Goal: Task Accomplishment & Management: Manage account settings

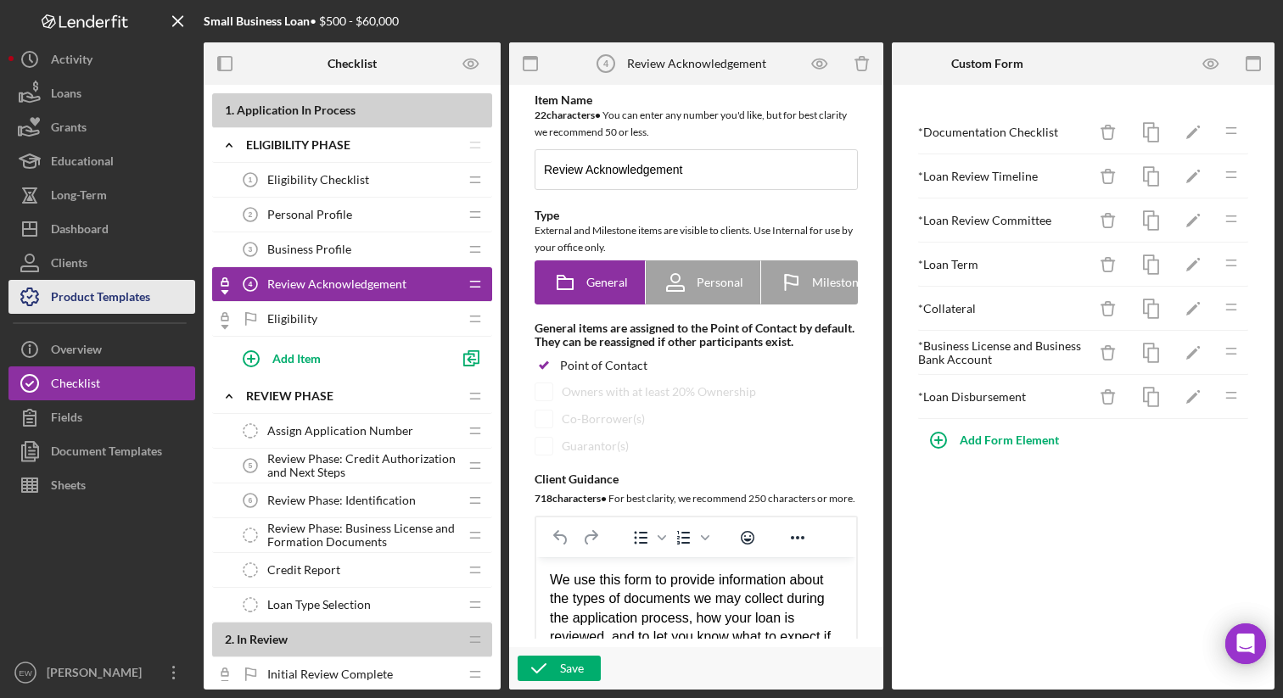
click at [119, 297] on div "Product Templates" at bounding box center [100, 299] width 99 height 38
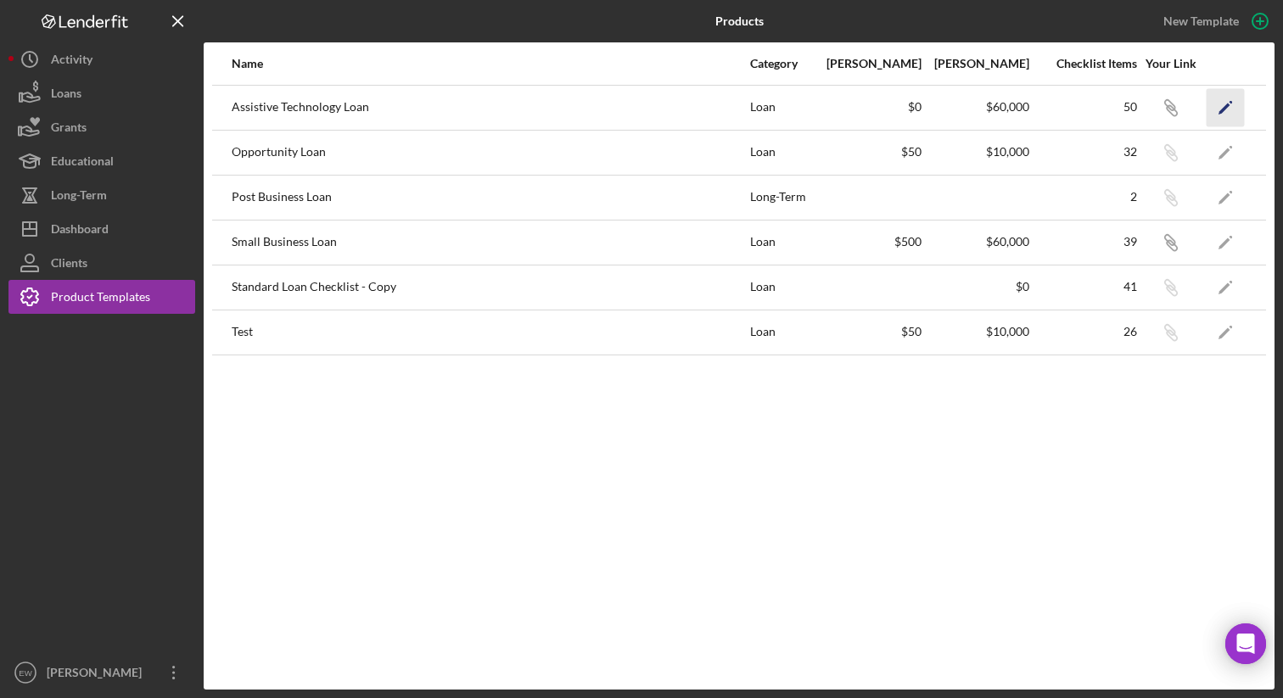
click at [1214, 109] on icon "Icon/Edit" at bounding box center [1226, 107] width 38 height 38
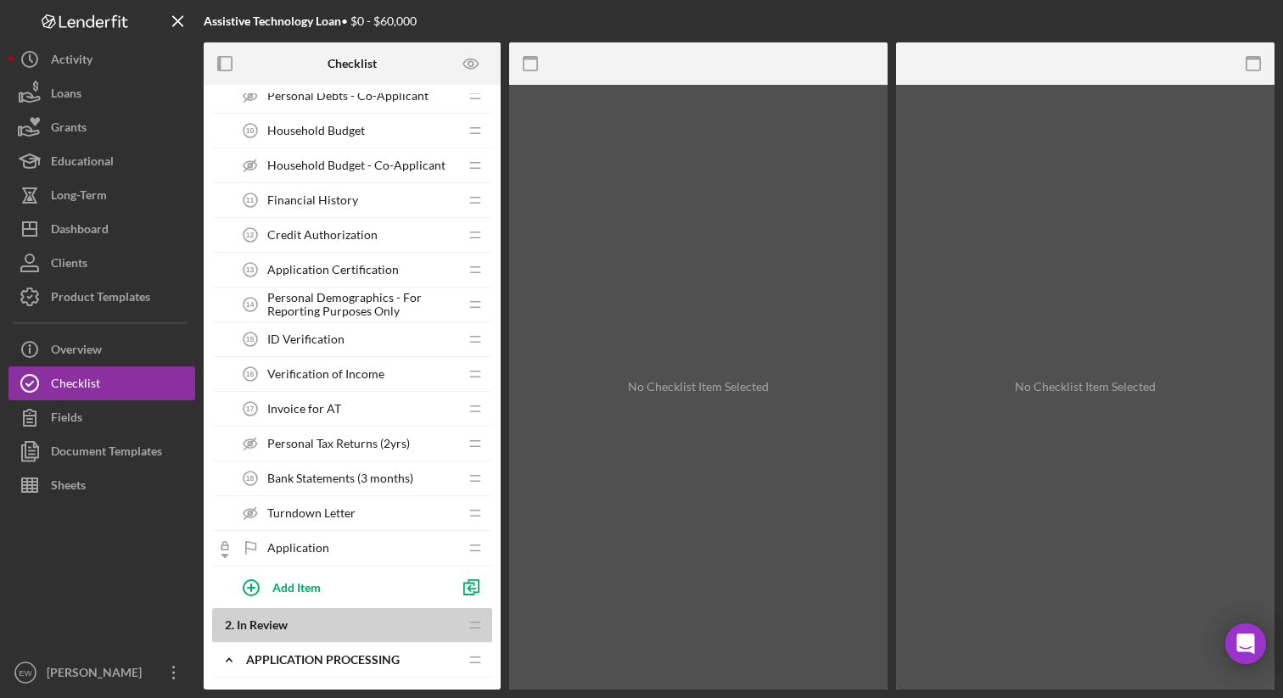
scroll to position [485, 0]
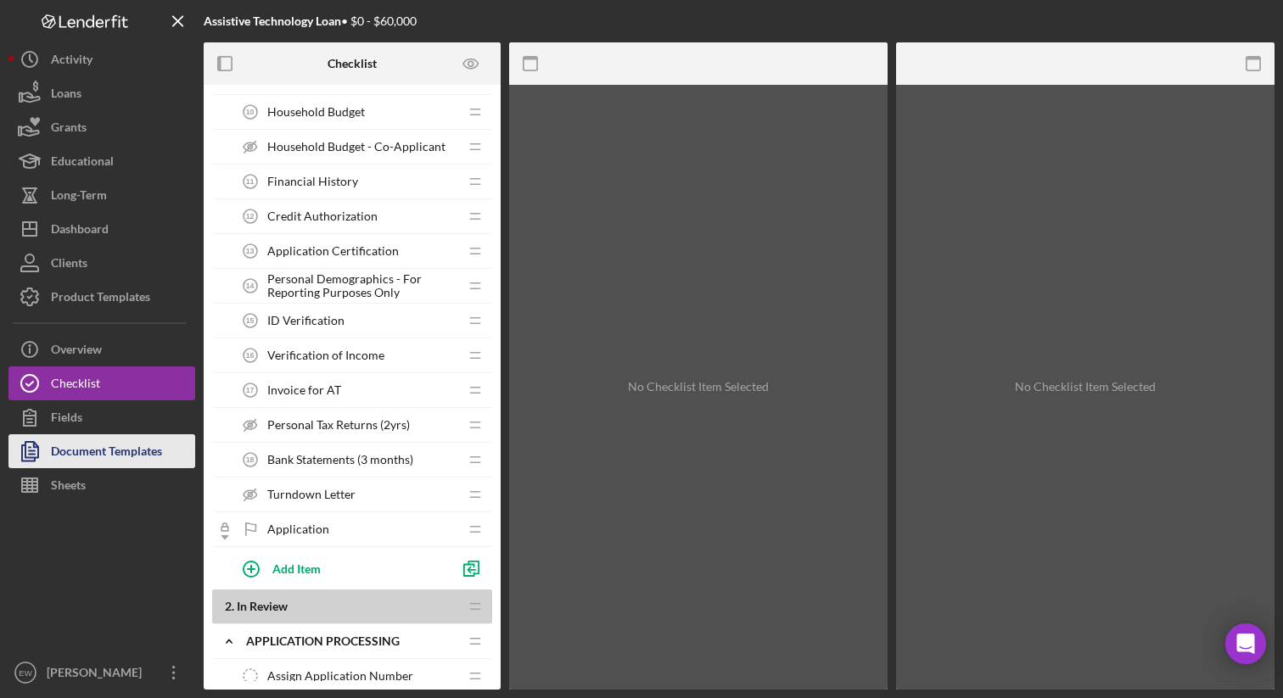
click at [124, 454] on div "Document Templates" at bounding box center [106, 453] width 111 height 38
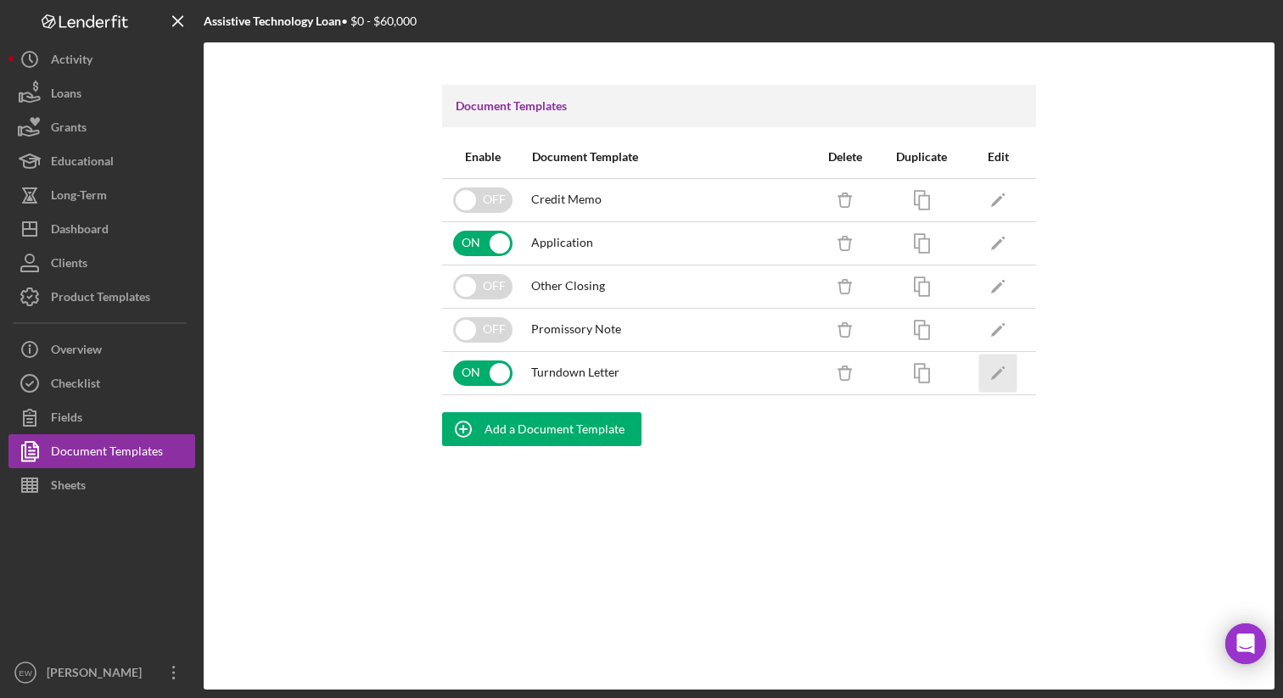
click at [997, 373] on polygon "button" at bounding box center [997, 374] width 12 height 12
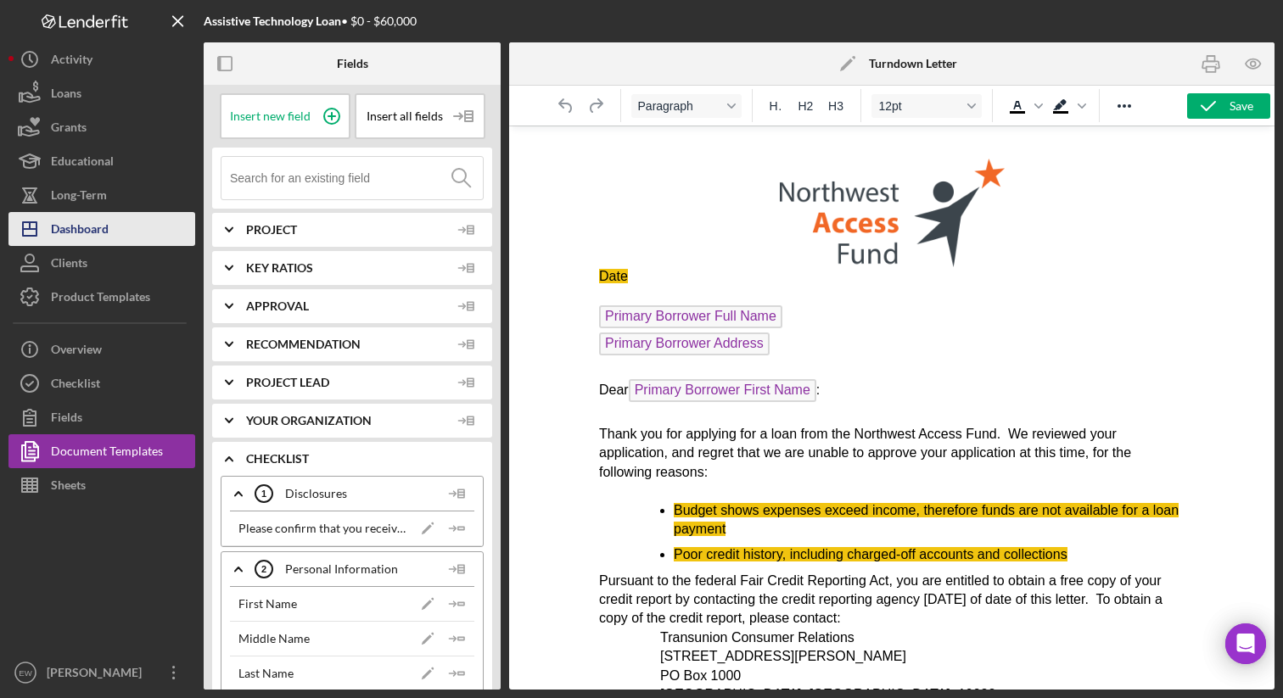
click at [126, 230] on button "Icon/Dashboard Dashboard" at bounding box center [101, 229] width 187 height 34
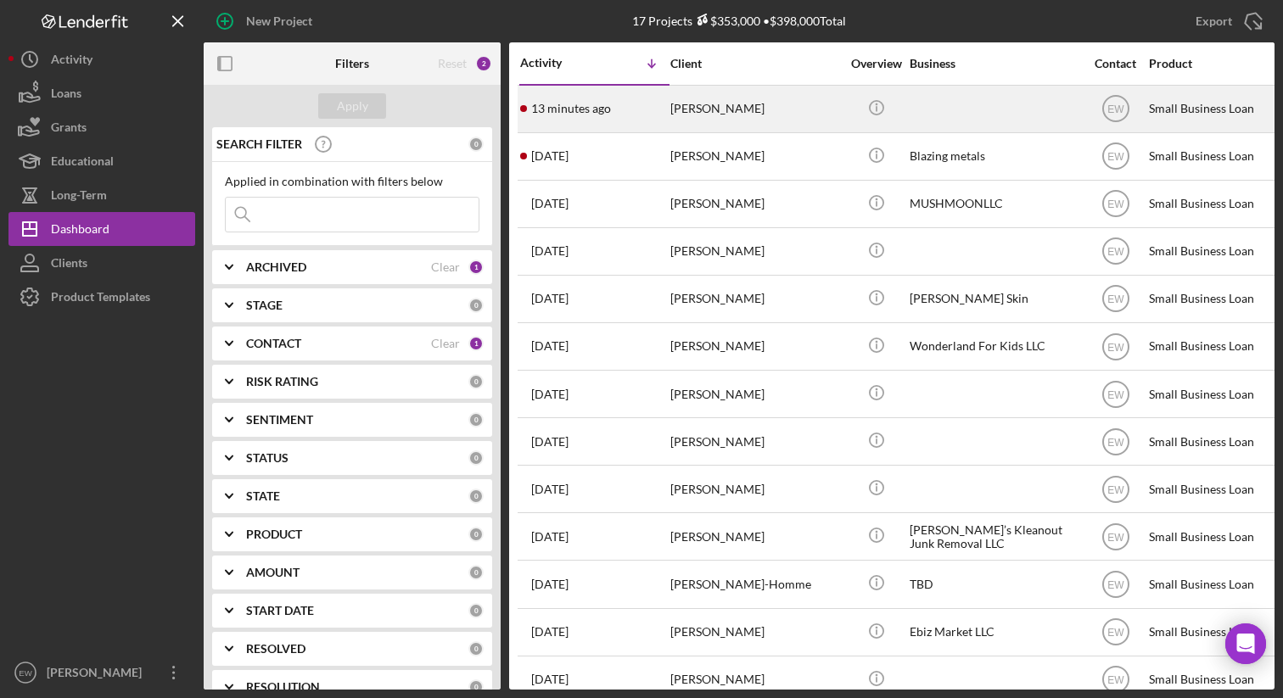
click at [650, 104] on div "13 minutes ago [PERSON_NAME]" at bounding box center [594, 109] width 149 height 45
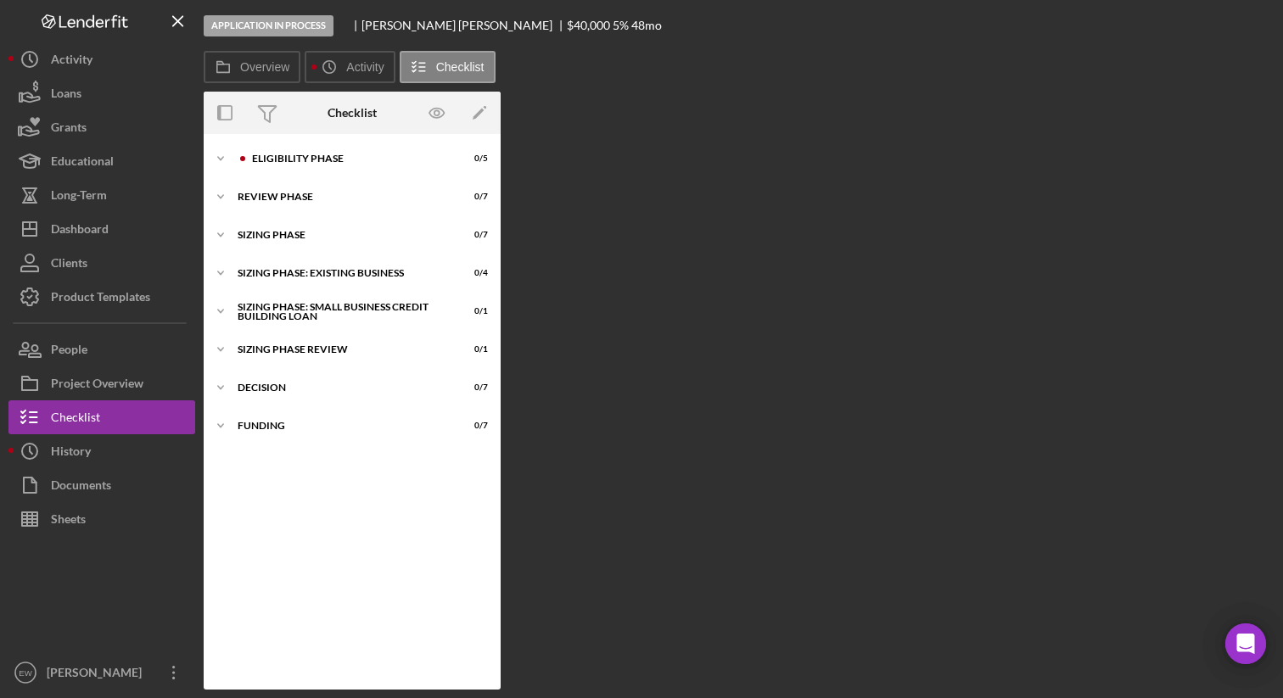
scroll to position [9, 0]
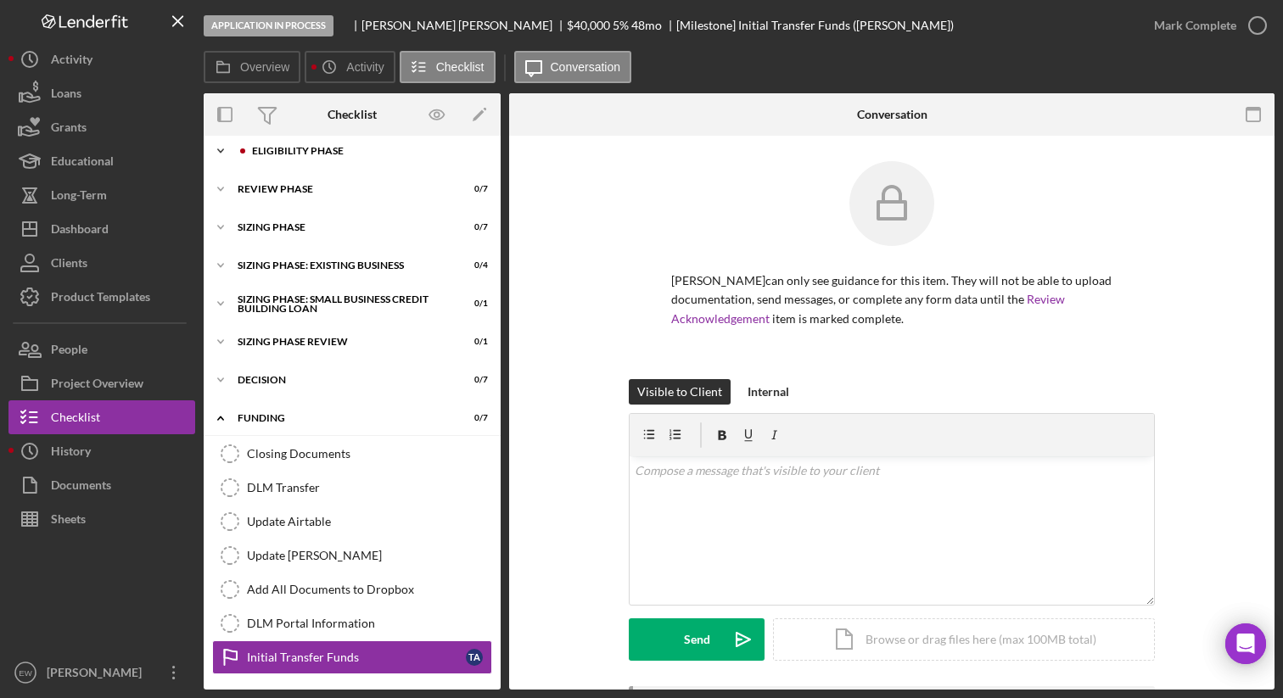
click at [365, 149] on div "Eligibility Phase" at bounding box center [365, 151] width 227 height 10
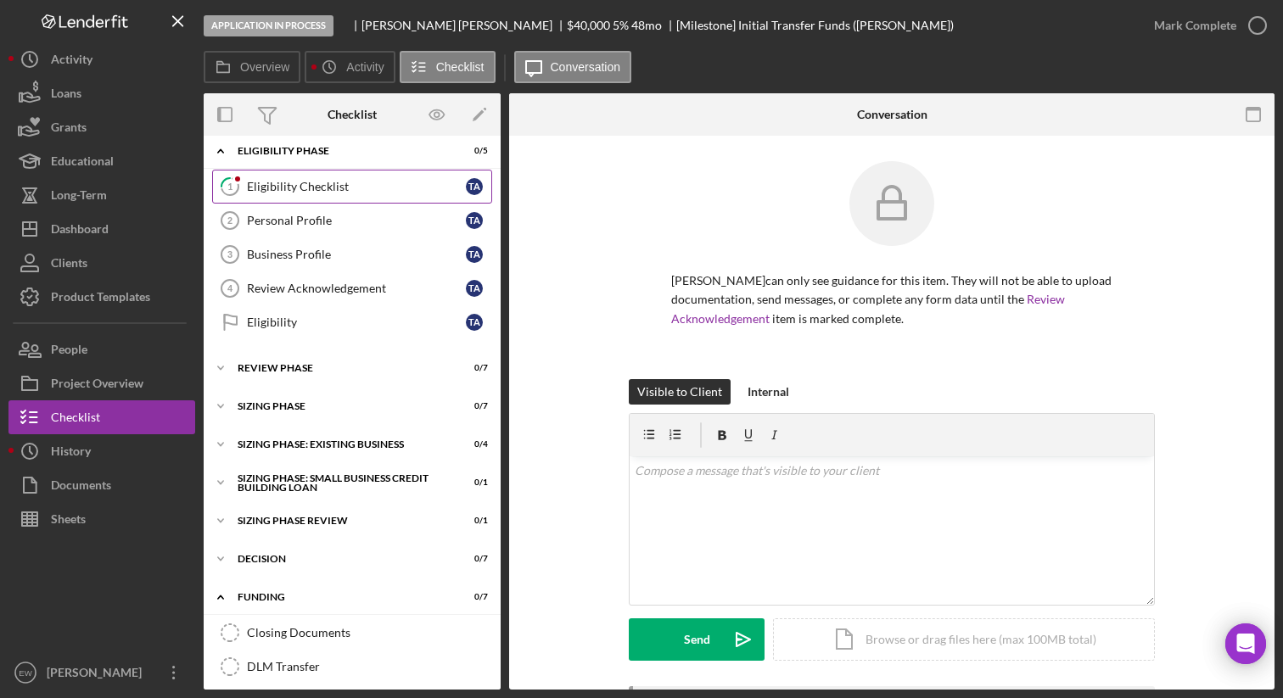
click at [356, 185] on div "Eligibility Checklist" at bounding box center [356, 187] width 219 height 14
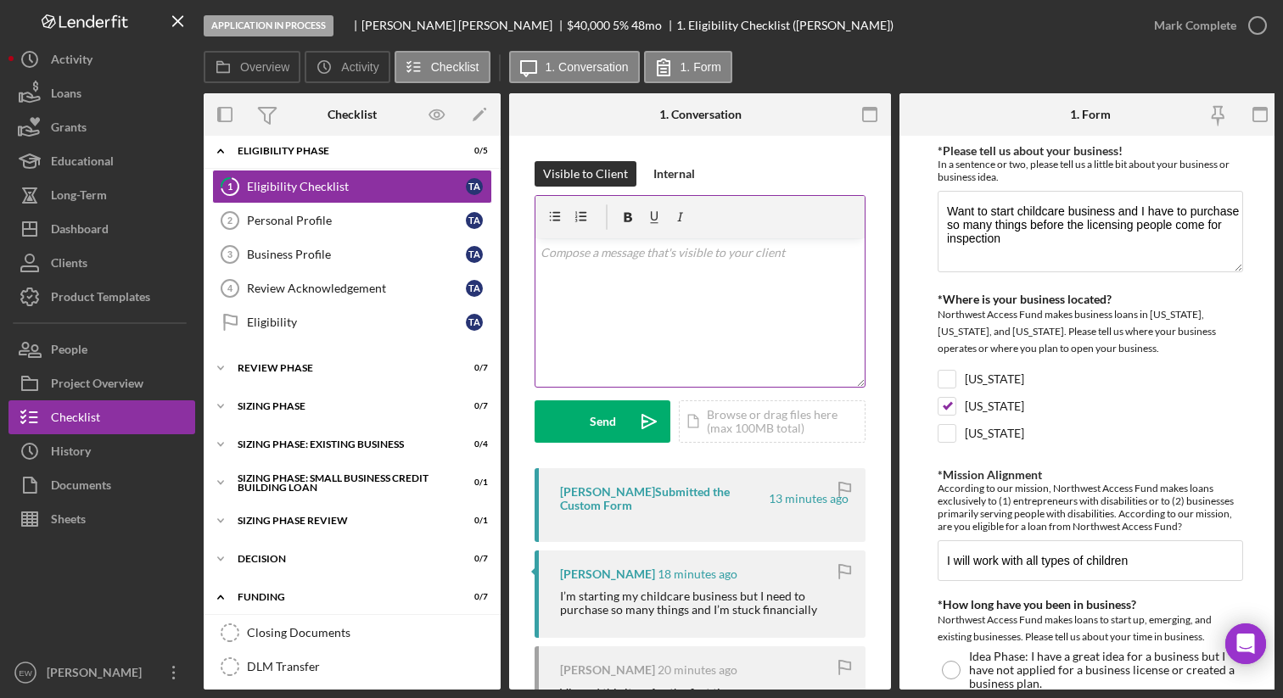
click at [680, 267] on div "v Color teal Color pink Remove color Add row above Add row below Add column bef…" at bounding box center [699, 312] width 329 height 149
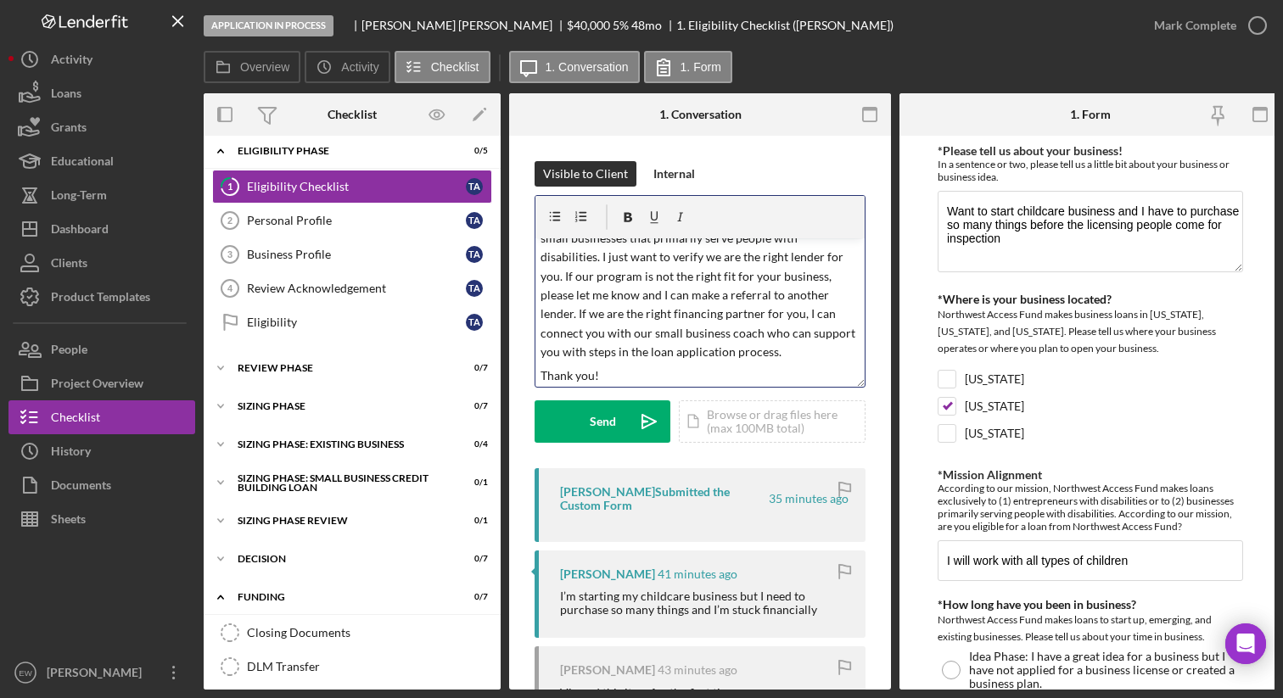
scroll to position [95, 0]
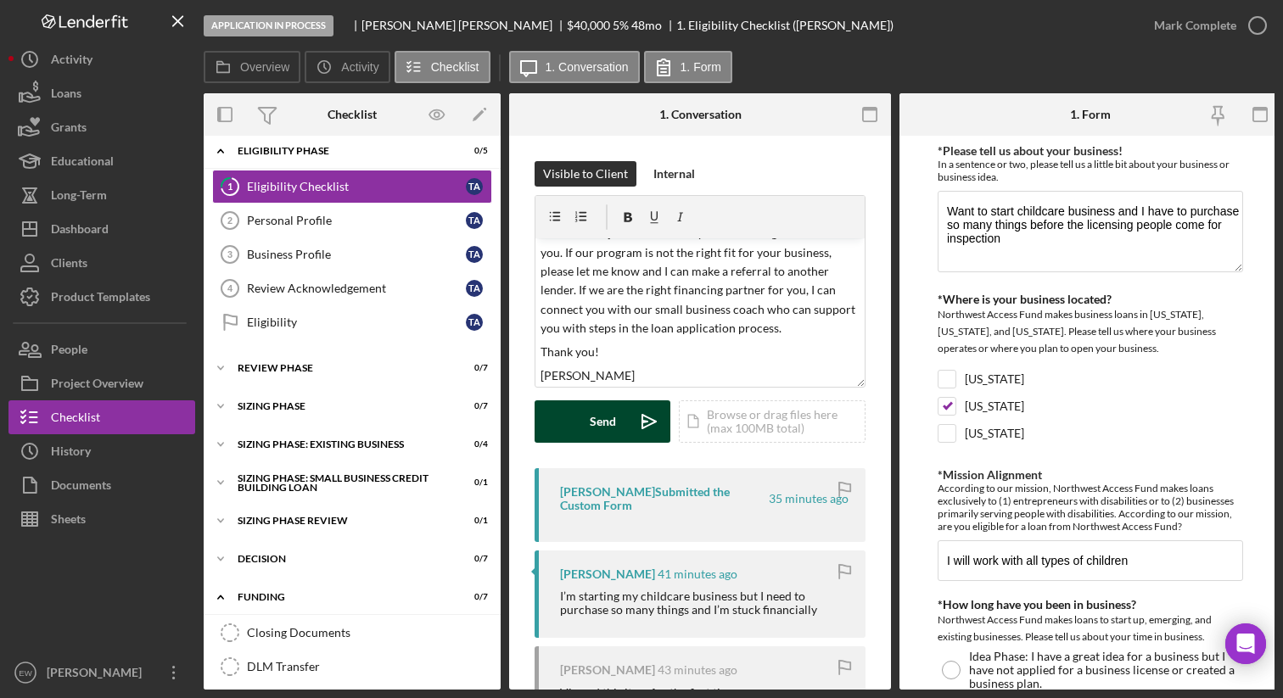
click at [583, 410] on button "Send Icon/icon-invite-send" at bounding box center [603, 422] width 136 height 42
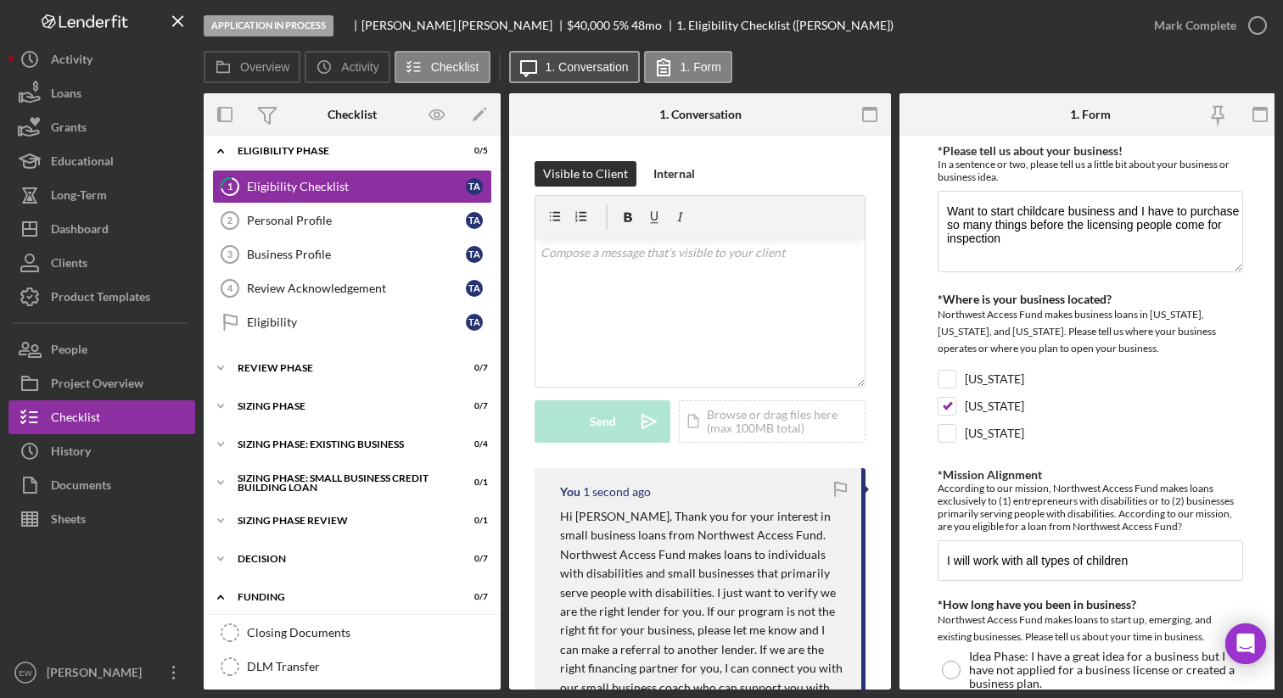
scroll to position [0, 0]
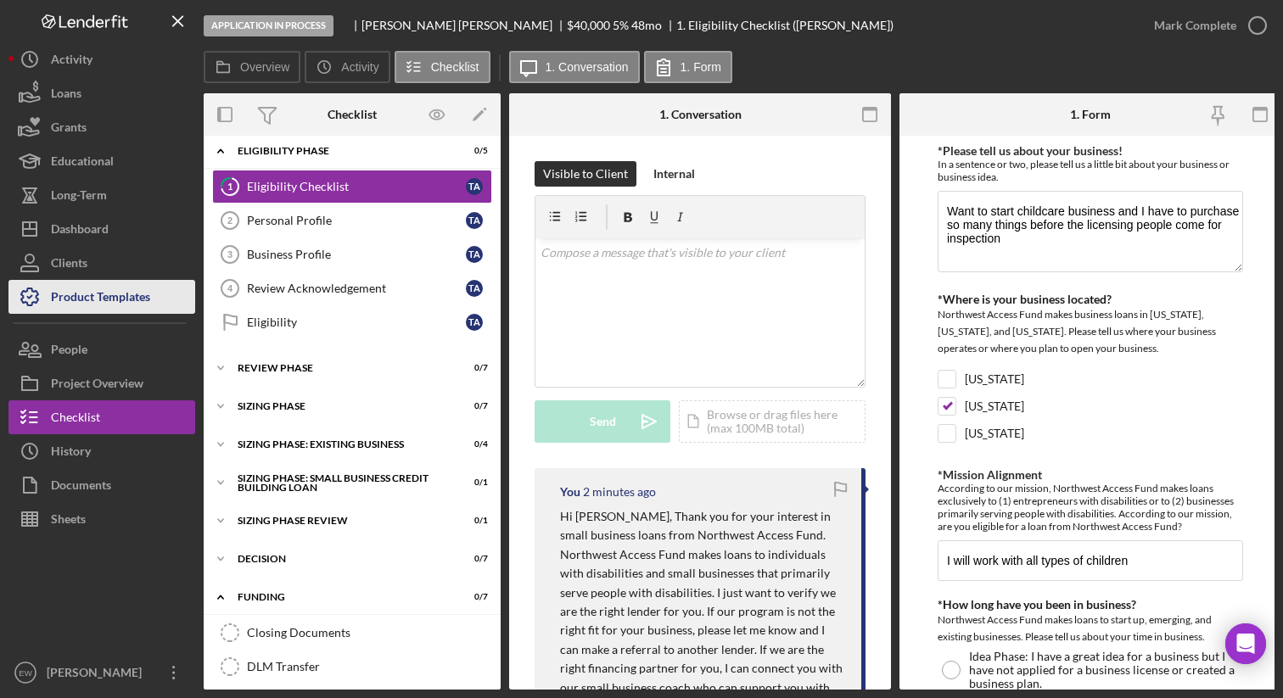
click at [113, 283] on div "Product Templates" at bounding box center [100, 299] width 99 height 38
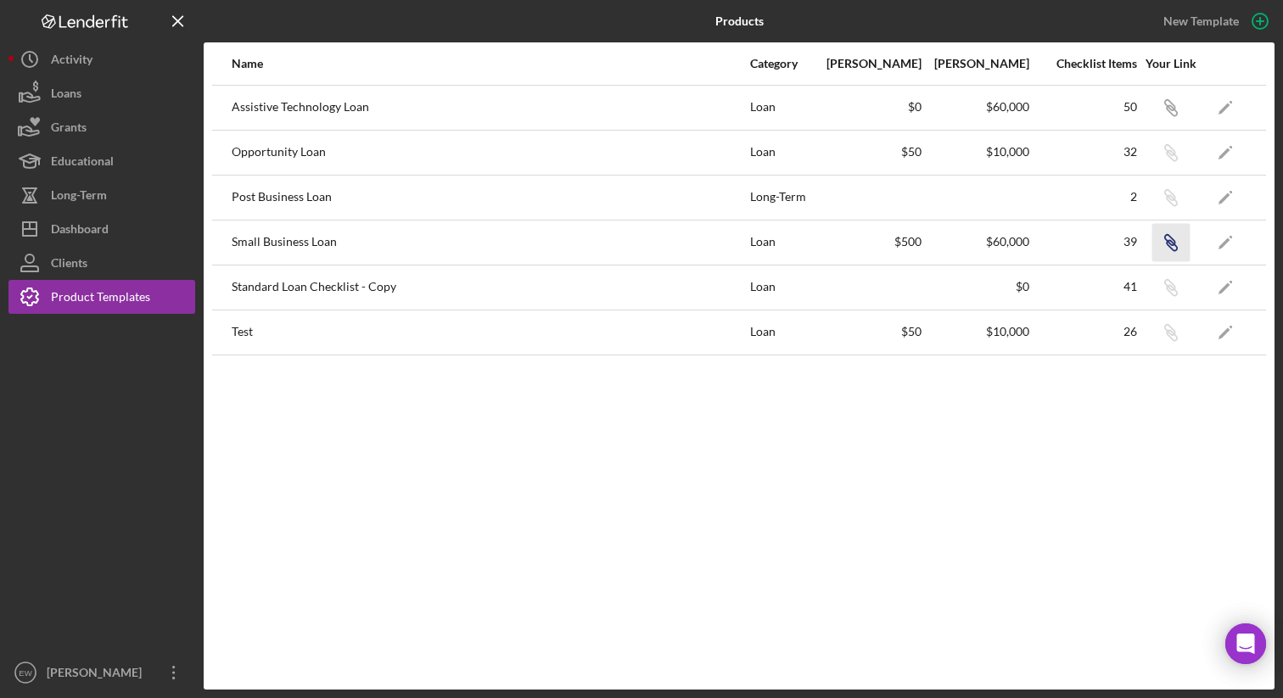
click at [1174, 245] on icon "Icon/Link" at bounding box center [1171, 242] width 38 height 38
click at [125, 229] on button "Icon/Dashboard Dashboard" at bounding box center [101, 229] width 187 height 34
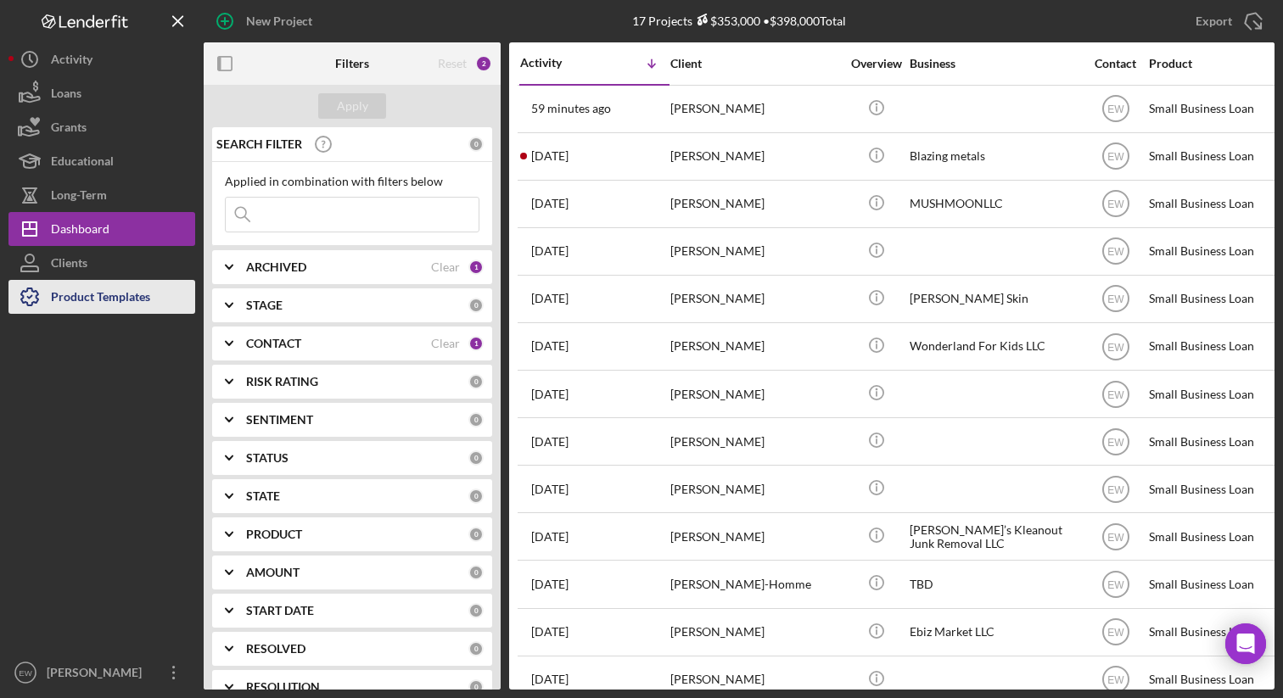
click at [122, 286] on div "Product Templates" at bounding box center [100, 299] width 99 height 38
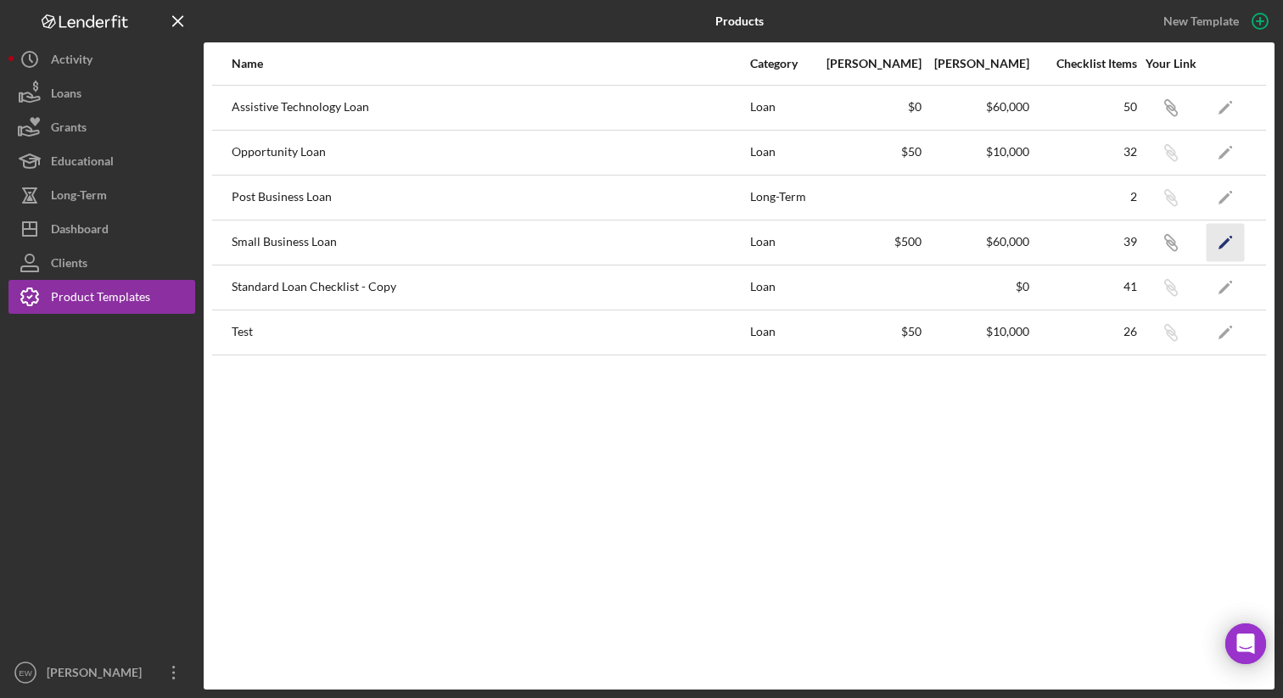
click at [1220, 244] on icon "Icon/Edit" at bounding box center [1226, 242] width 38 height 38
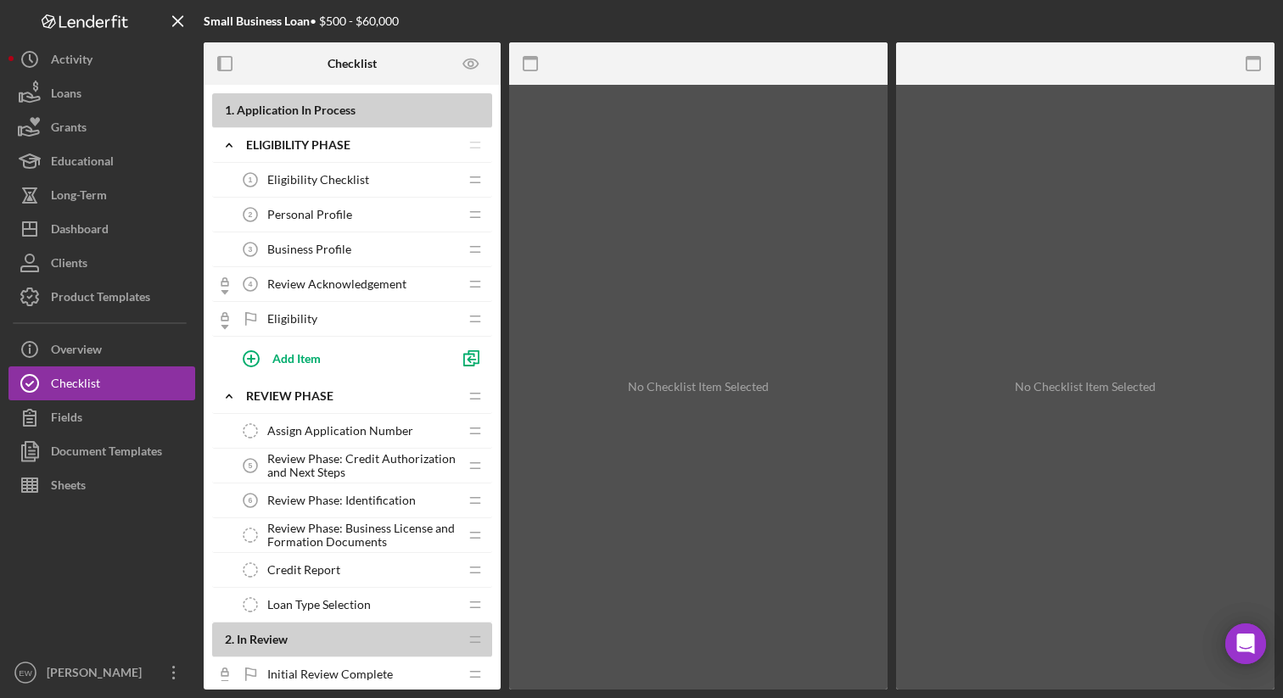
click at [382, 283] on span "Review Acknowledgement" at bounding box center [336, 285] width 139 height 14
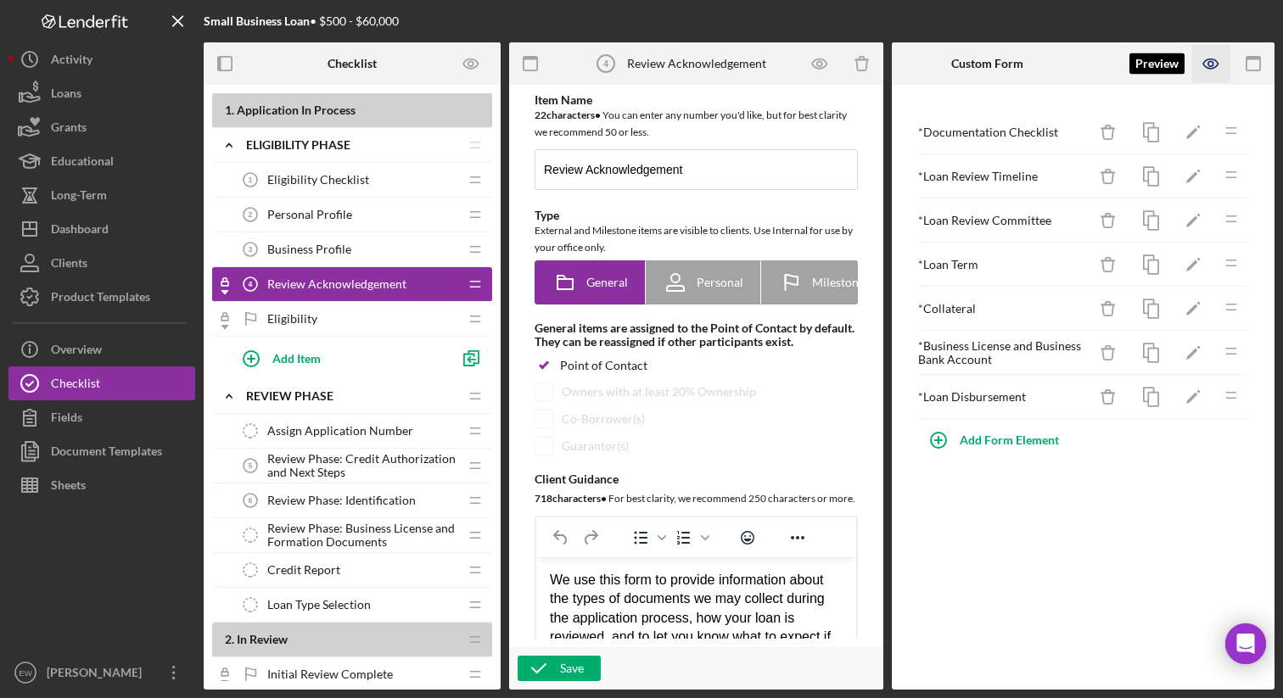
click at [1214, 67] on icon "button" at bounding box center [1210, 63] width 14 height 9
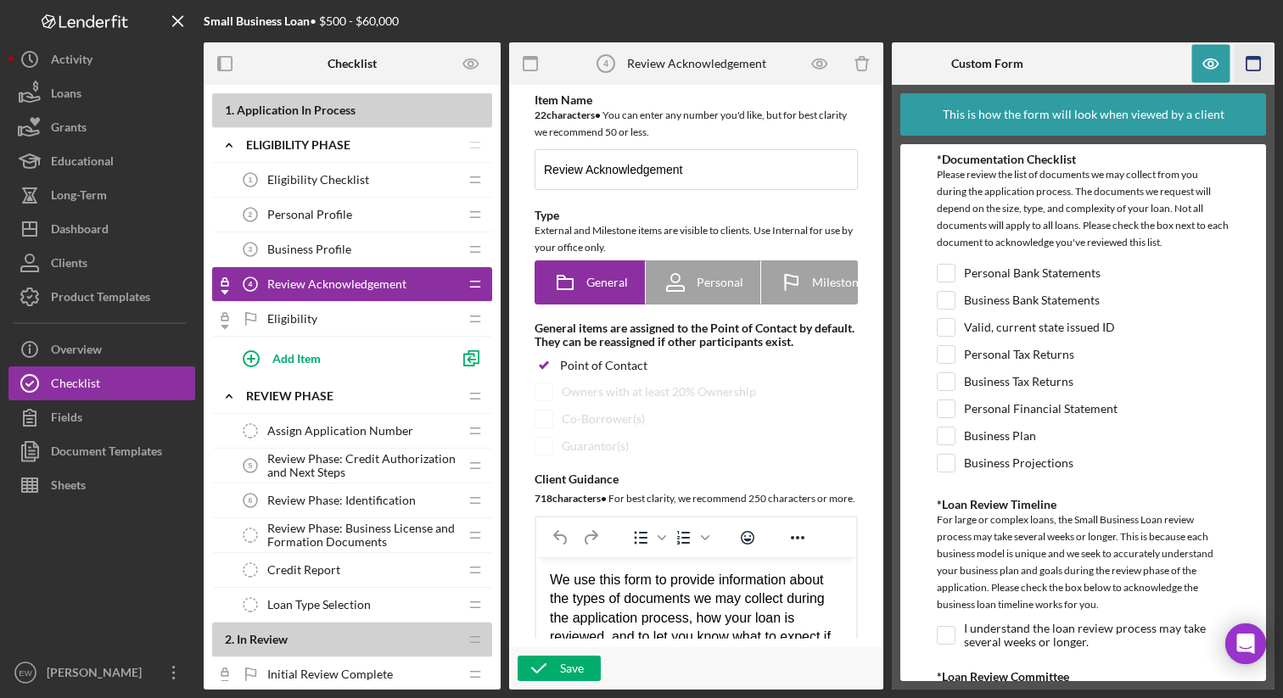
click at [1247, 68] on icon "button" at bounding box center [1254, 64] width 38 height 38
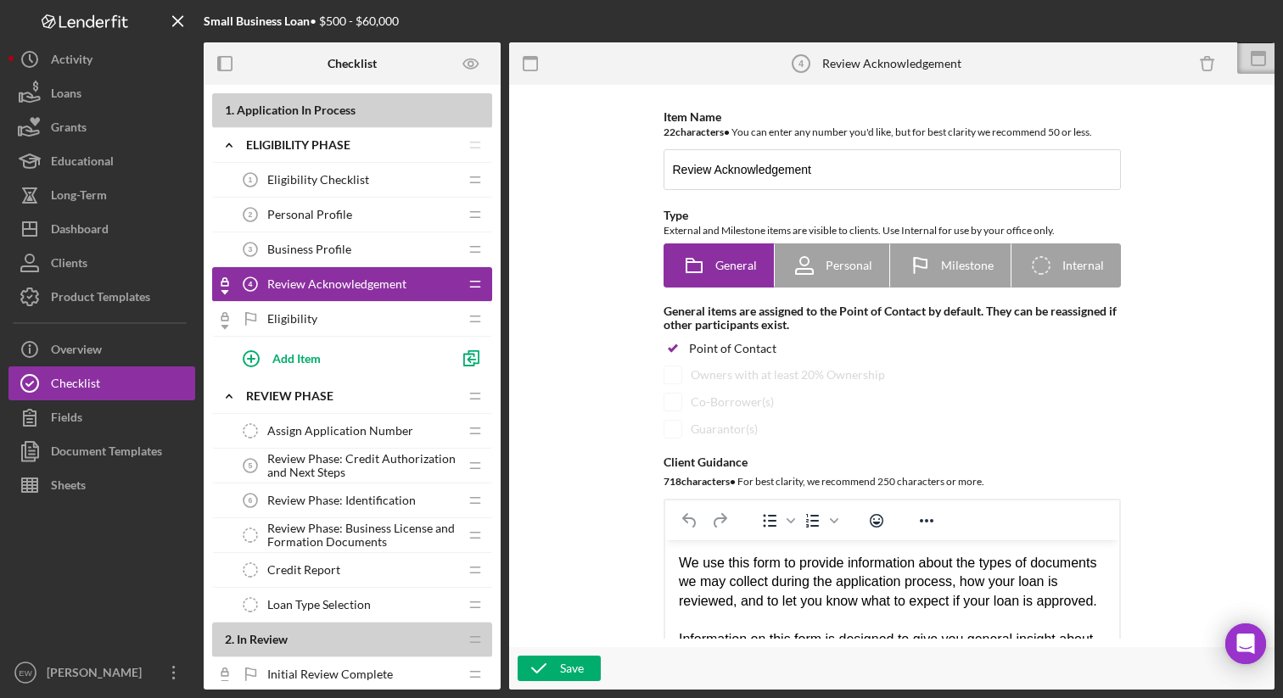
click at [335, 42] on div "Checklist" at bounding box center [352, 63] width 49 height 42
click at [1253, 59] on icon at bounding box center [1258, 58] width 42 height 42
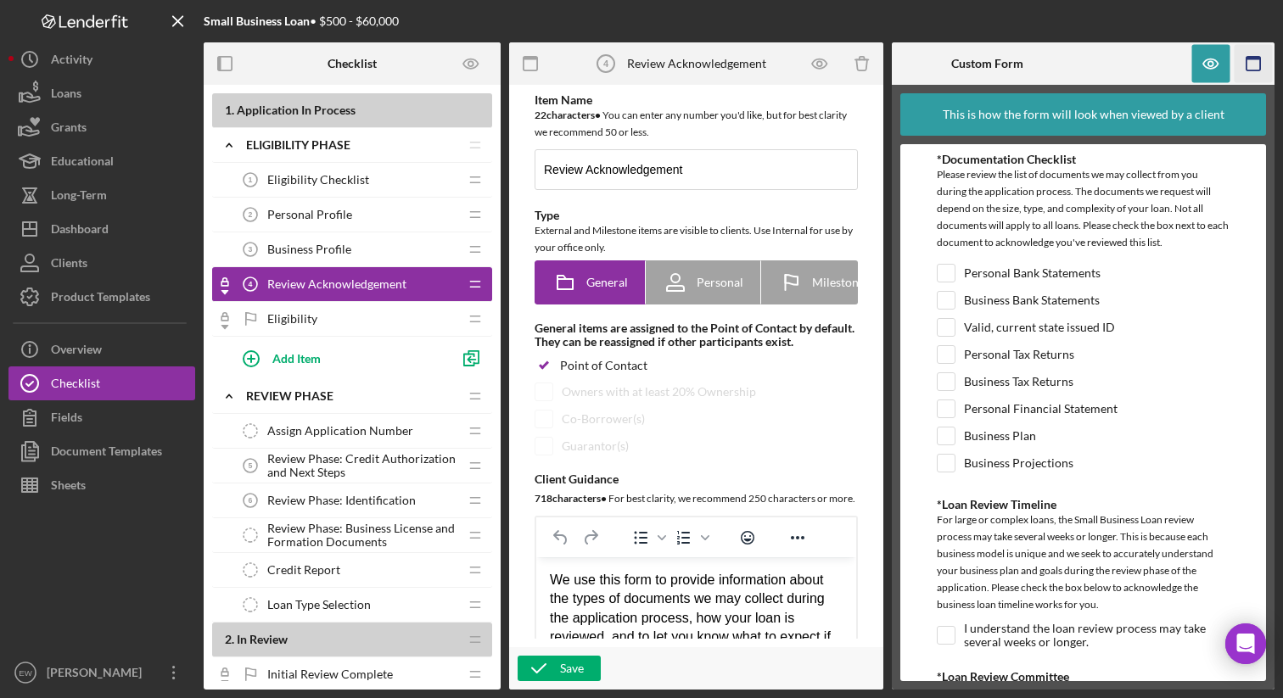
click at [1260, 67] on rect "button" at bounding box center [1254, 64] width 14 height 14
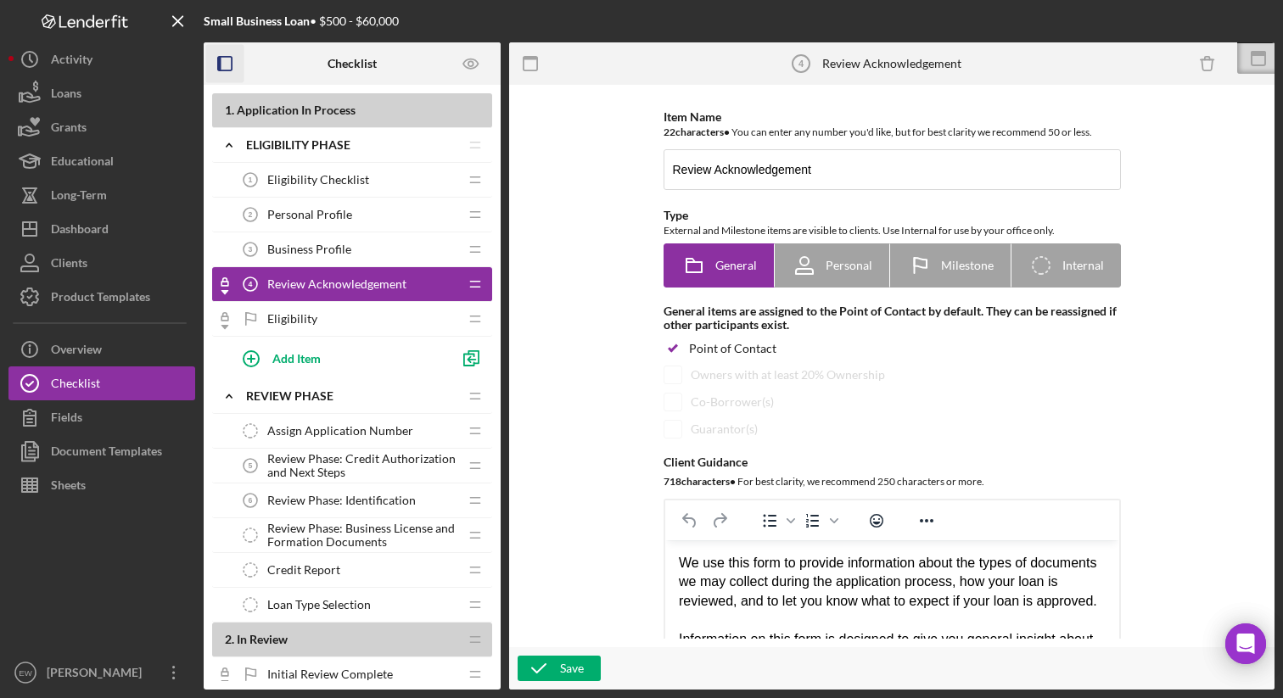
click at [225, 64] on icon "button" at bounding box center [225, 64] width 38 height 38
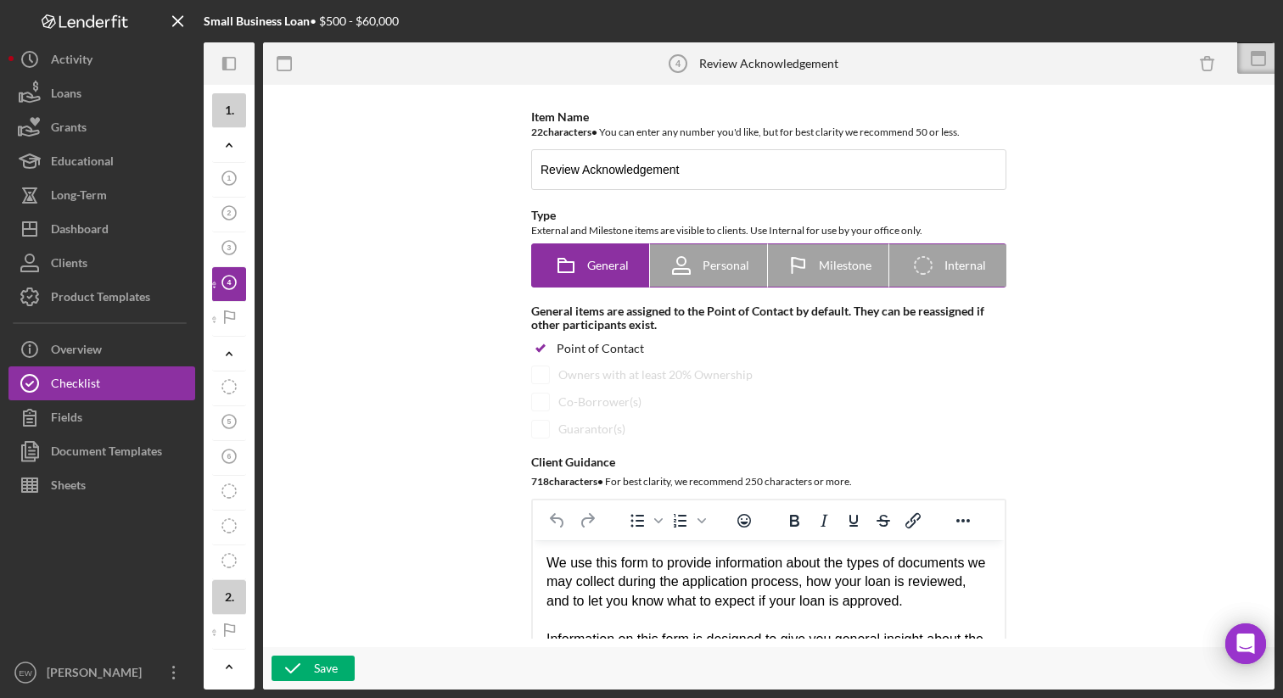
scroll to position [3, 0]
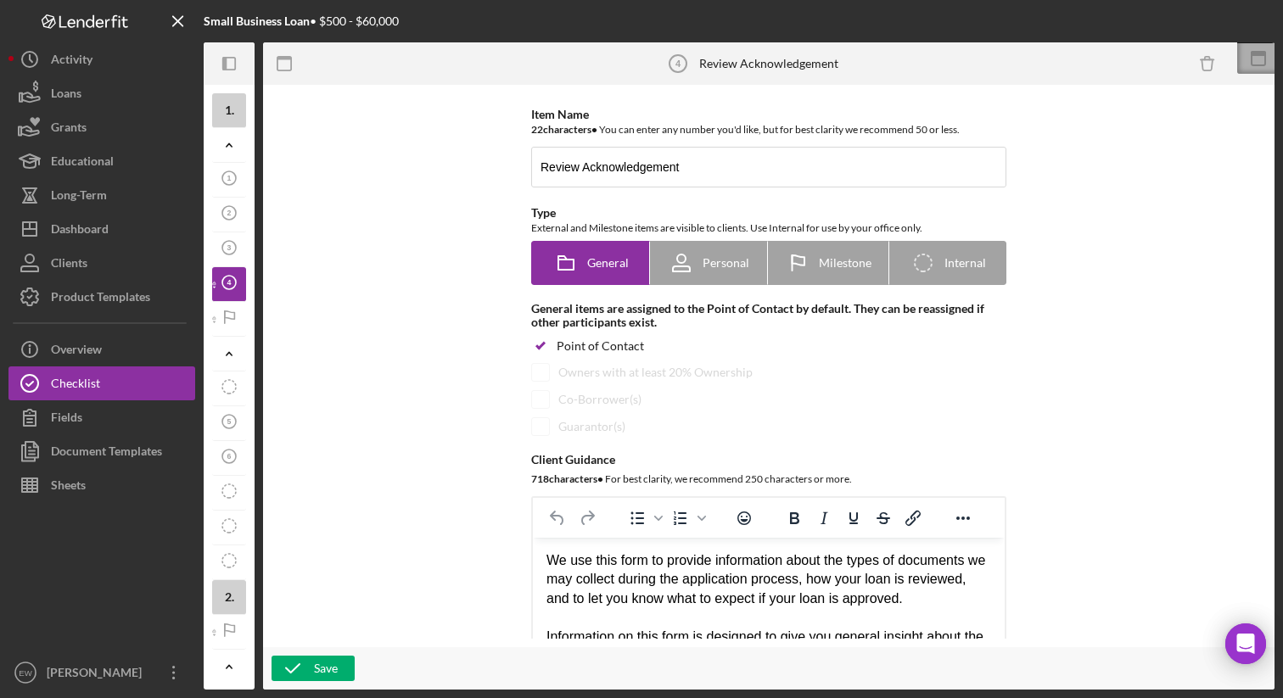
click at [1264, 50] on icon at bounding box center [1258, 58] width 42 height 42
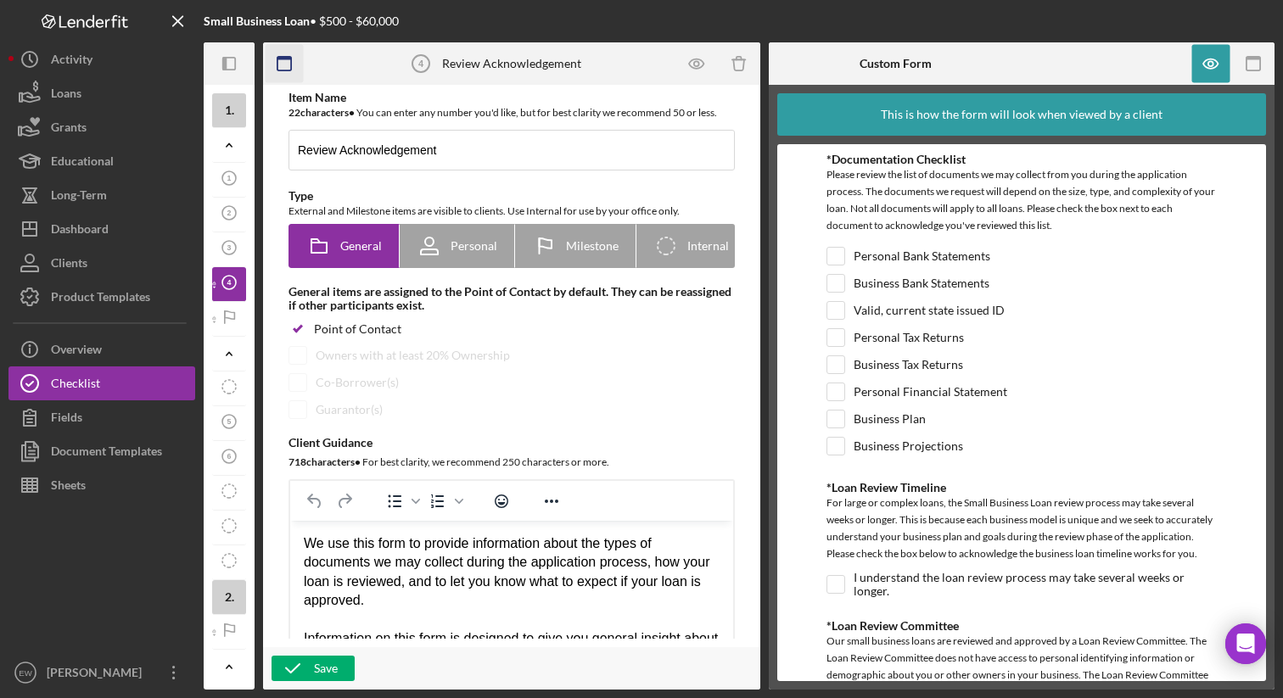
click at [282, 64] on icon "button" at bounding box center [285, 64] width 38 height 38
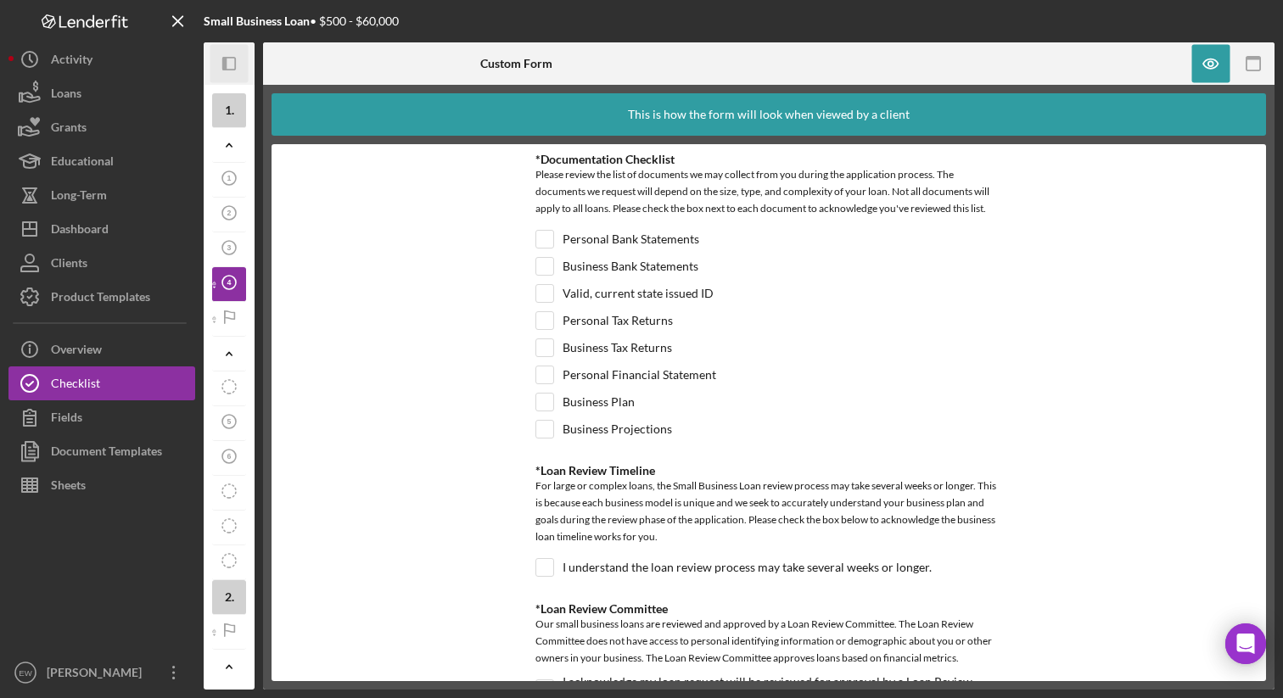
click at [225, 61] on icon "button" at bounding box center [224, 64] width 4 height 14
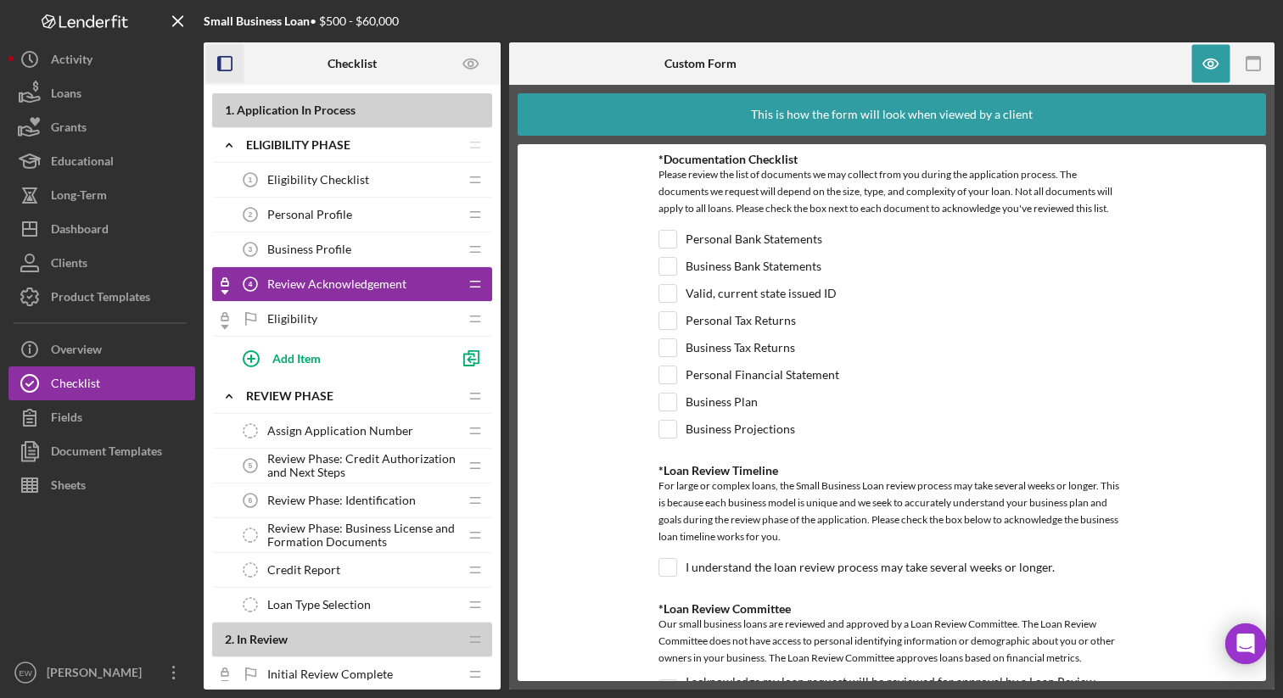
click at [232, 63] on rect "button" at bounding box center [225, 64] width 14 height 14
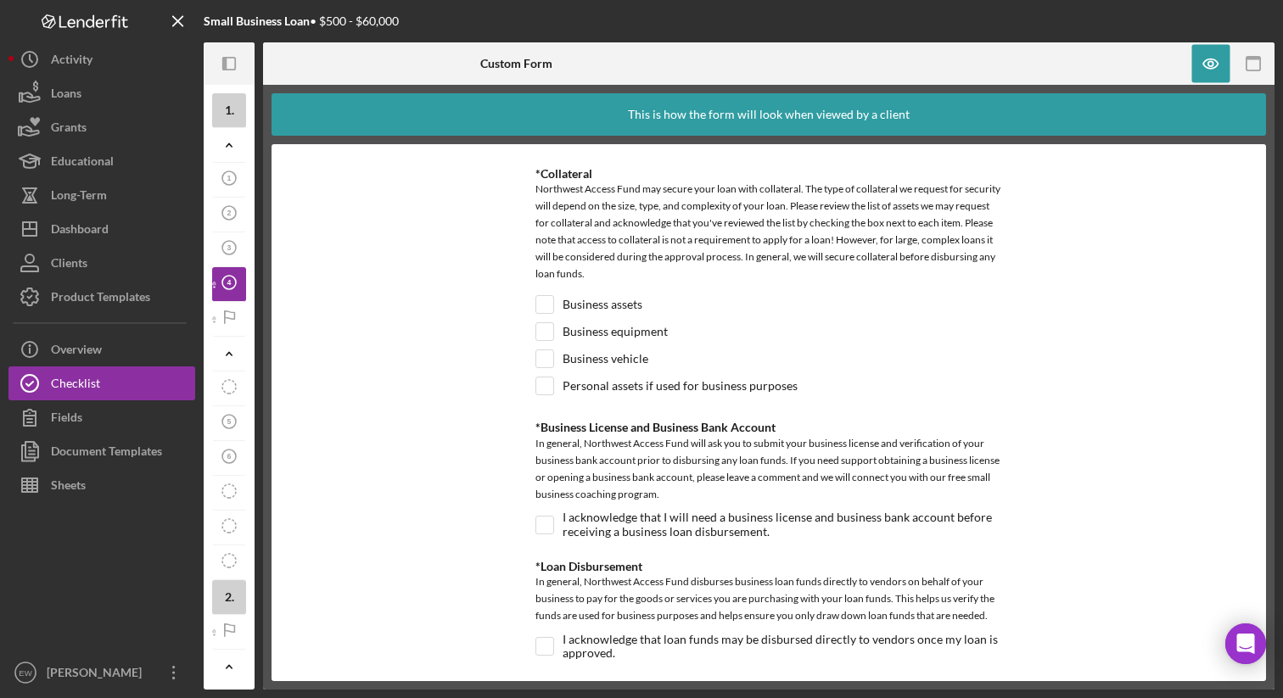
scroll to position [703, 0]
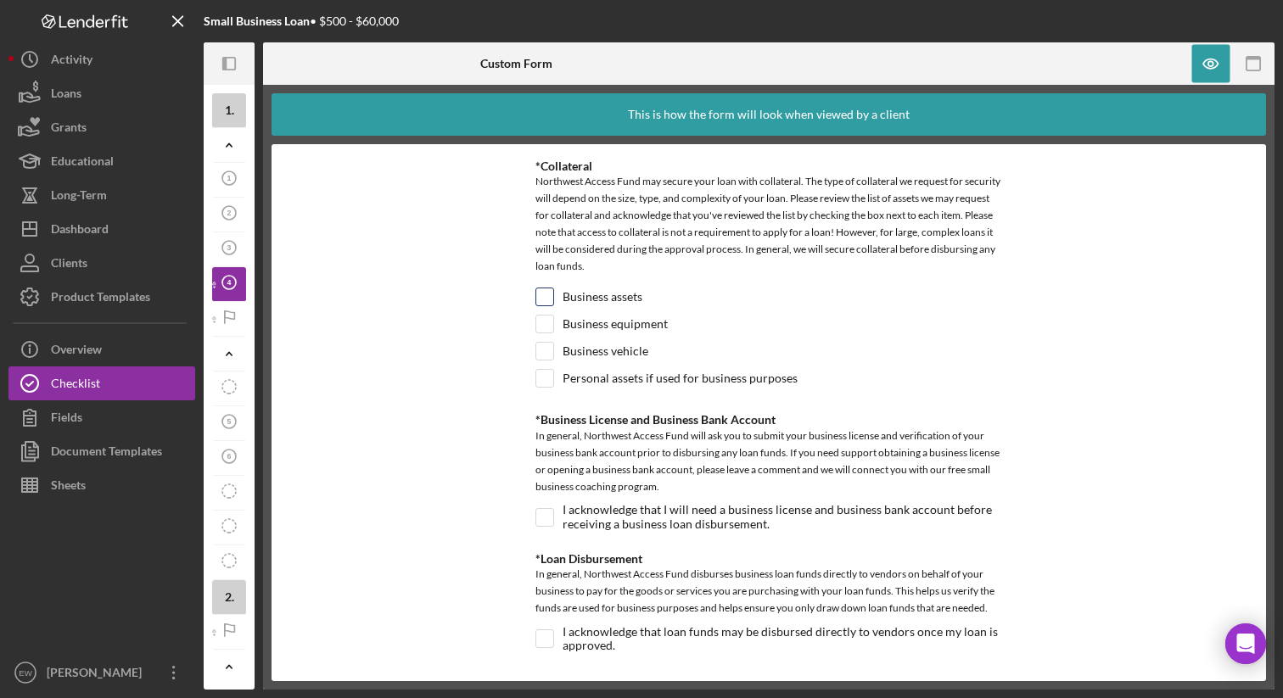
click at [543, 297] on input "Business assets" at bounding box center [544, 297] width 17 height 17
checkbox input "true"
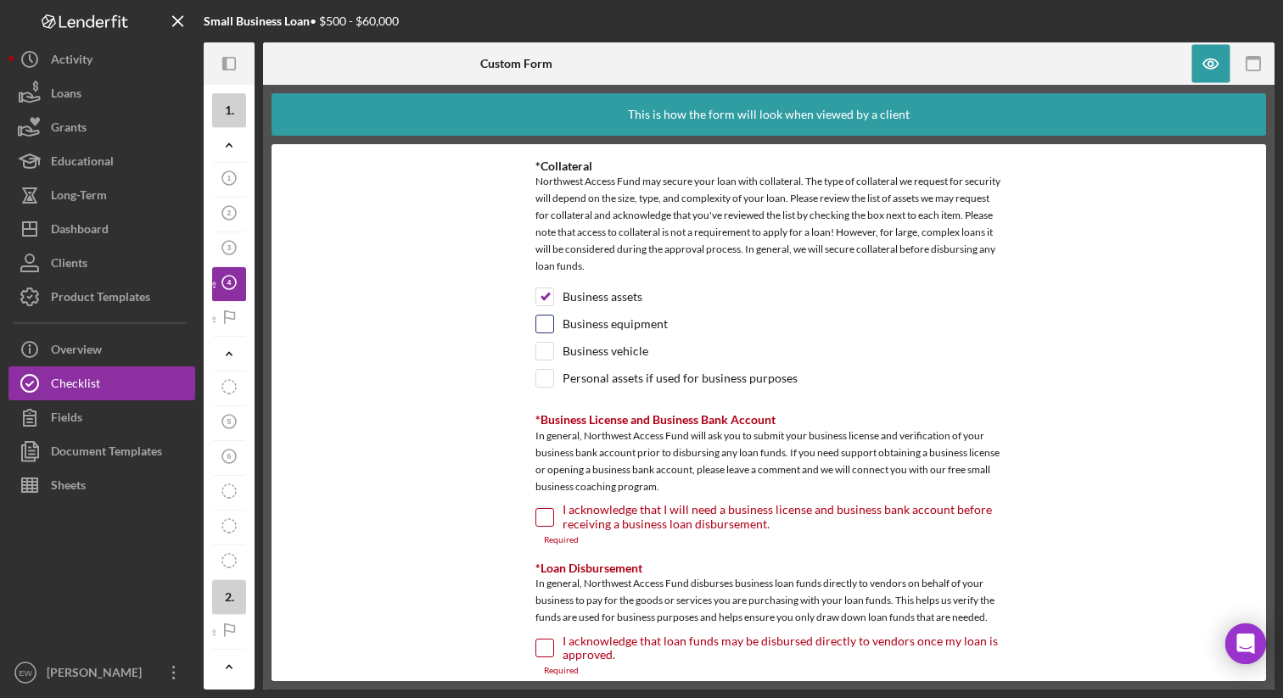
click at [543, 327] on input "Business equipment" at bounding box center [544, 324] width 17 height 17
checkbox input "true"
click at [541, 350] on input "Business vehicle" at bounding box center [544, 351] width 17 height 17
checkbox input "false"
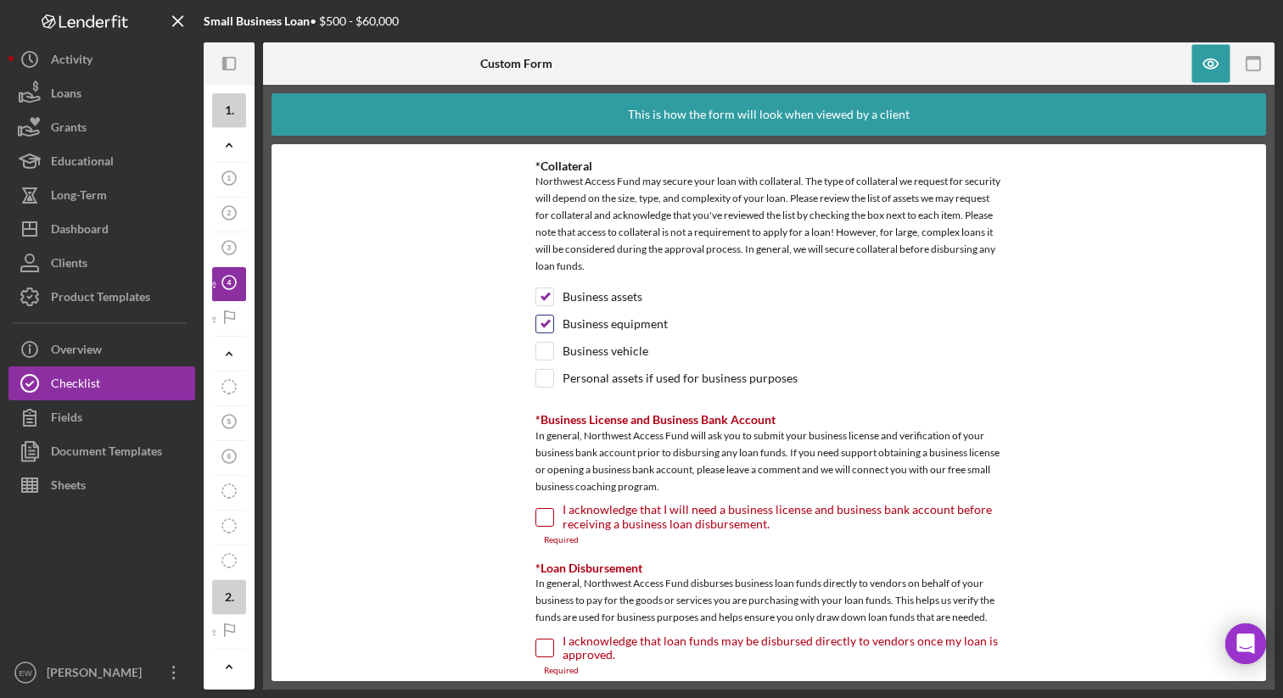
click at [541, 324] on input "Business equipment" at bounding box center [544, 324] width 17 height 17
checkbox input "false"
click at [541, 290] on input "Business assets" at bounding box center [544, 297] width 17 height 17
checkbox input "false"
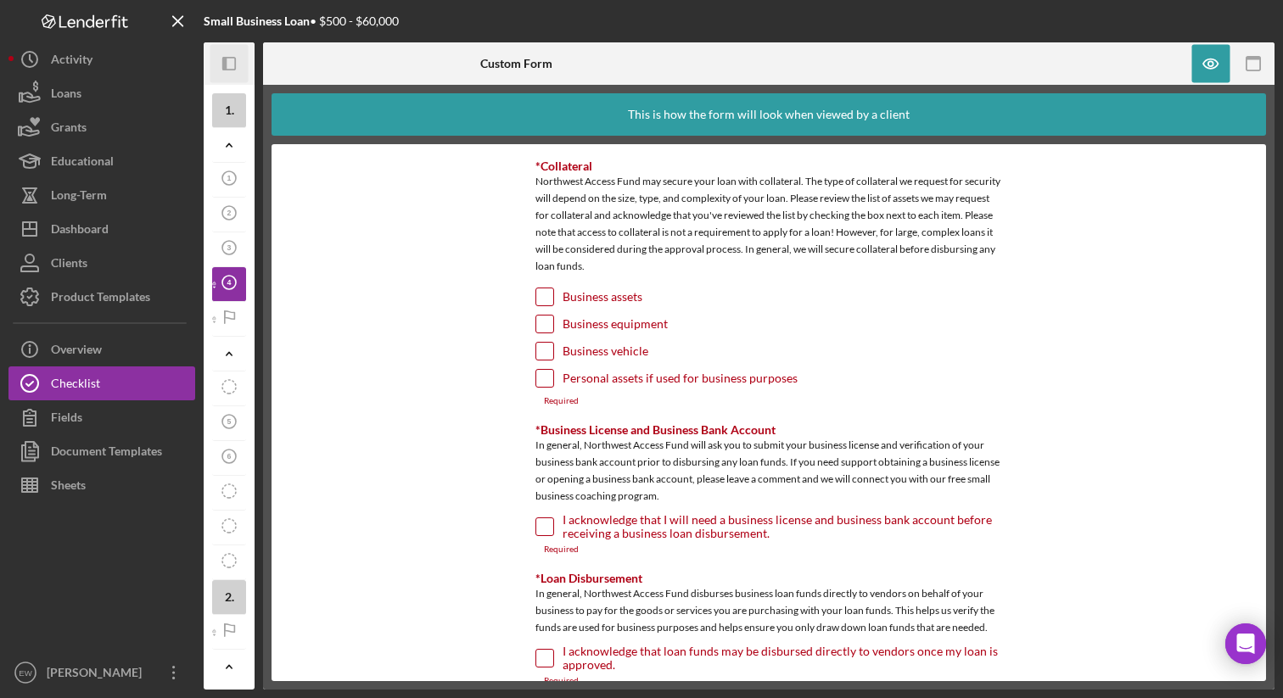
click at [234, 64] on icon "Icon/Panel Side Expand" at bounding box center [229, 64] width 38 height 38
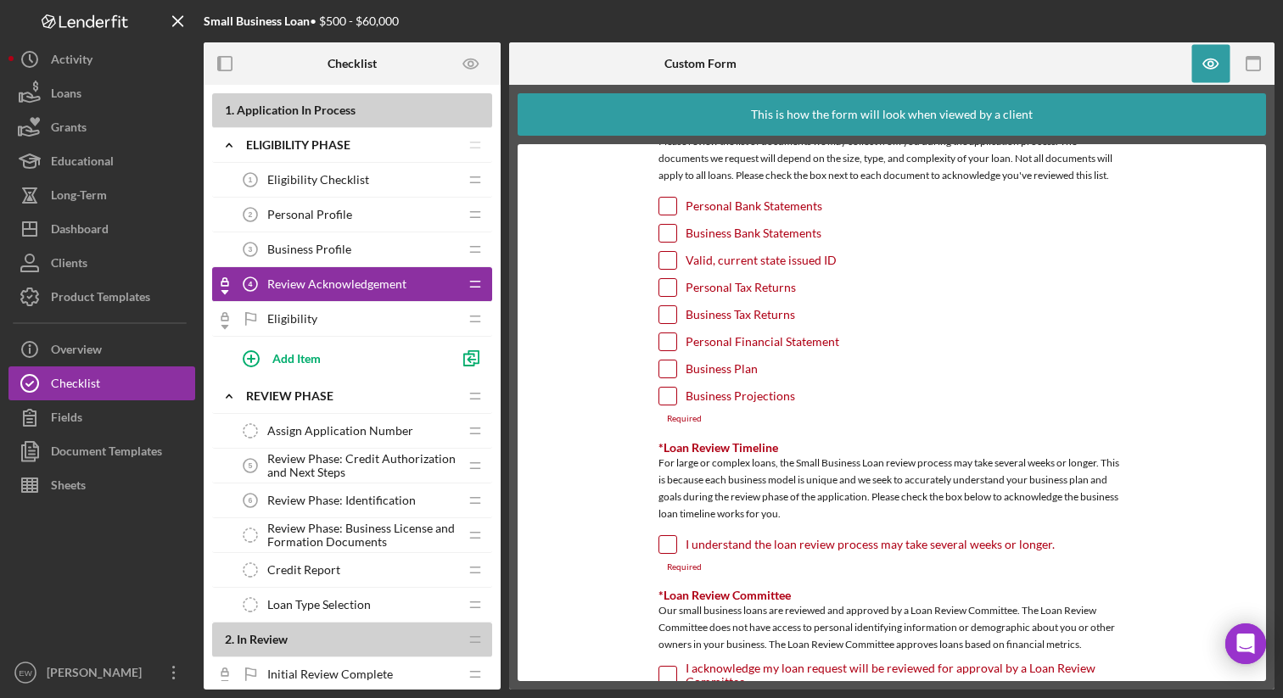
scroll to position [0, 0]
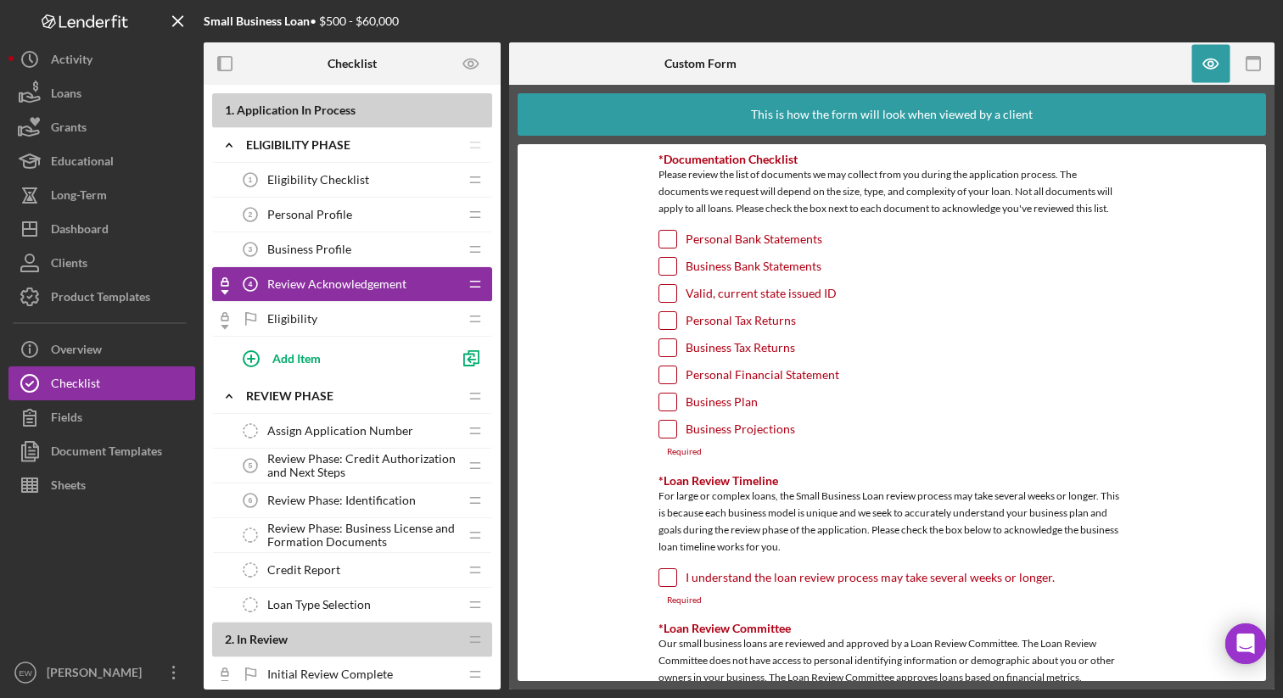
click at [367, 312] on div "Eligibility Eligibility" at bounding box center [345, 319] width 225 height 34
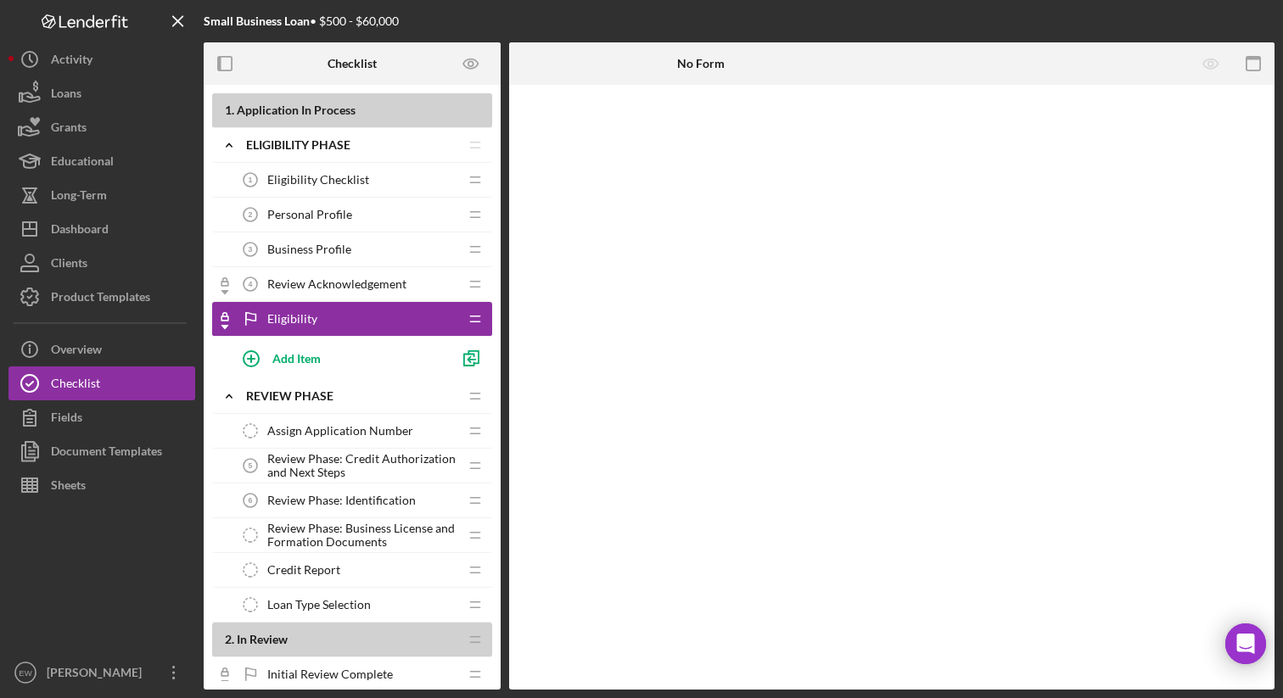
click at [371, 285] on span "Review Acknowledgement" at bounding box center [336, 285] width 139 height 14
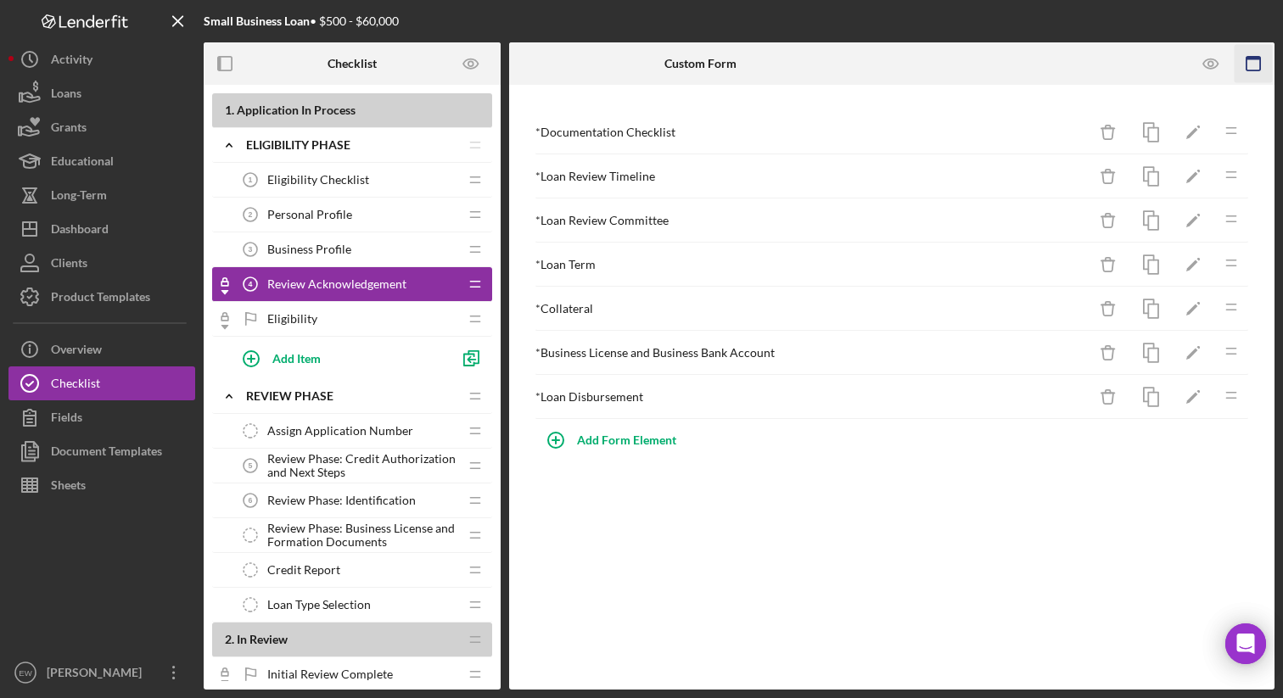
click at [1250, 68] on icon "button" at bounding box center [1254, 64] width 38 height 38
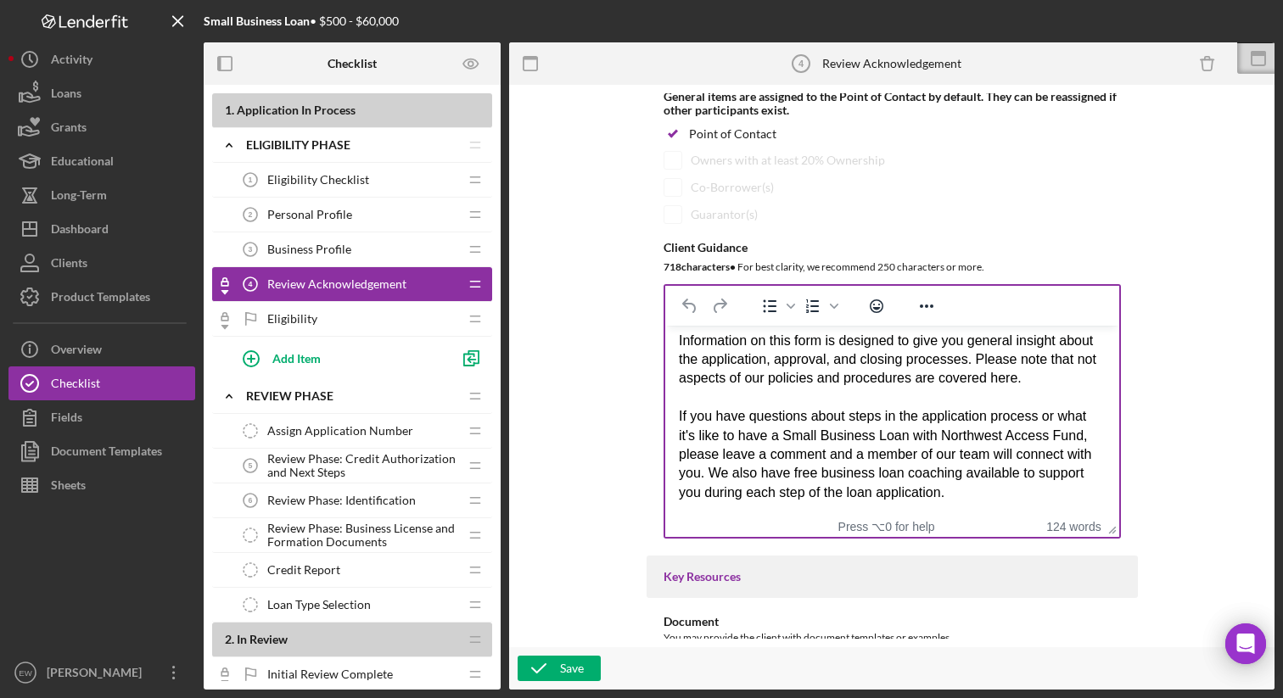
scroll to position [103, 0]
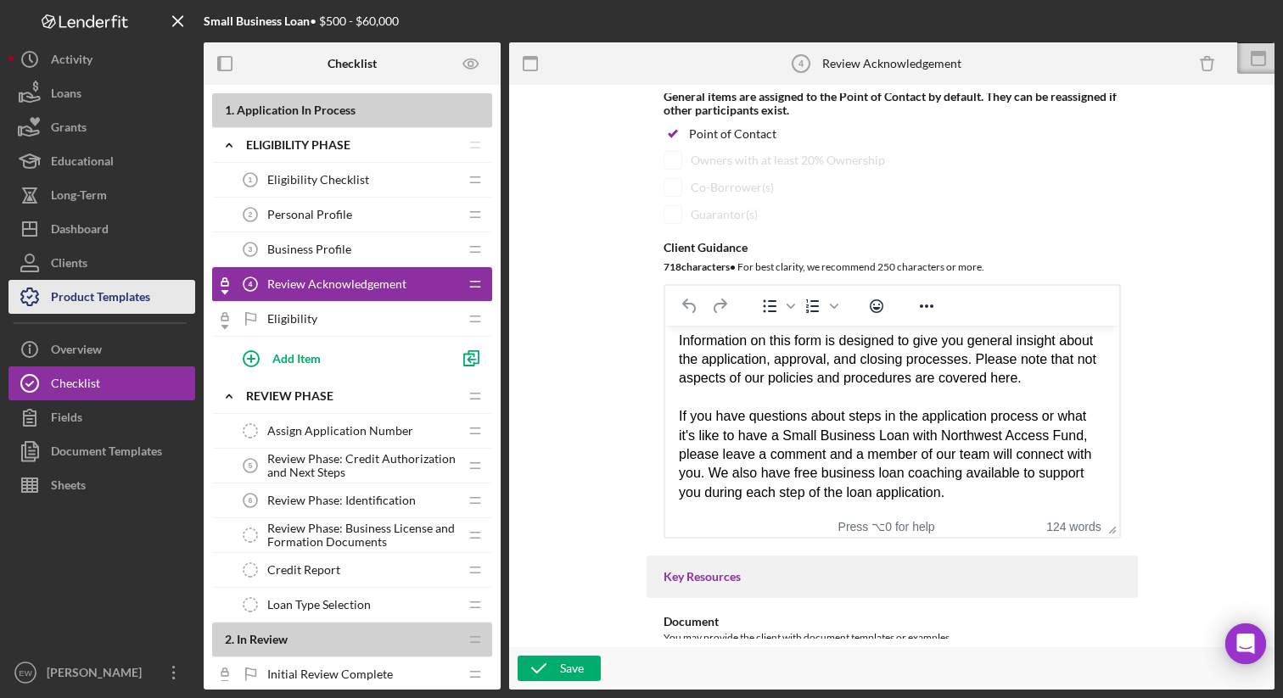
click at [105, 295] on div "Product Templates" at bounding box center [100, 299] width 99 height 38
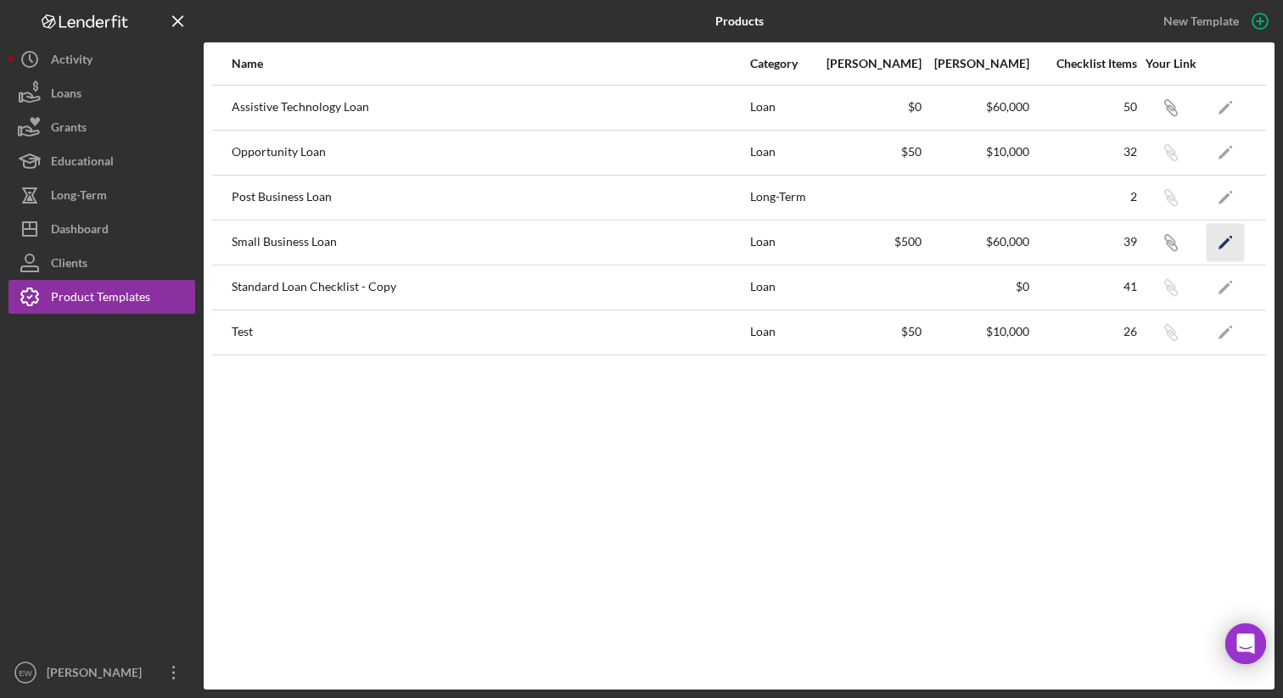
click at [1223, 238] on icon "Icon/Edit" at bounding box center [1226, 242] width 38 height 38
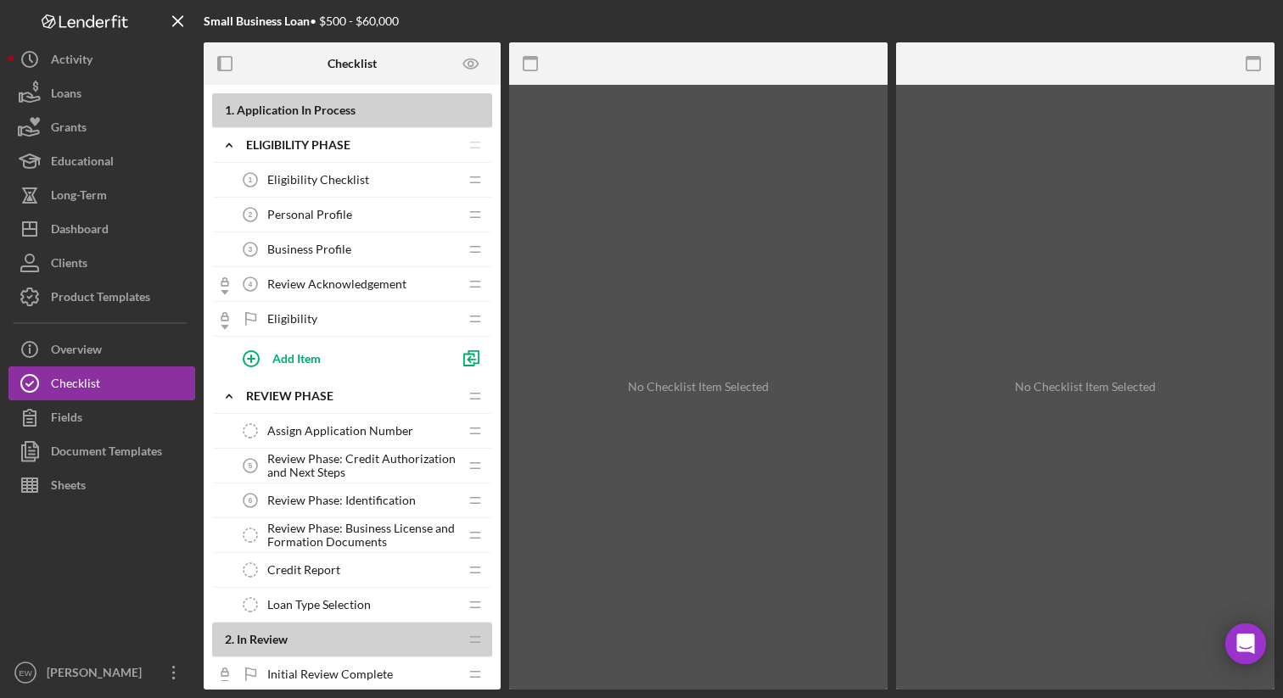
click at [351, 288] on span "Review Acknowledgement" at bounding box center [336, 285] width 139 height 14
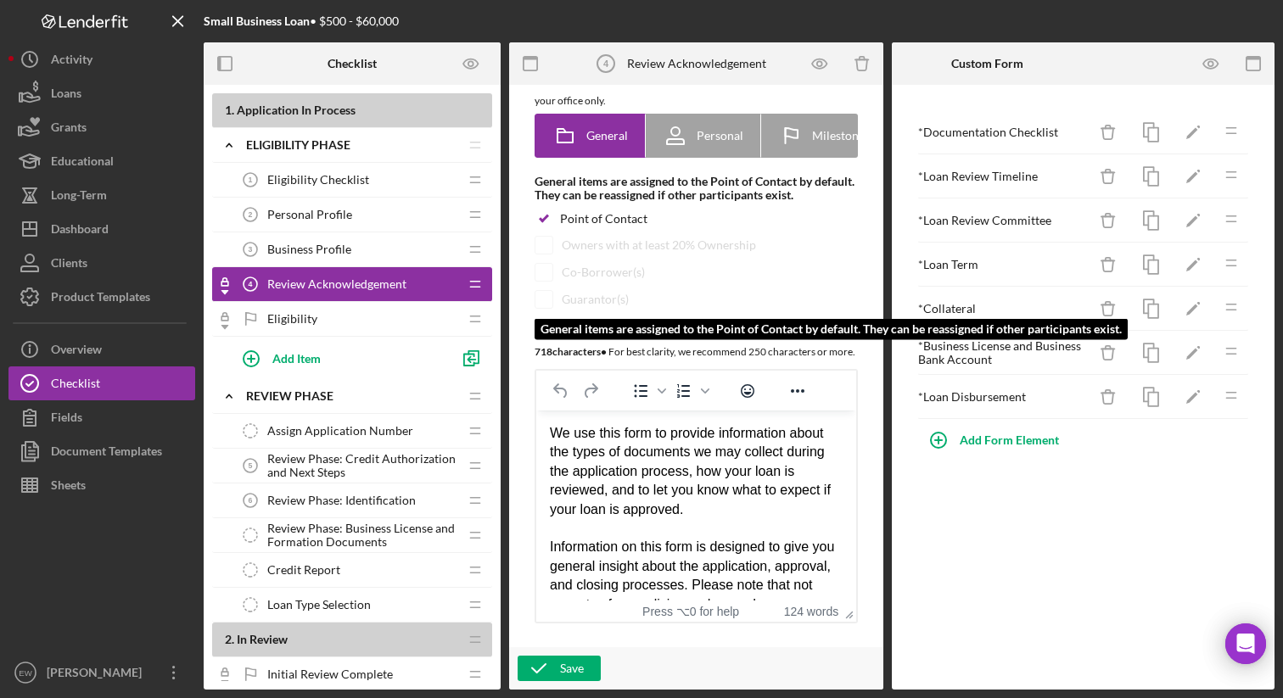
scroll to position [149, 0]
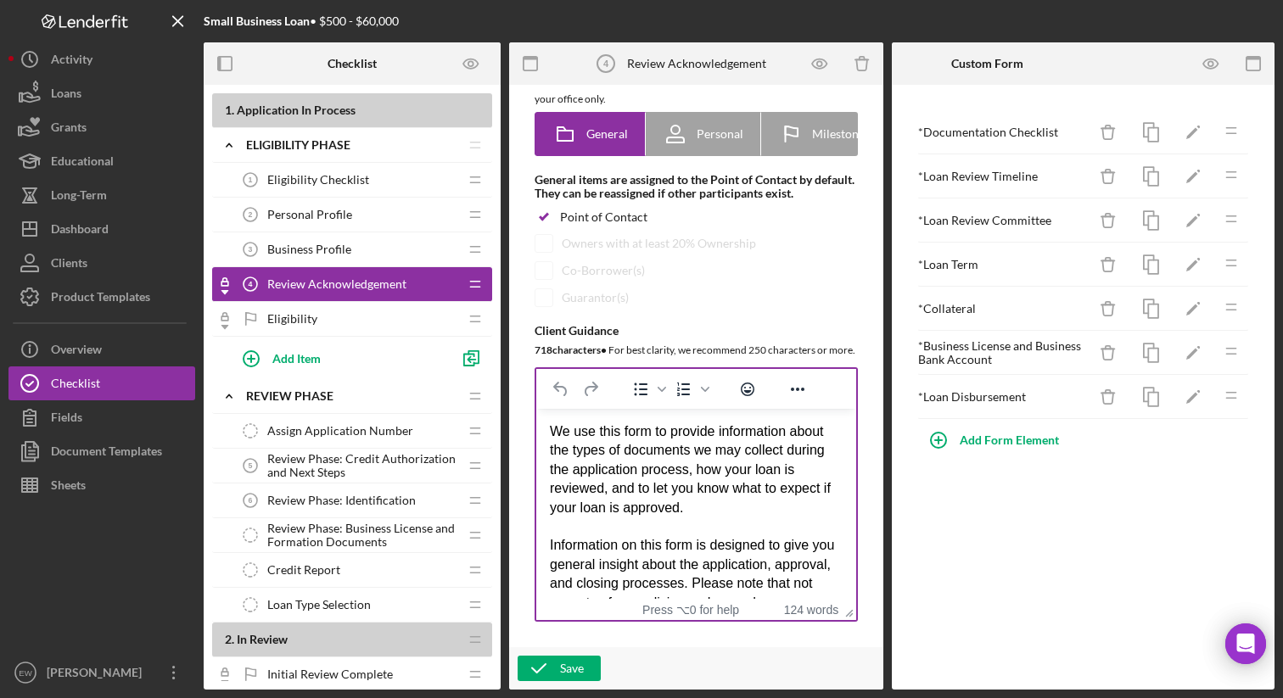
click at [710, 509] on div "We use this form to provide information about the types of documents we may col…" at bounding box center [696, 470] width 293 height 95
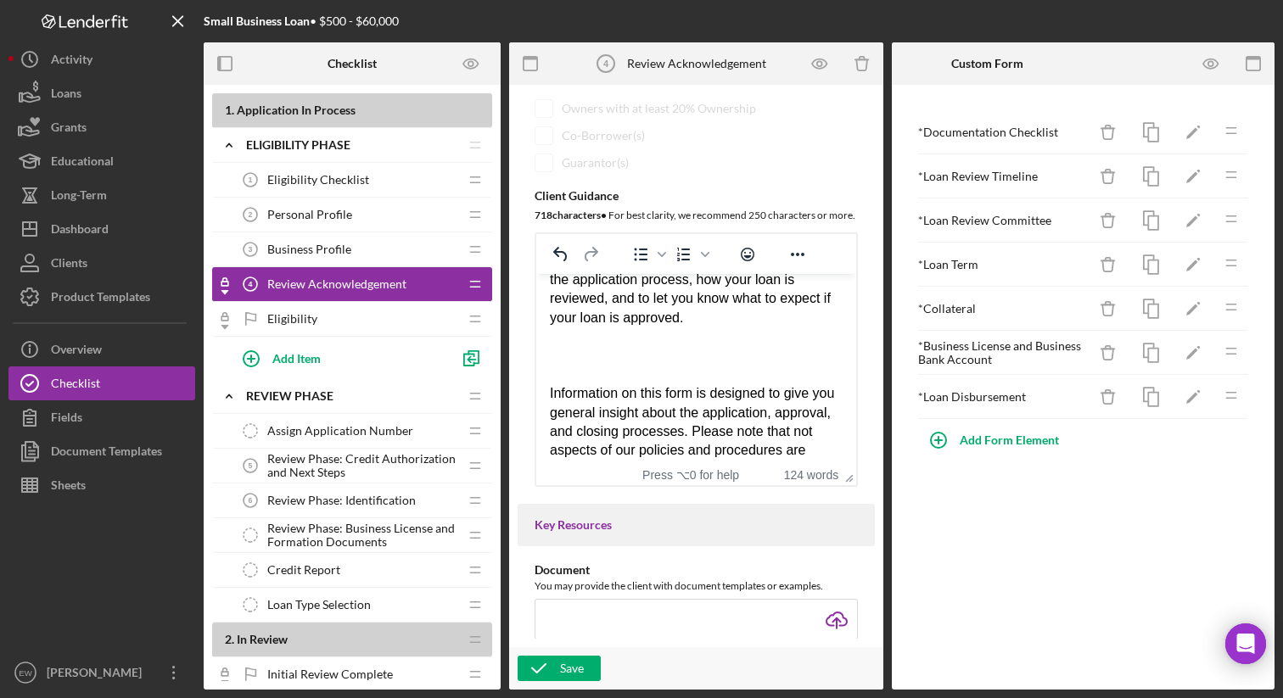
scroll to position [0, 0]
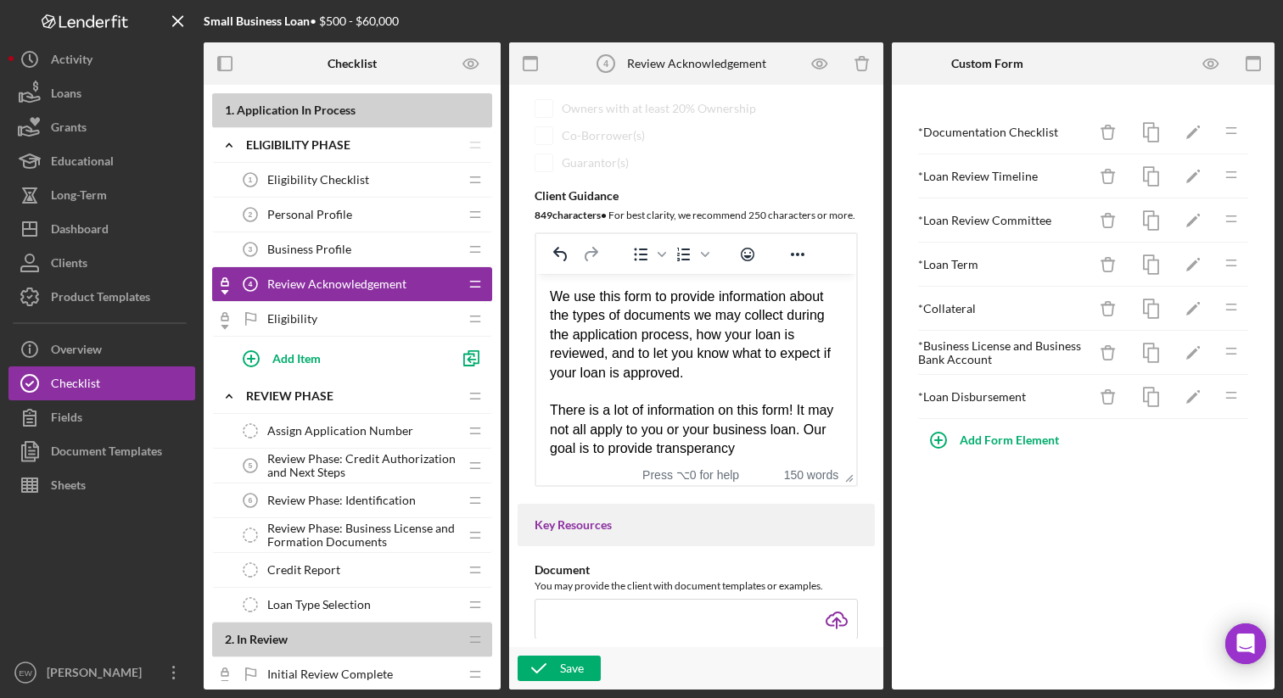
click at [710, 446] on div "There is a lot of information on this form! It may not all apply to you or your…" at bounding box center [696, 429] width 293 height 57
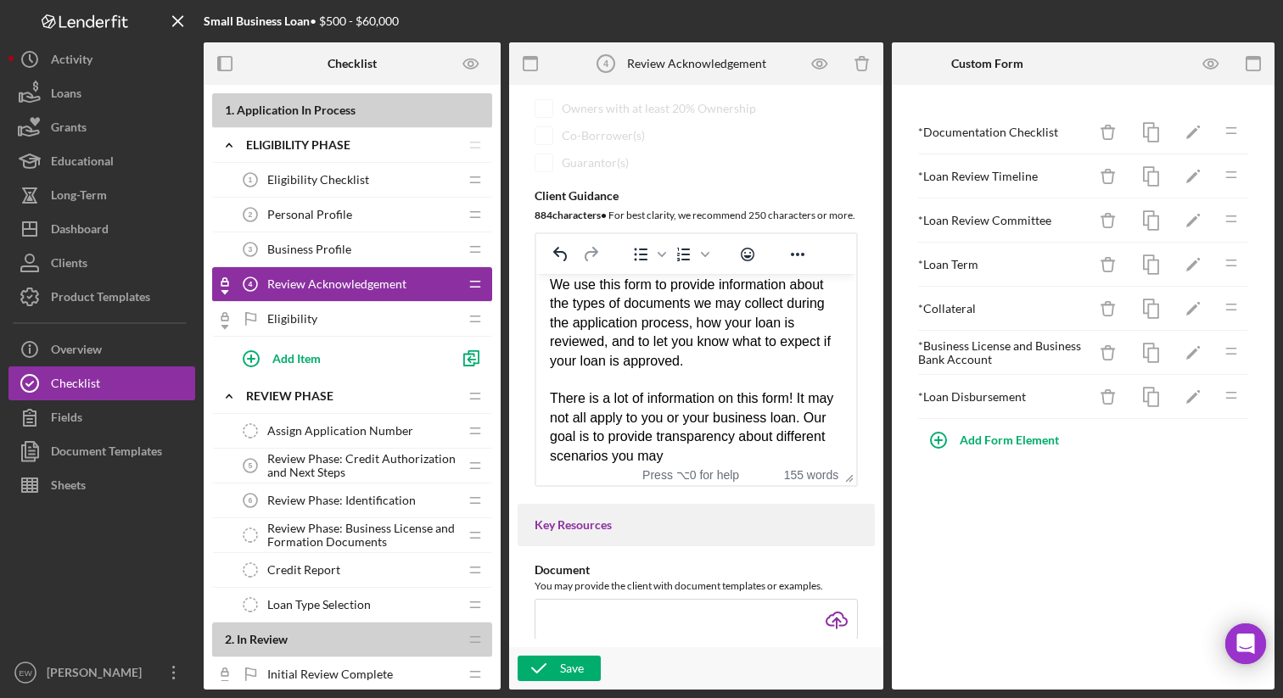
drag, startPoint x: 174, startPoint y: 171, endPoint x: 681, endPoint y: 4, distance: 534.3
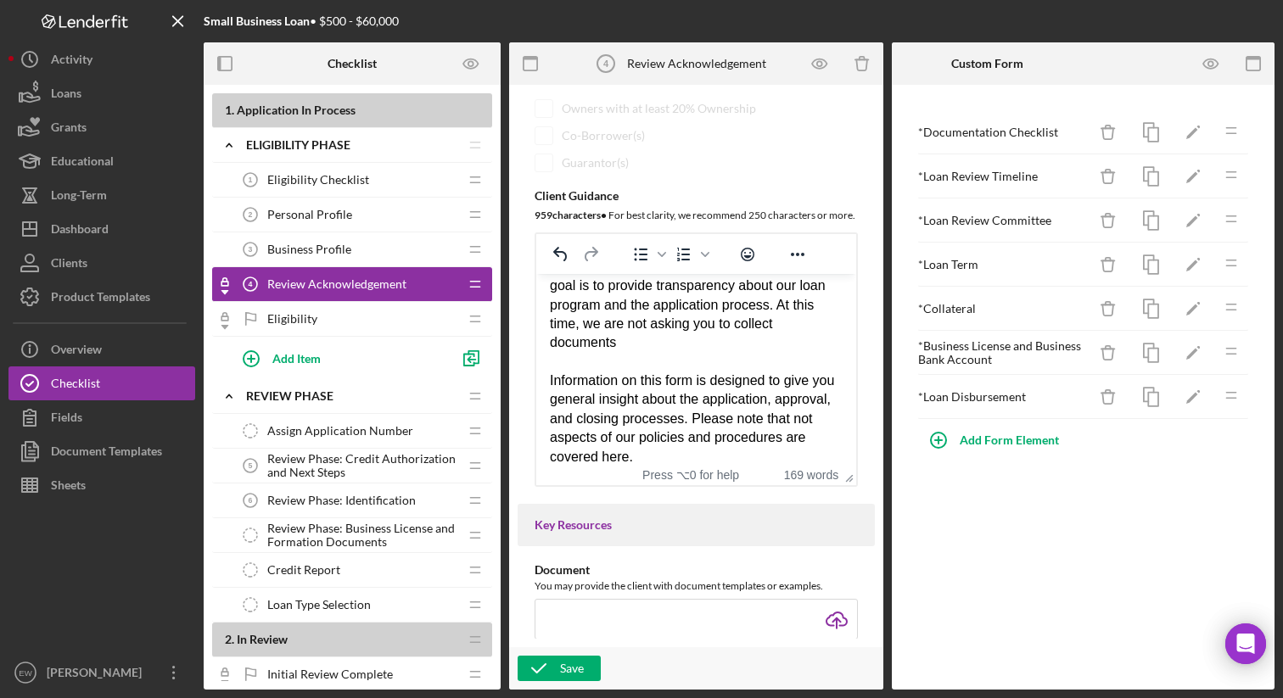
scroll to position [138, 0]
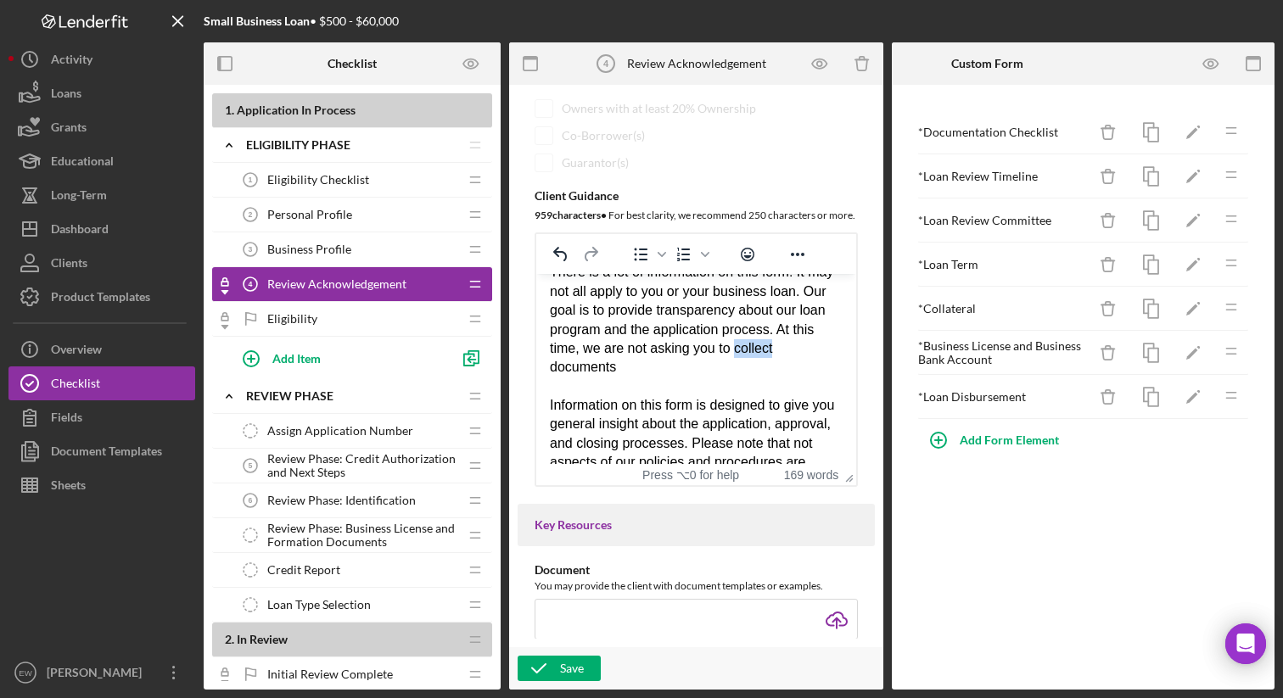
drag, startPoint x: 764, startPoint y: 350, endPoint x: 810, endPoint y: 351, distance: 45.9
click at [810, 351] on div "There is a lot of information on this form! It may not all apply to you or your…" at bounding box center [696, 320] width 293 height 114
click at [810, 352] on div "There is a lot of information on this form! It may not all apply to you or your…" at bounding box center [696, 320] width 293 height 114
drag, startPoint x: 726, startPoint y: 367, endPoint x: 804, endPoint y: 377, distance: 79.5
click at [804, 377] on div "There is a lot of information on this form! It may not all apply to you or your…" at bounding box center [696, 320] width 293 height 114
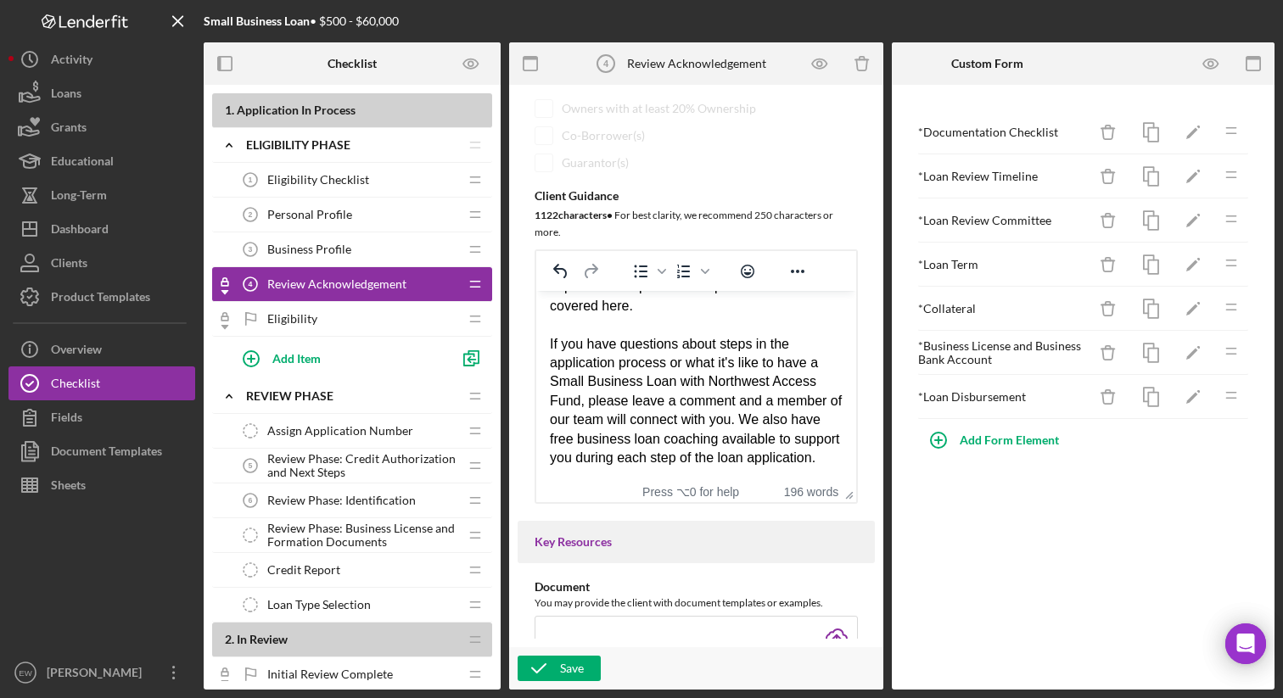
scroll to position [391, 0]
click at [754, 417] on div "If you have questions about steps in the application process or what it's like …" at bounding box center [696, 401] width 293 height 133
click at [549, 660] on icon "button" at bounding box center [539, 669] width 42 height 42
click at [1204, 59] on icon "button" at bounding box center [1211, 64] width 38 height 38
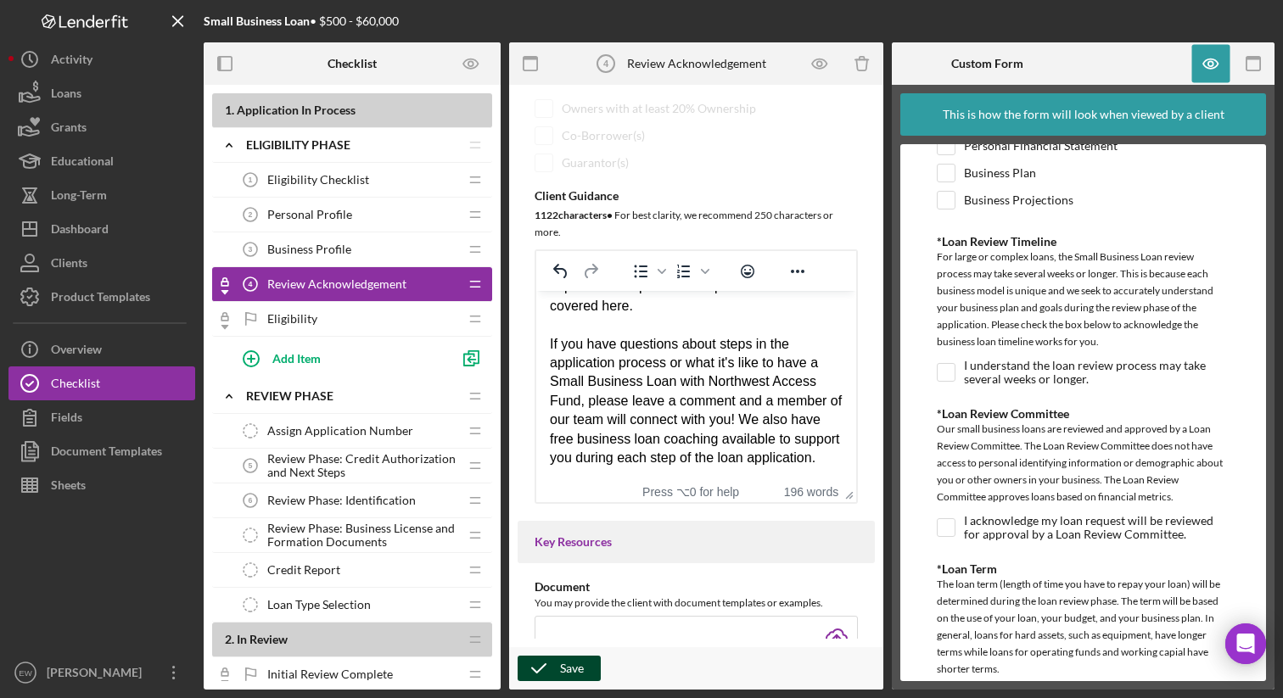
scroll to position [268, 0]
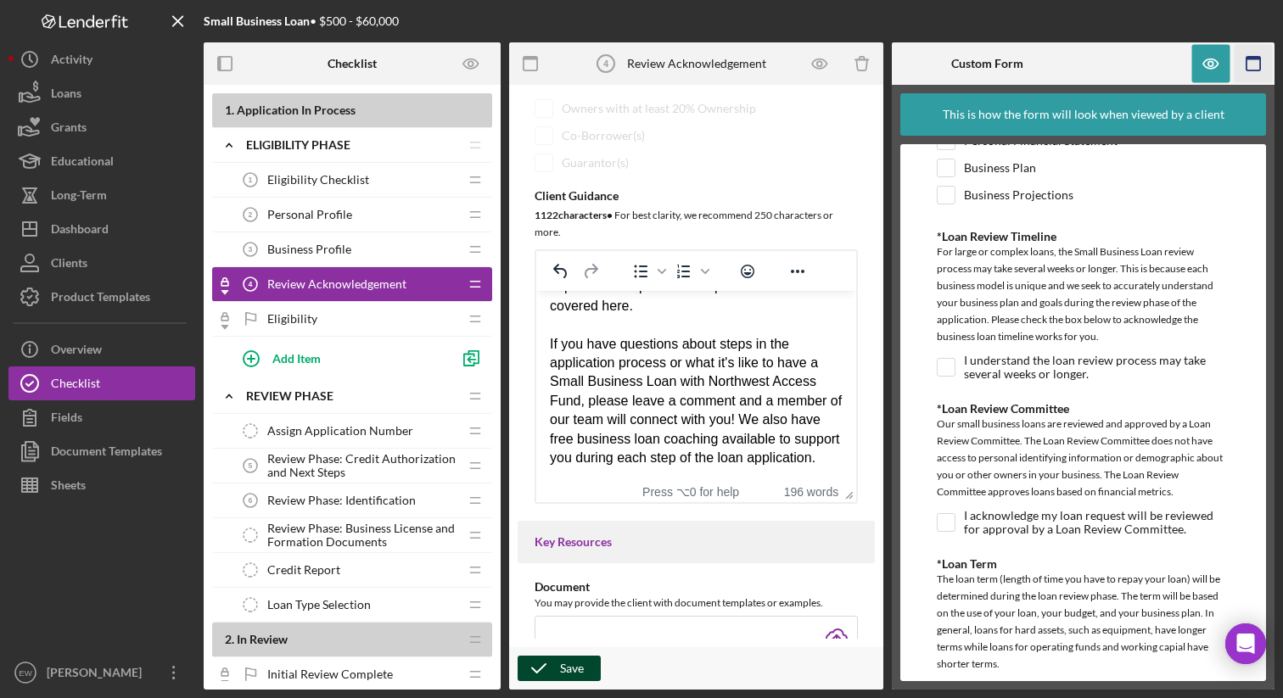
click at [1249, 59] on rect "button" at bounding box center [1254, 58] width 14 height 3
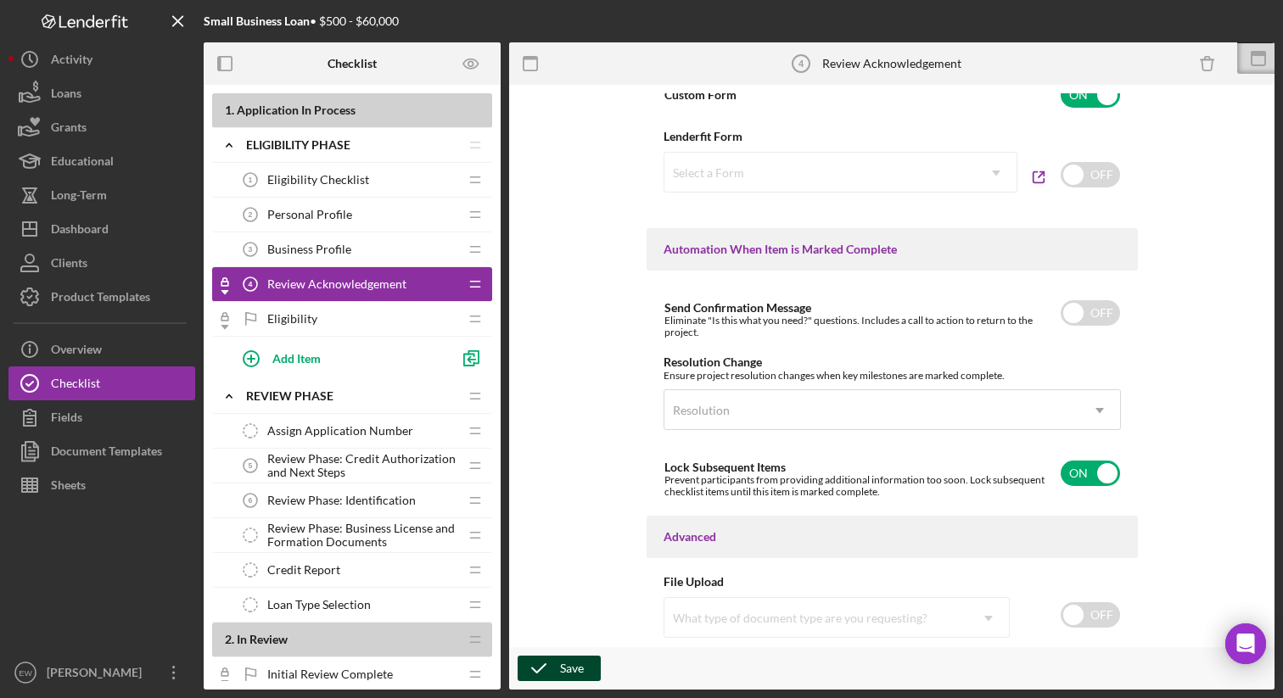
scroll to position [1052, 0]
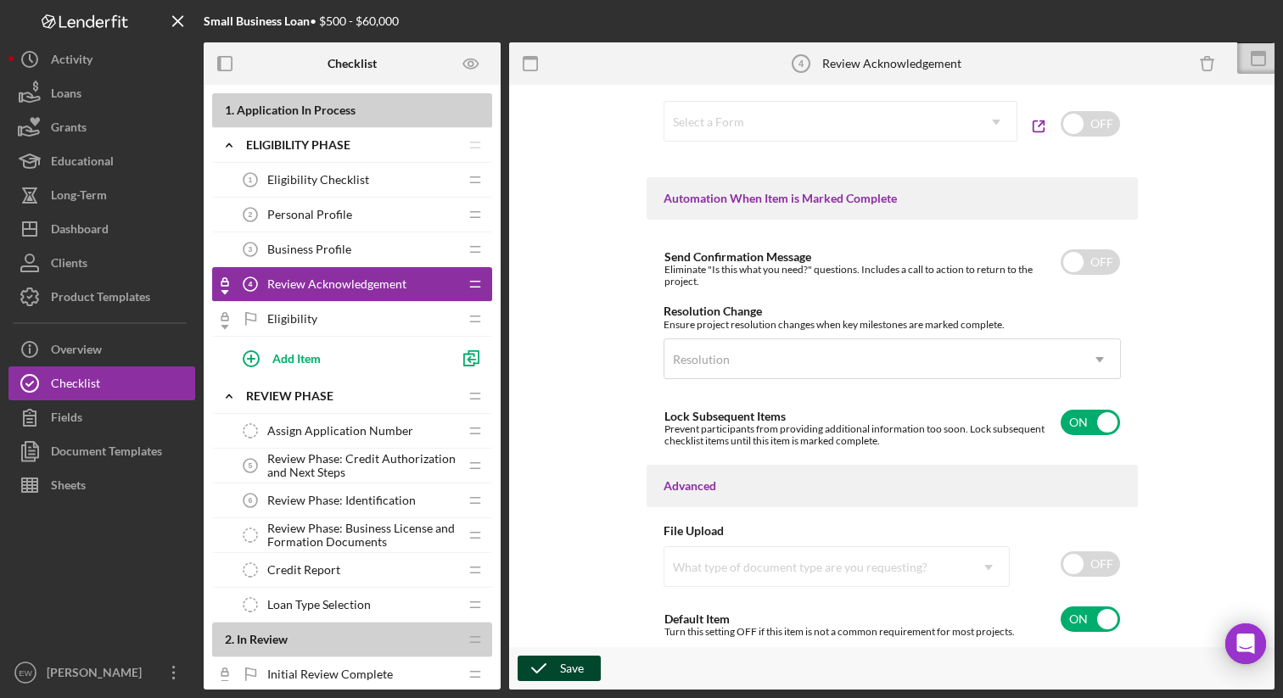
click at [572, 662] on div "Save" at bounding box center [572, 668] width 24 height 25
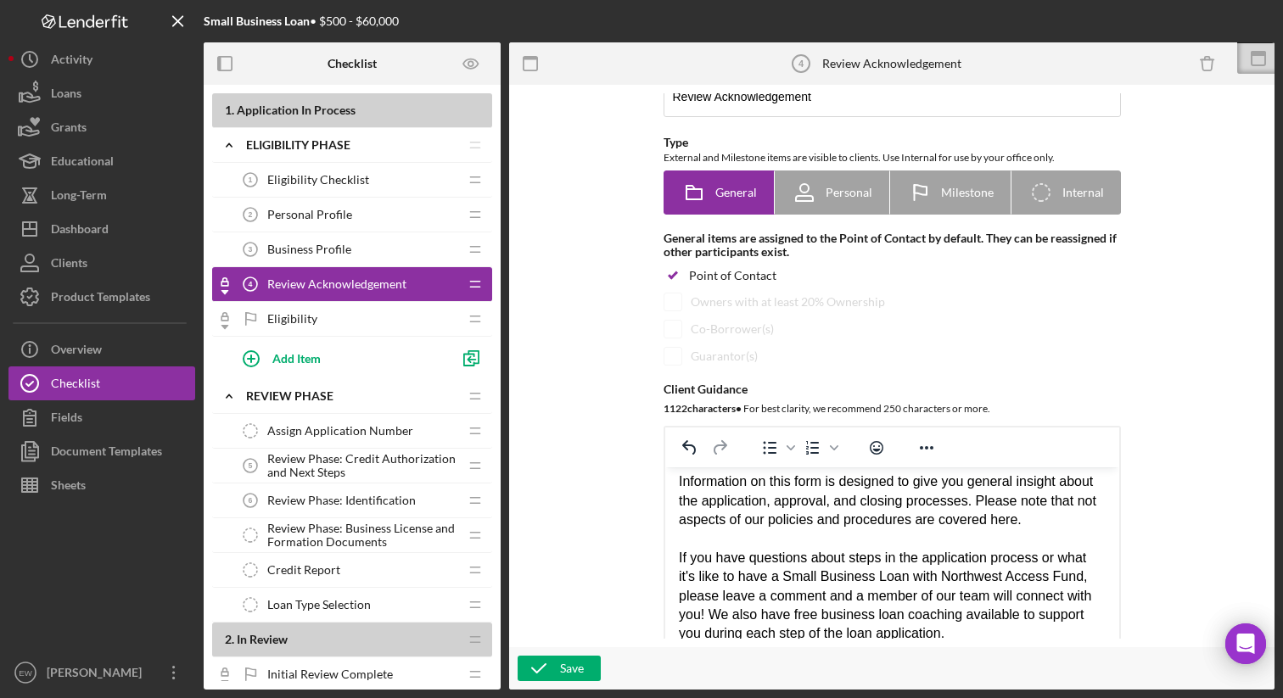
scroll to position [0, 0]
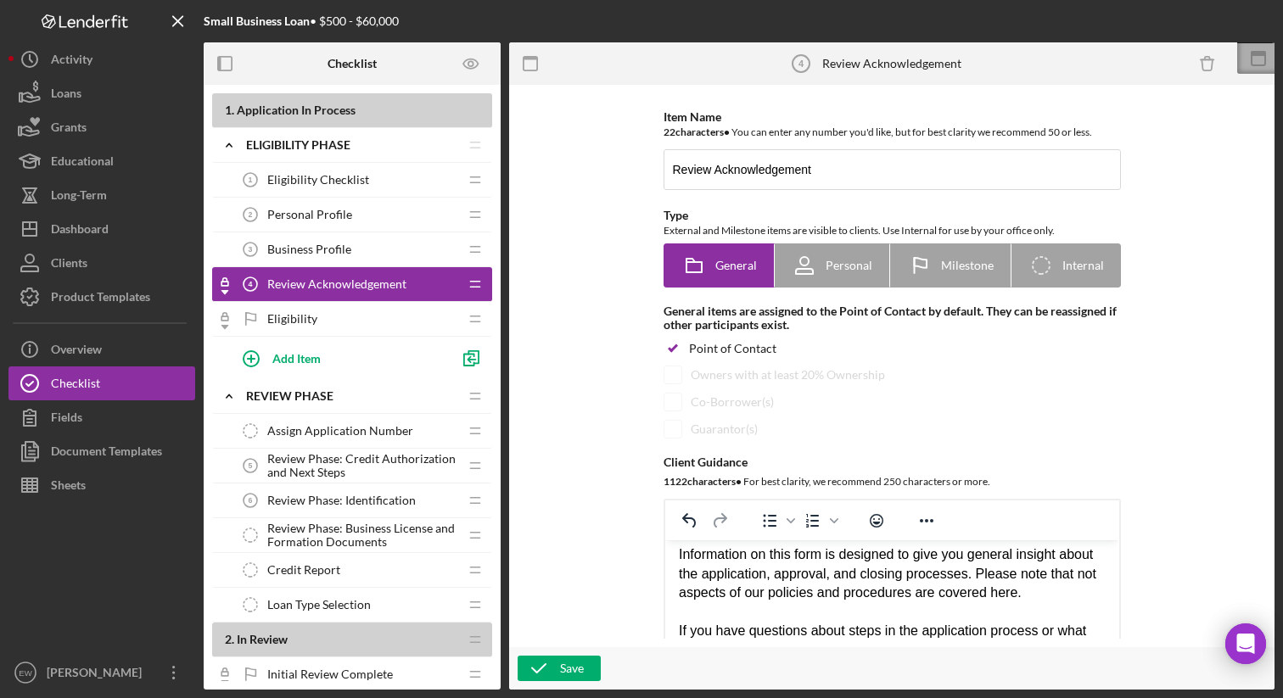
click at [1261, 56] on icon at bounding box center [1258, 58] width 42 height 42
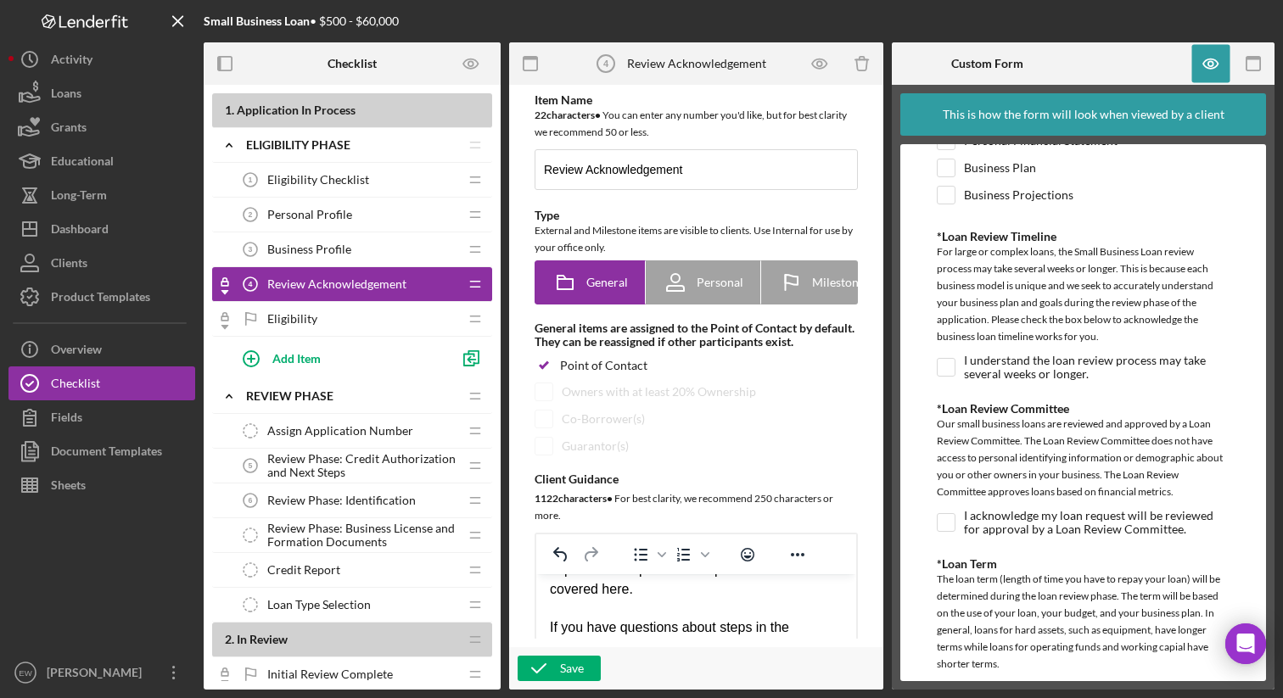
click at [1097, 289] on div "For large or complex loans, the Small Business Loan review process may take sev…" at bounding box center [1083, 297] width 293 height 106
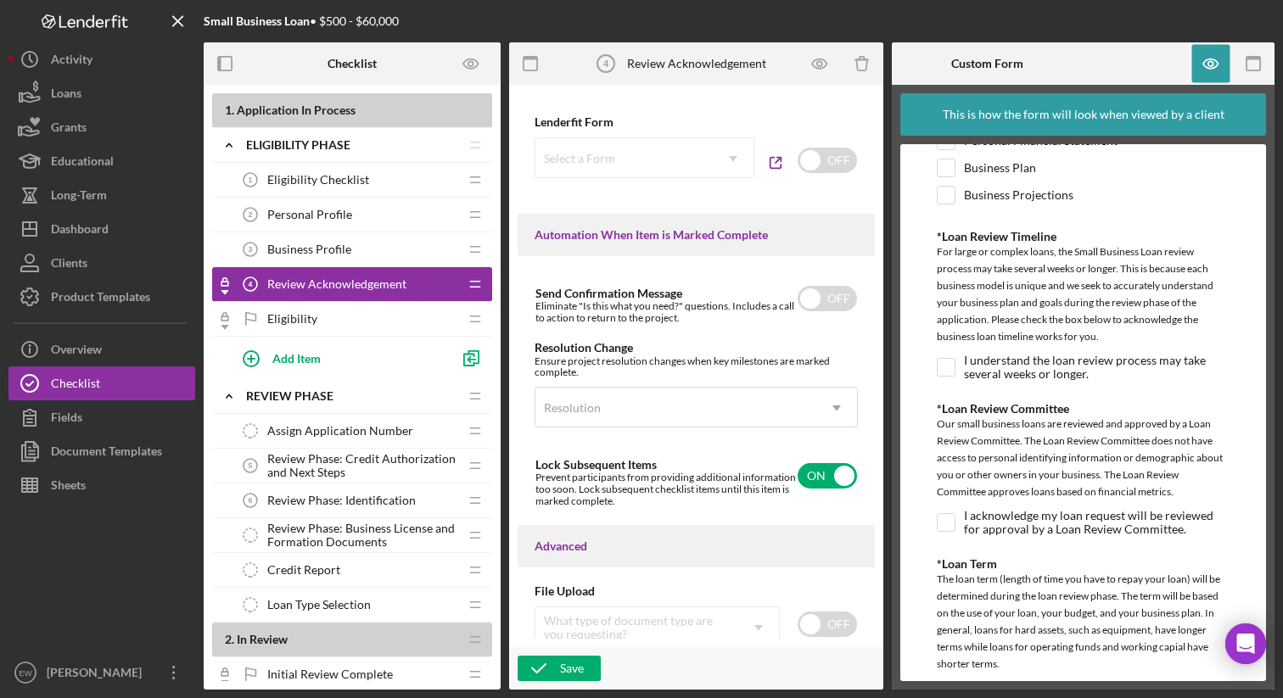
scroll to position [1126, 0]
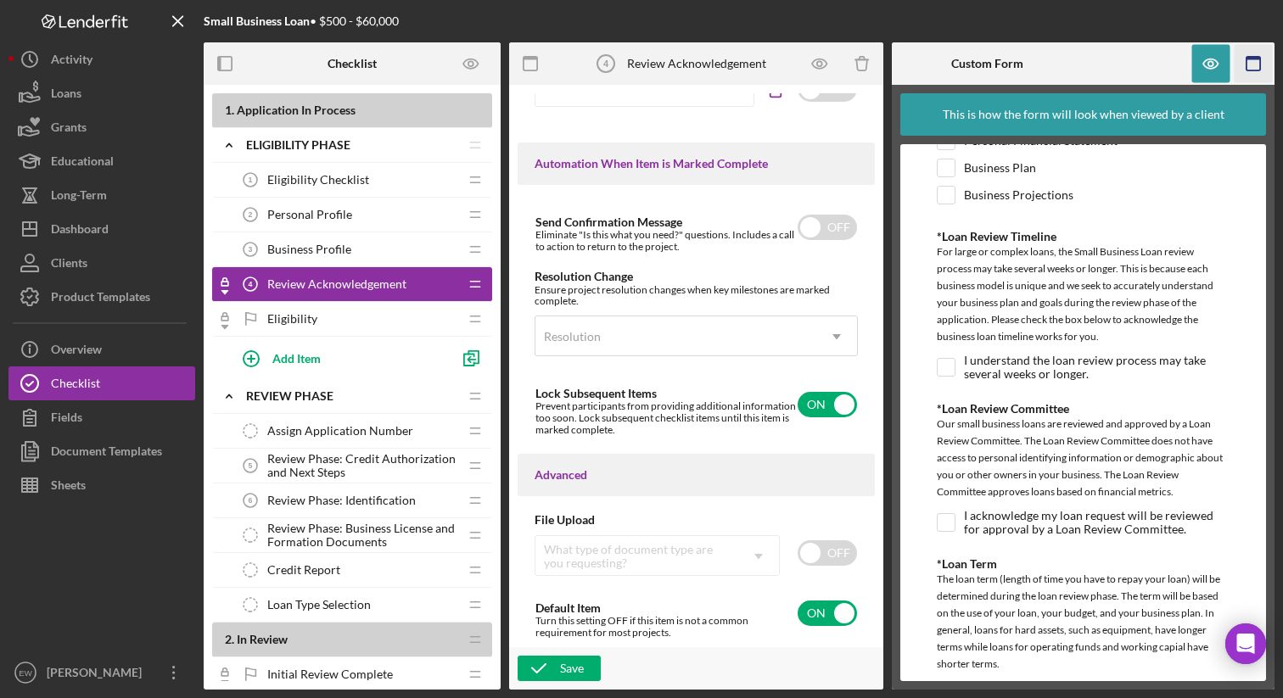
click at [1256, 67] on icon "button" at bounding box center [1254, 64] width 38 height 38
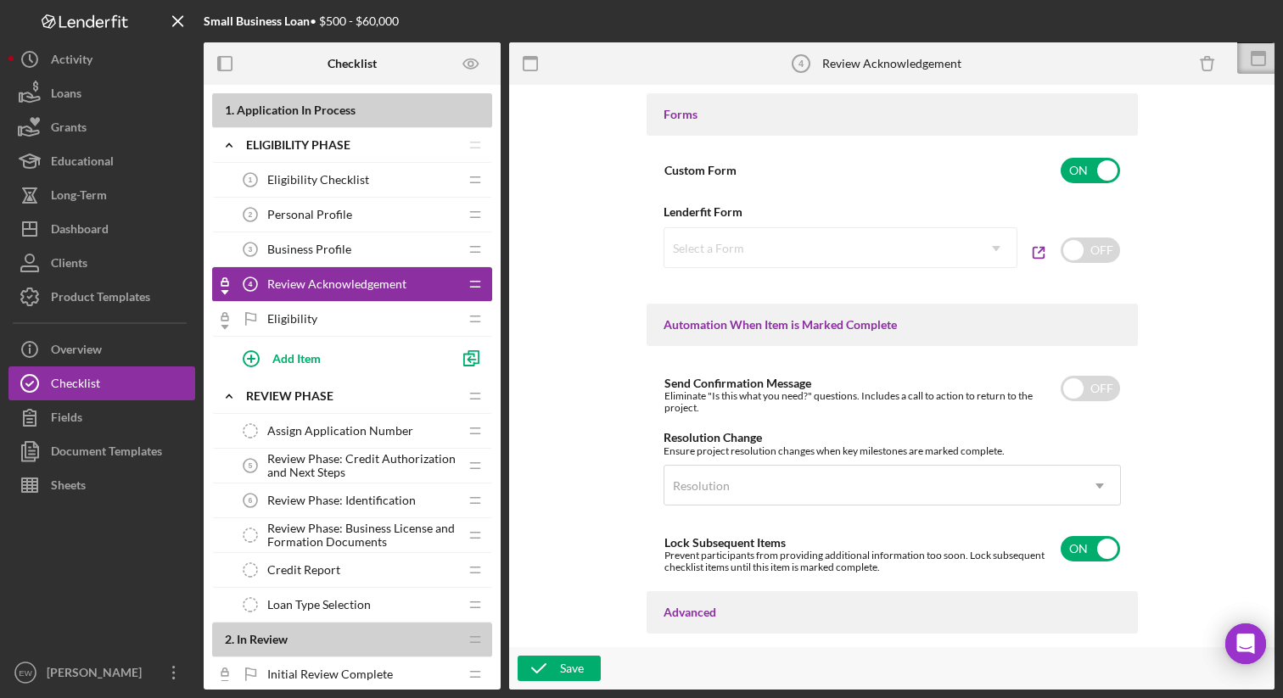
scroll to position [913, 0]
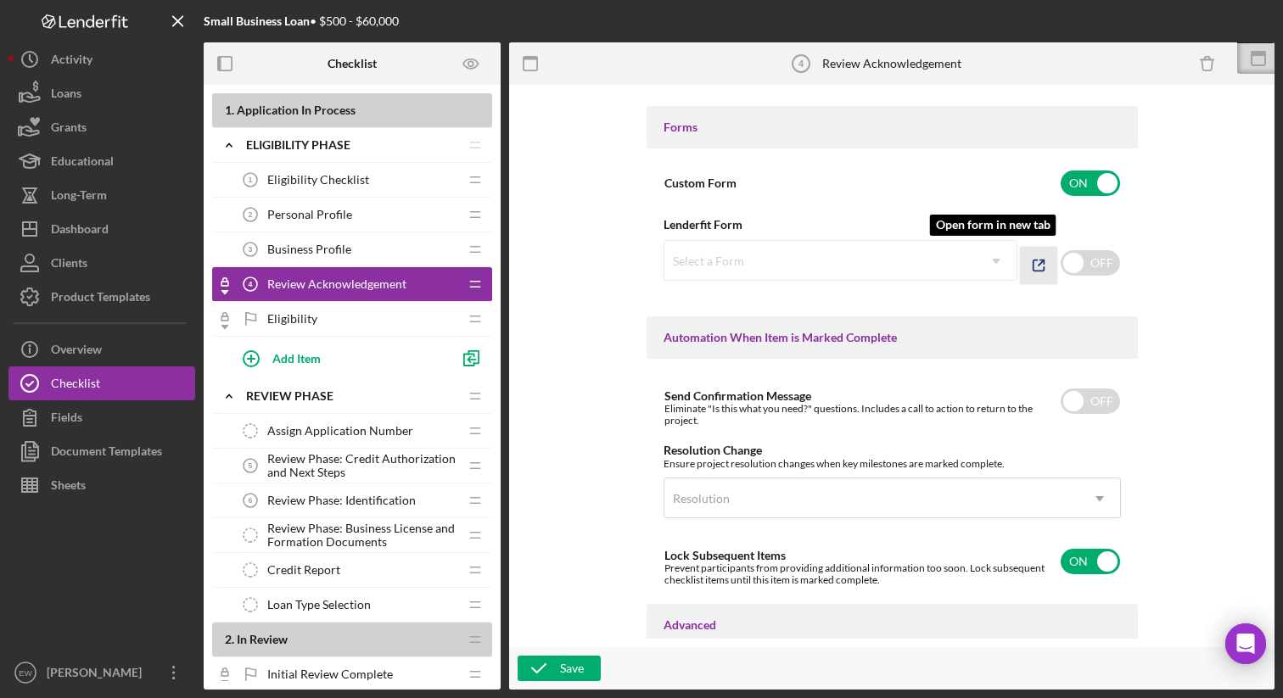
click at [1039, 265] on line "button" at bounding box center [1041, 262] width 5 height 5
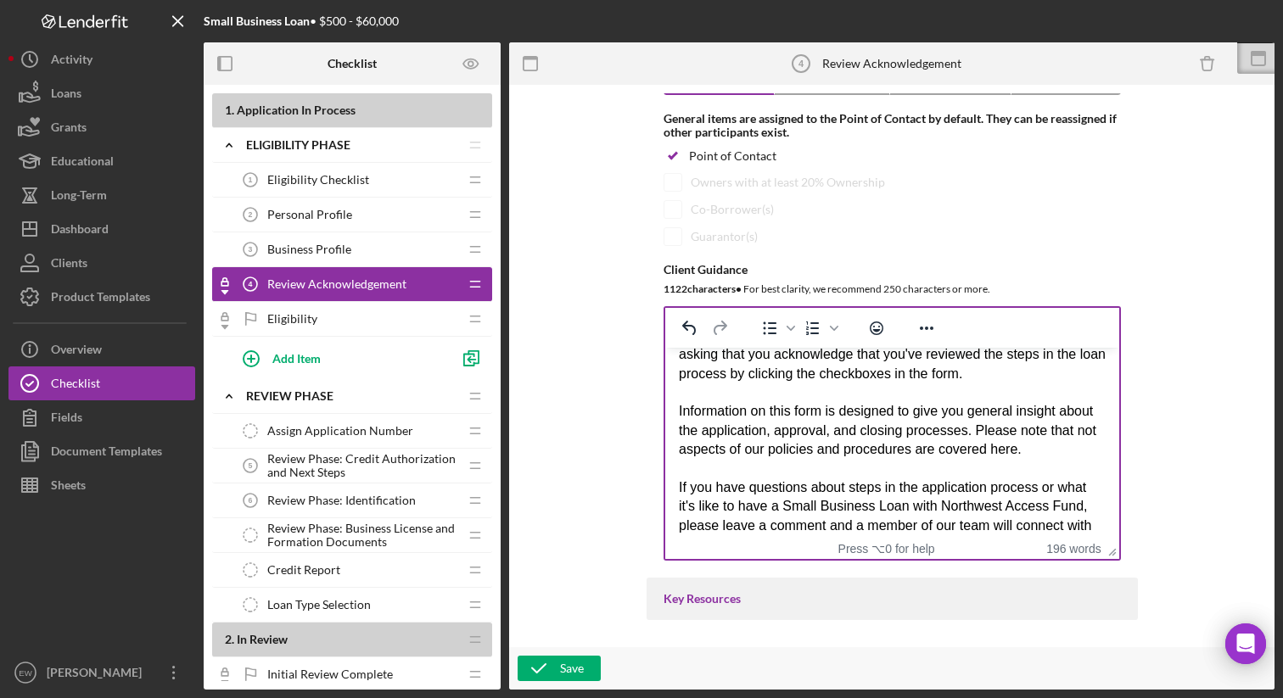
scroll to position [0, 0]
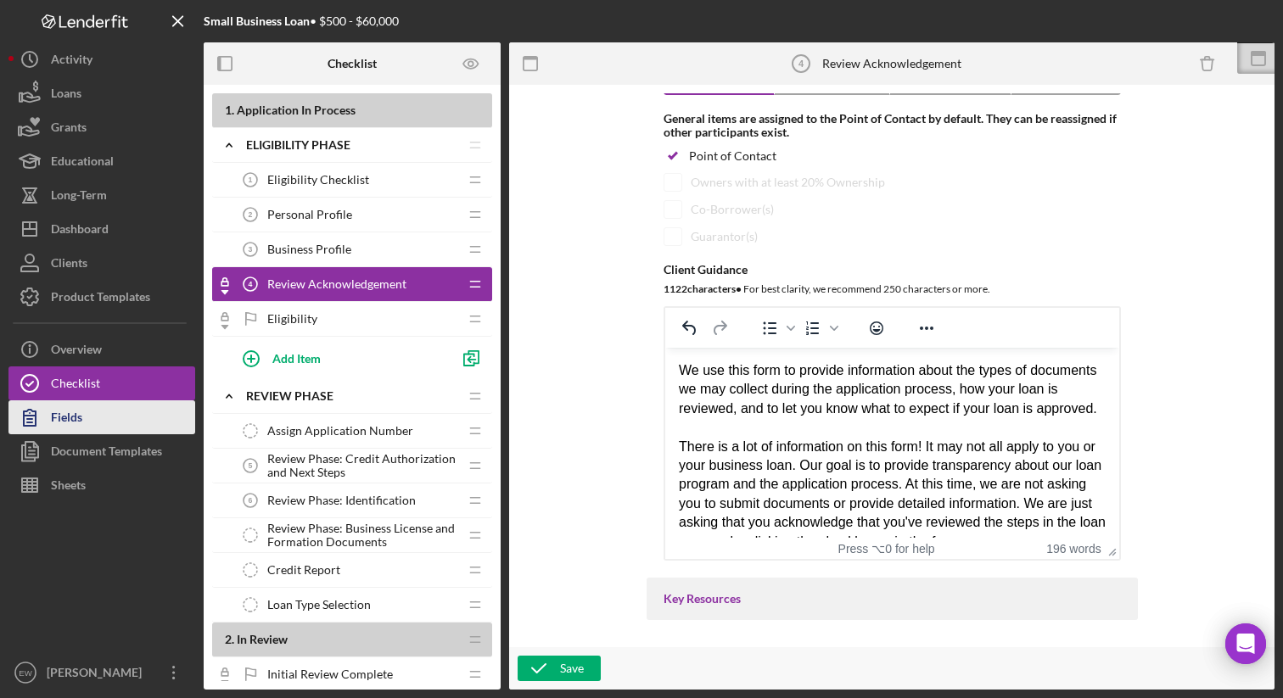
click at [109, 420] on button "Fields" at bounding box center [101, 418] width 187 height 34
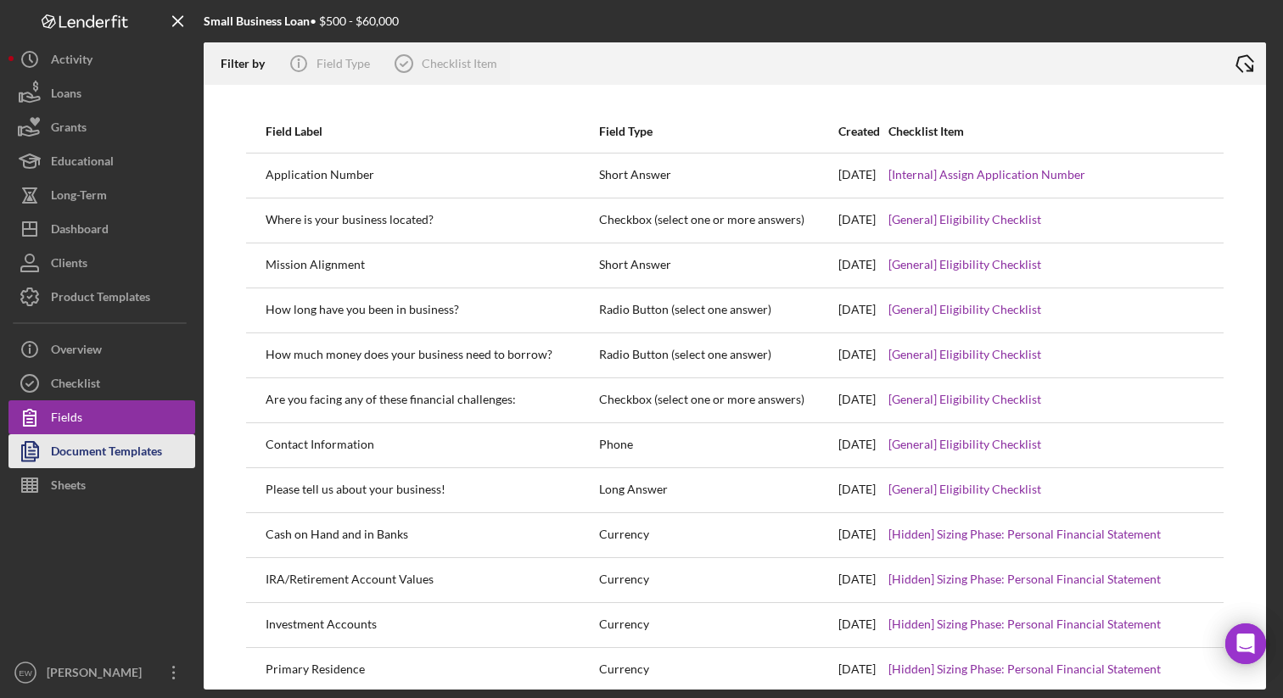
click at [109, 446] on div "Document Templates" at bounding box center [106, 453] width 111 height 38
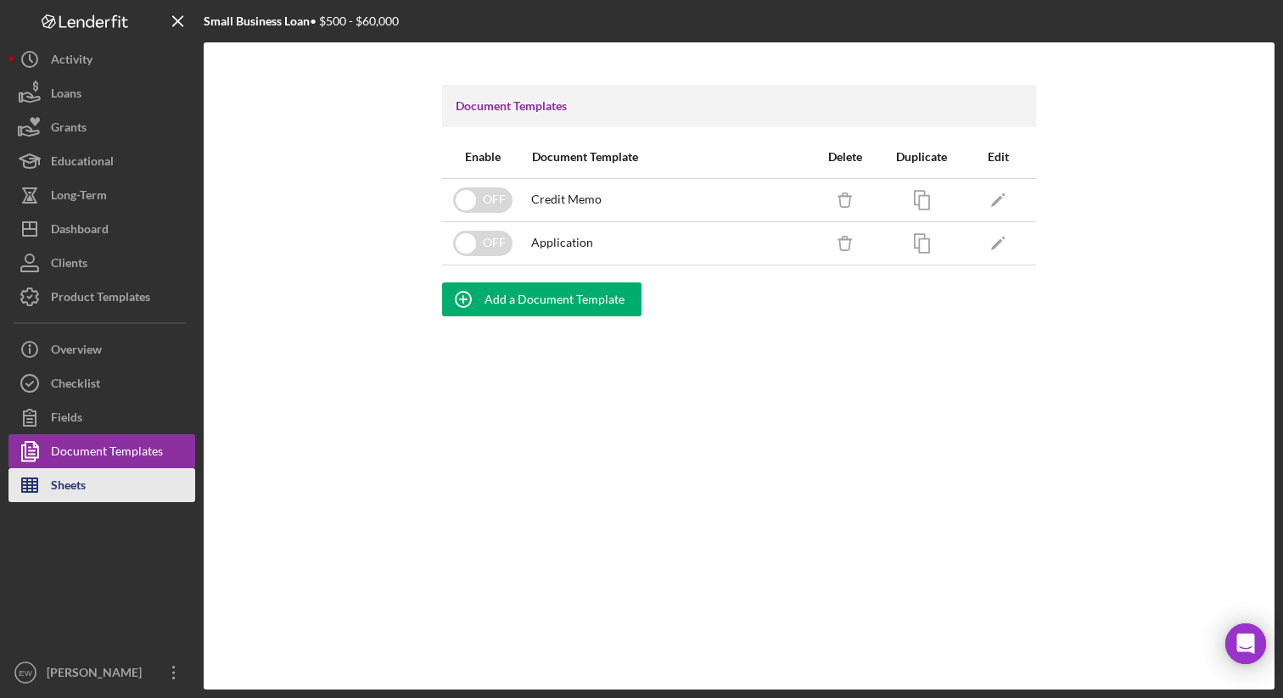
click at [97, 477] on button "Sheets" at bounding box center [101, 485] width 187 height 34
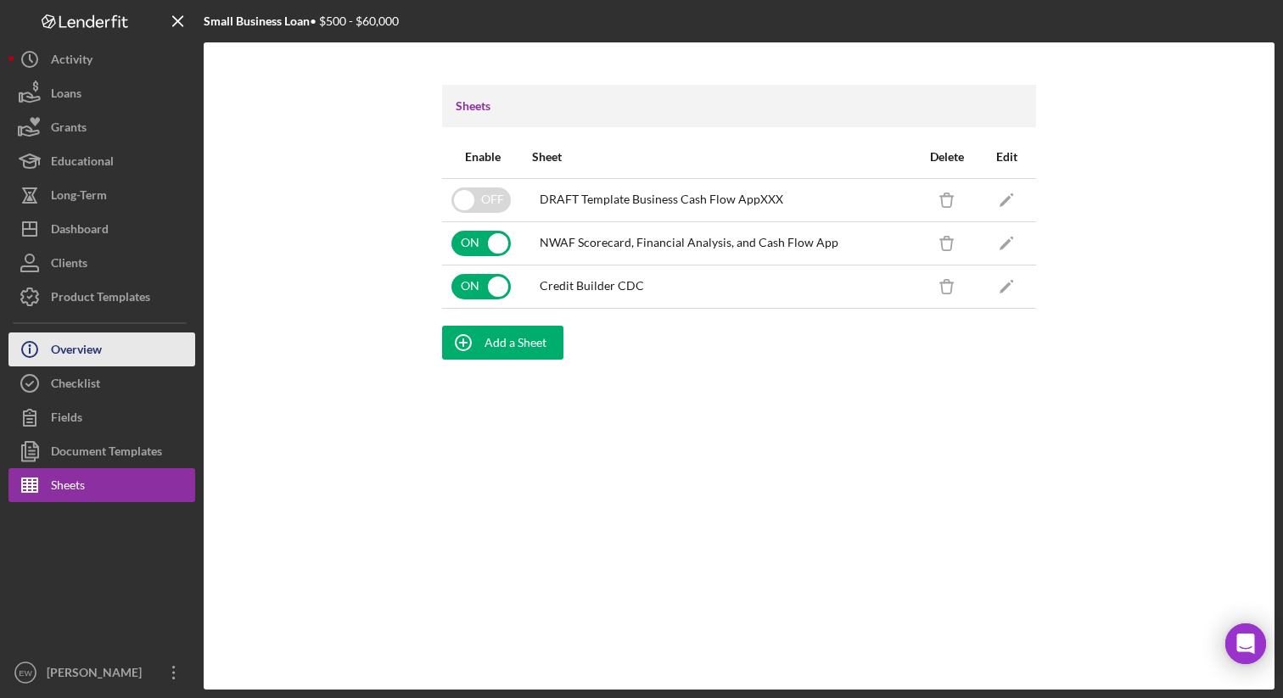
click at [108, 346] on button "Icon/Info Overview" at bounding box center [101, 350] width 187 height 34
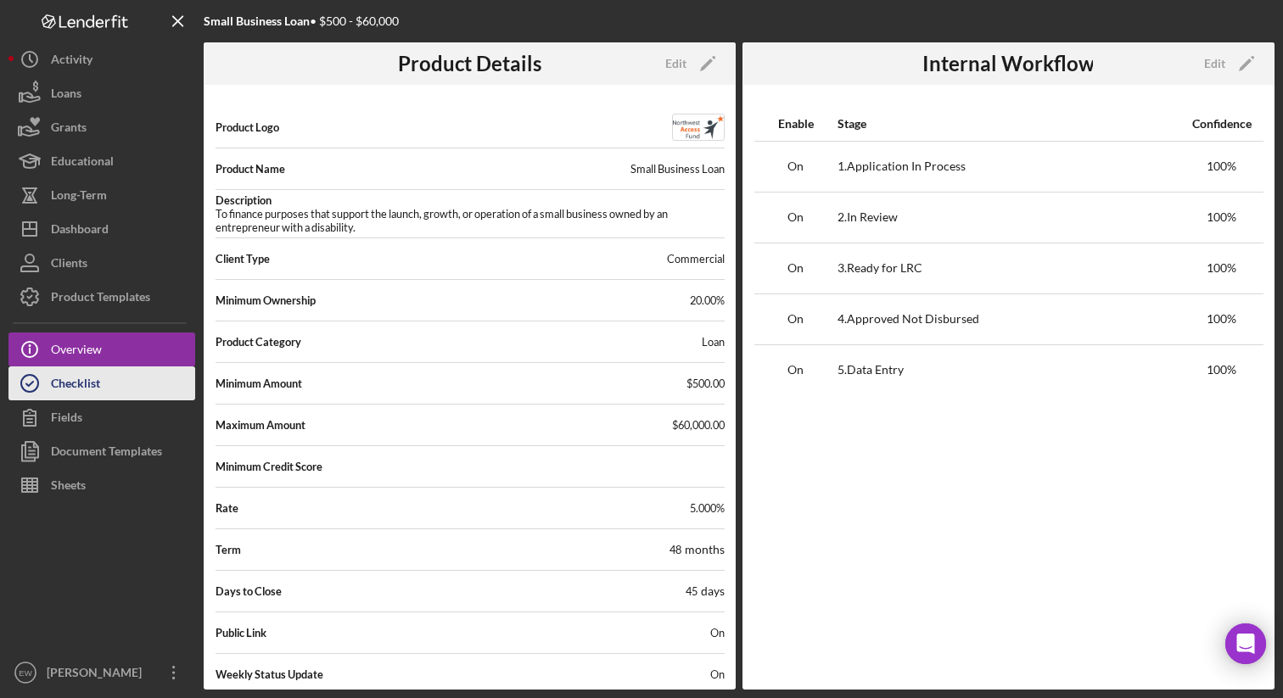
click at [126, 377] on button "Checklist" at bounding box center [101, 384] width 187 height 34
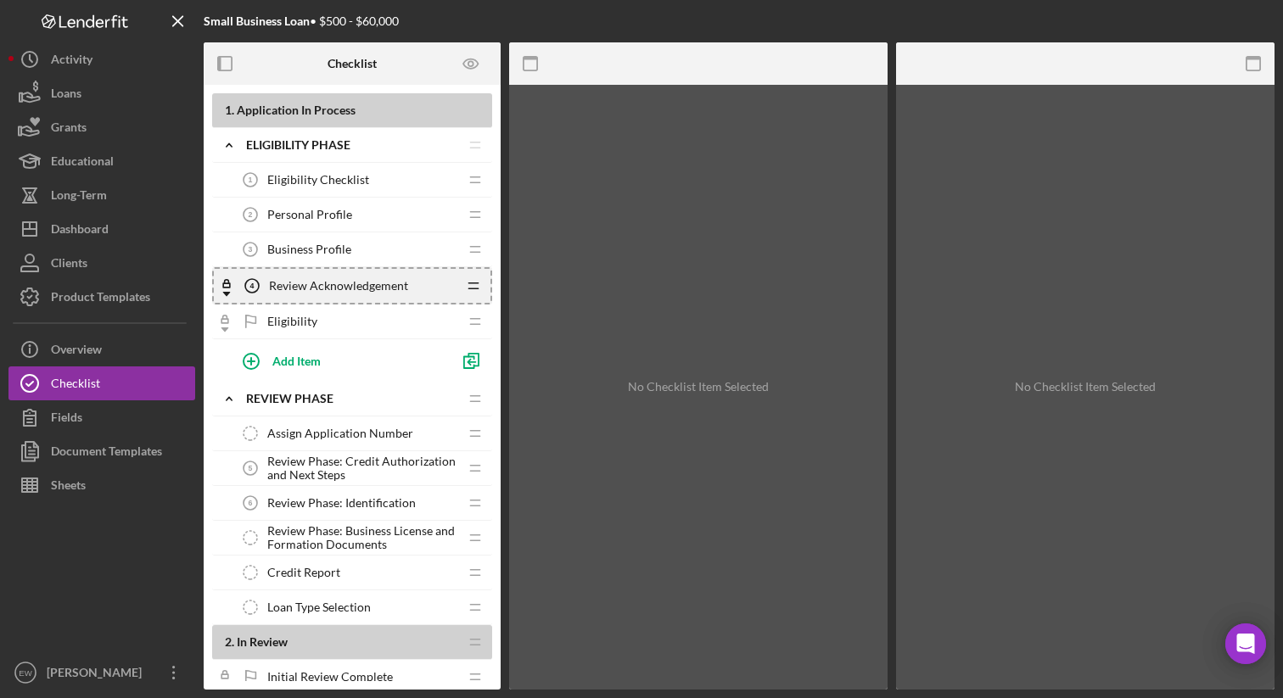
click at [474, 284] on icon "Icon/Drag" at bounding box center [474, 286] width 34 height 34
click at [466, 285] on icon "Icon/Drag" at bounding box center [474, 286] width 34 height 34
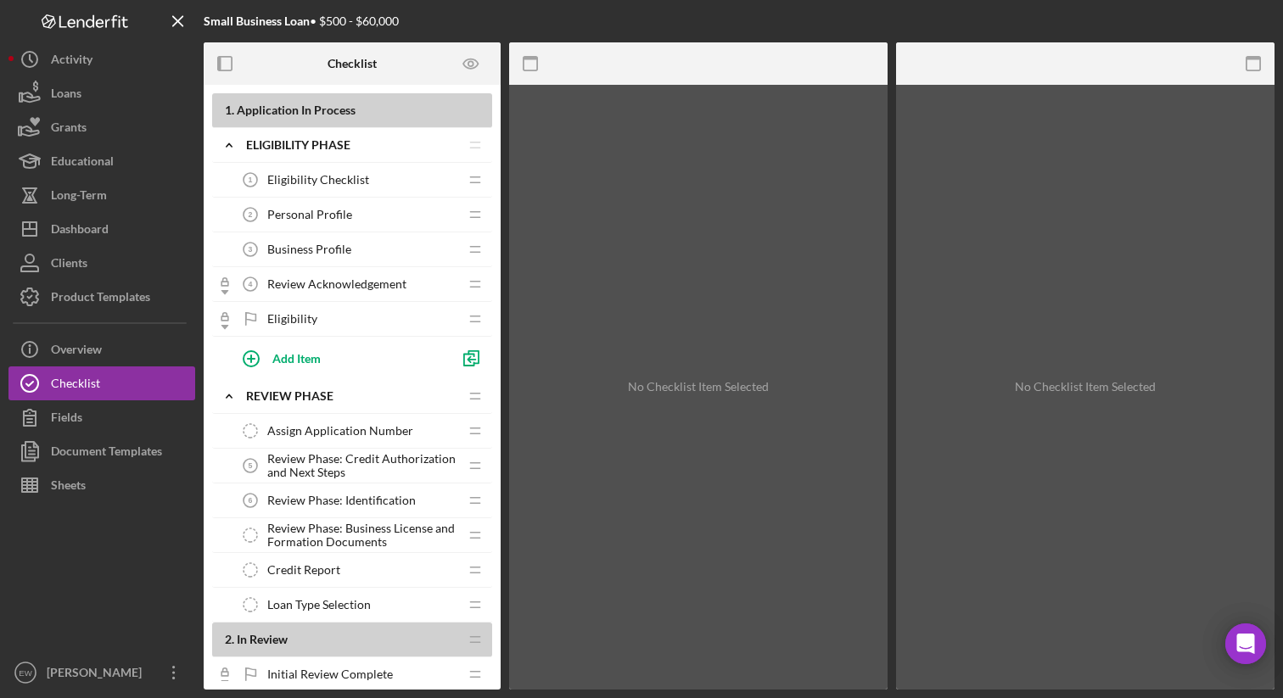
click at [371, 282] on span "Review Acknowledgement" at bounding box center [336, 285] width 139 height 14
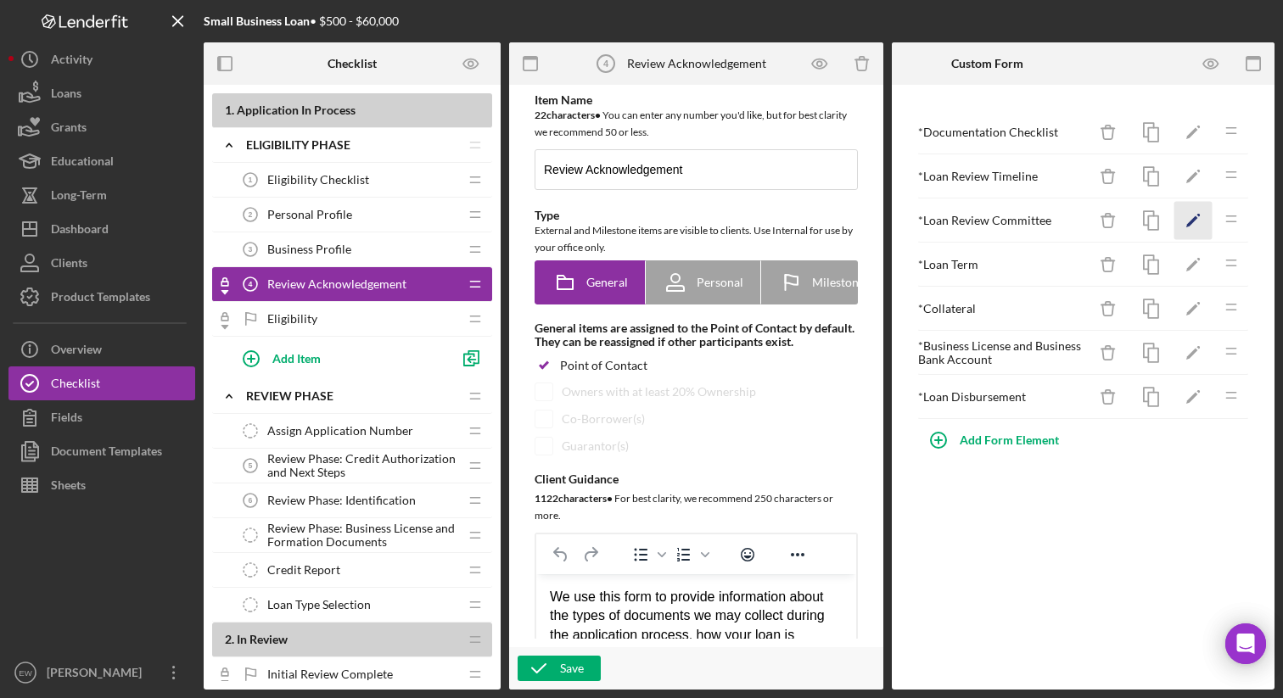
click at [1191, 220] on icon "Icon/Edit" at bounding box center [1194, 221] width 38 height 38
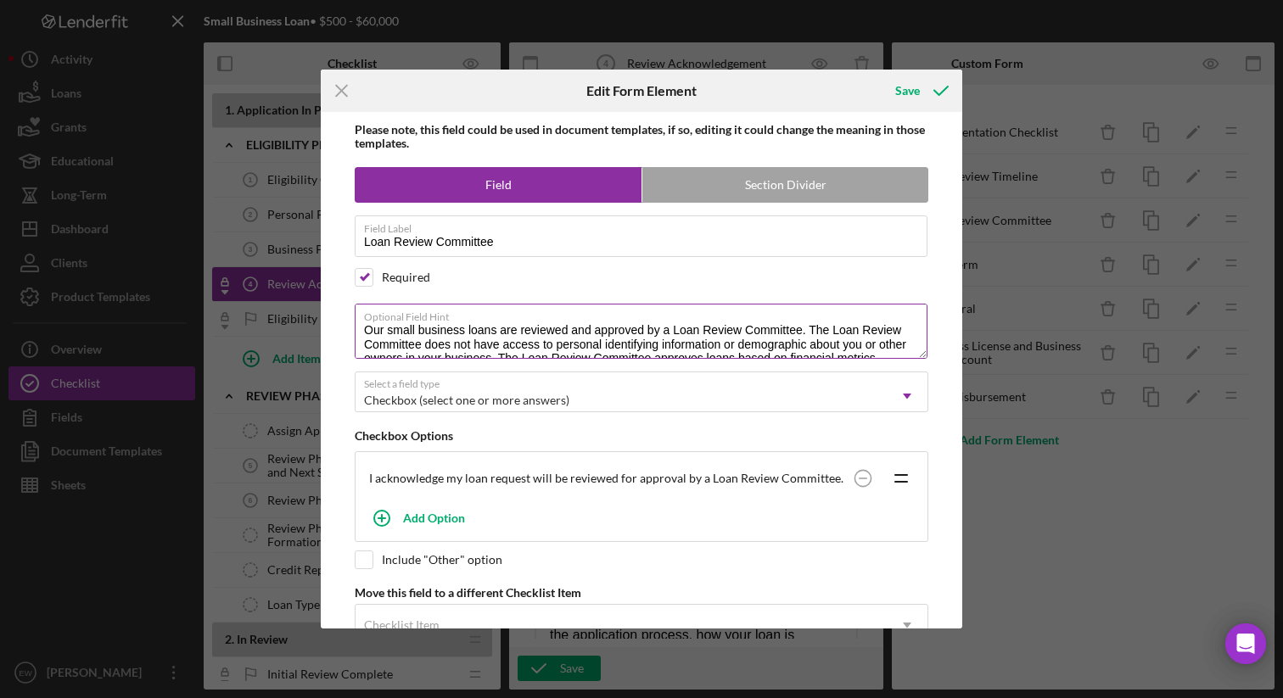
scroll to position [14, 0]
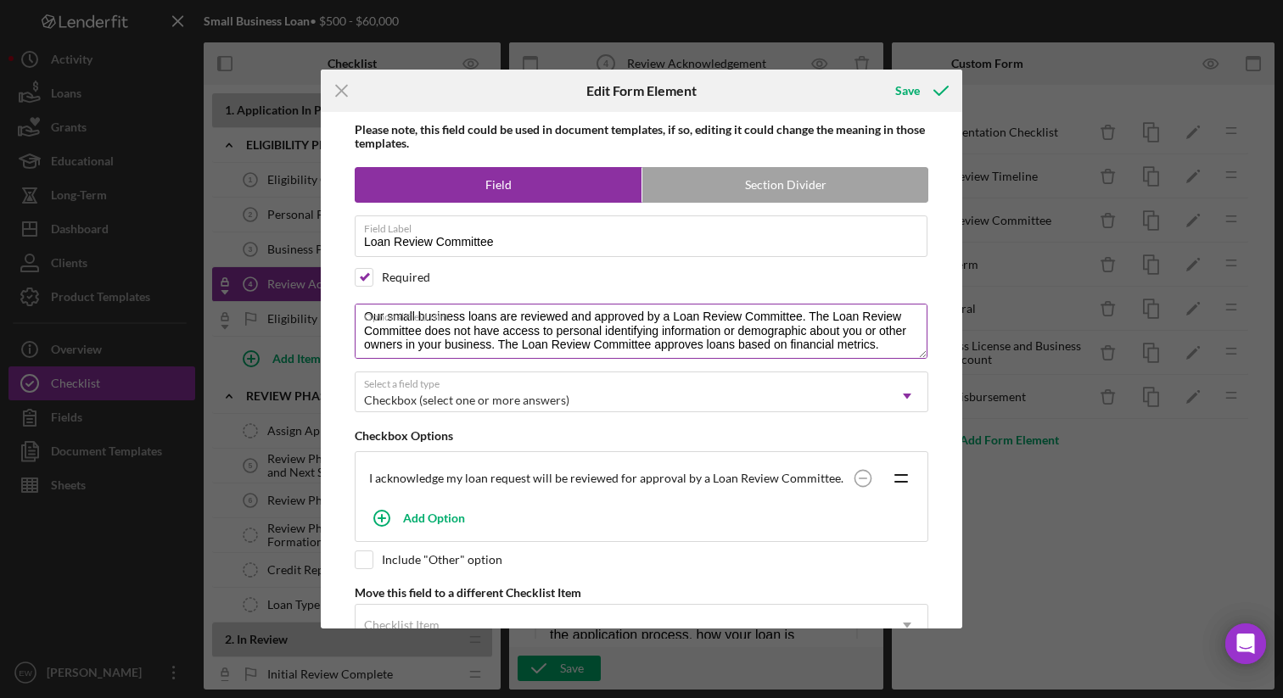
click at [805, 329] on textarea "Our small business loans are reviewed and approved by a Loan Review Committee. …" at bounding box center [641, 331] width 573 height 54
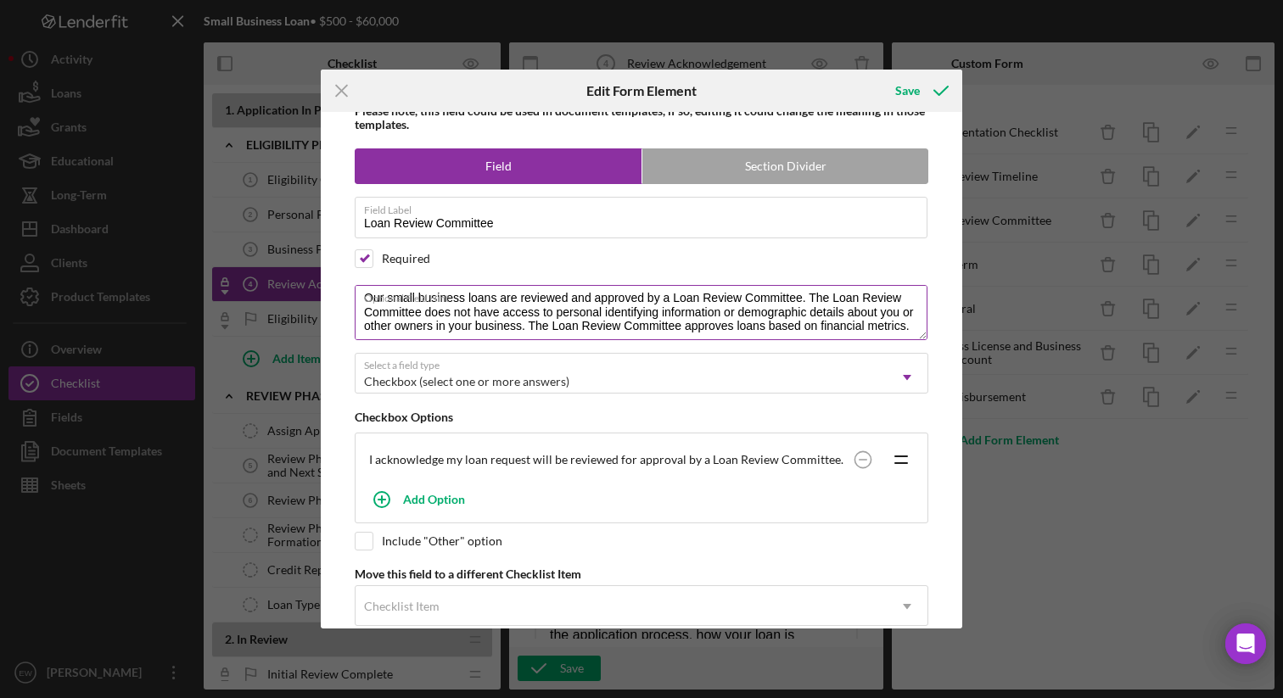
scroll to position [39, 0]
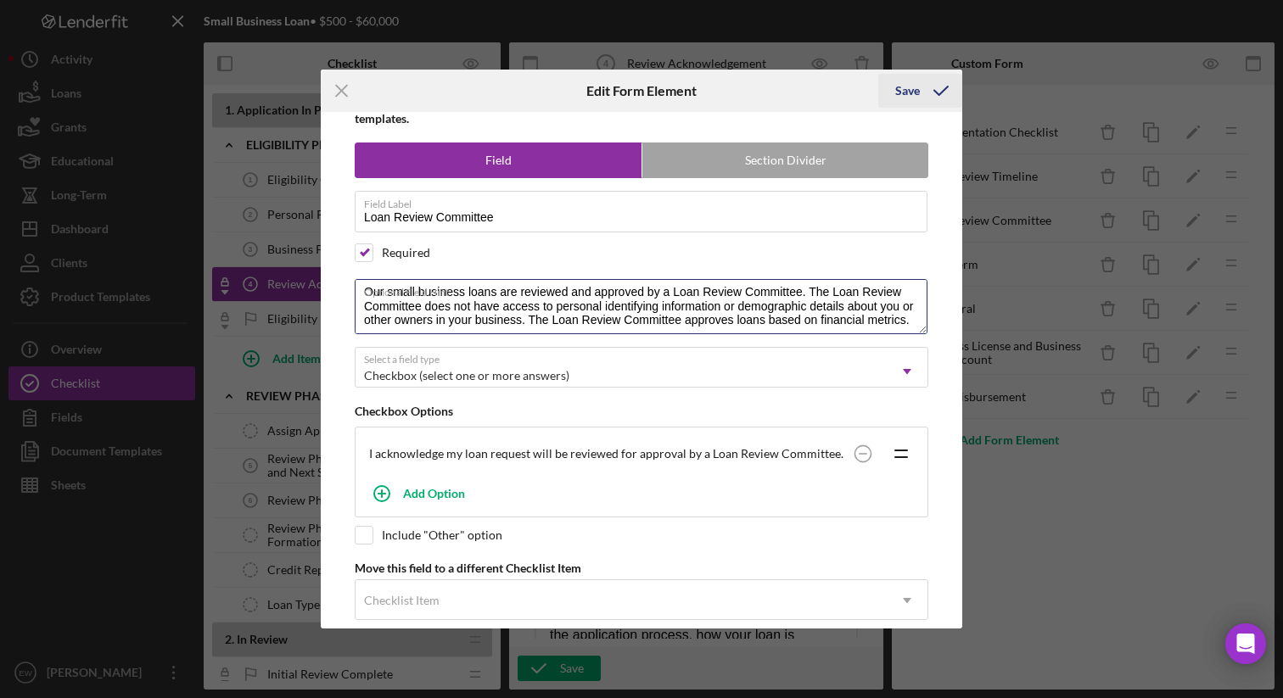
type textarea "Our small business loans are reviewed and approved by a Loan Review Committee. …"
click at [905, 89] on div "Save" at bounding box center [907, 91] width 25 height 34
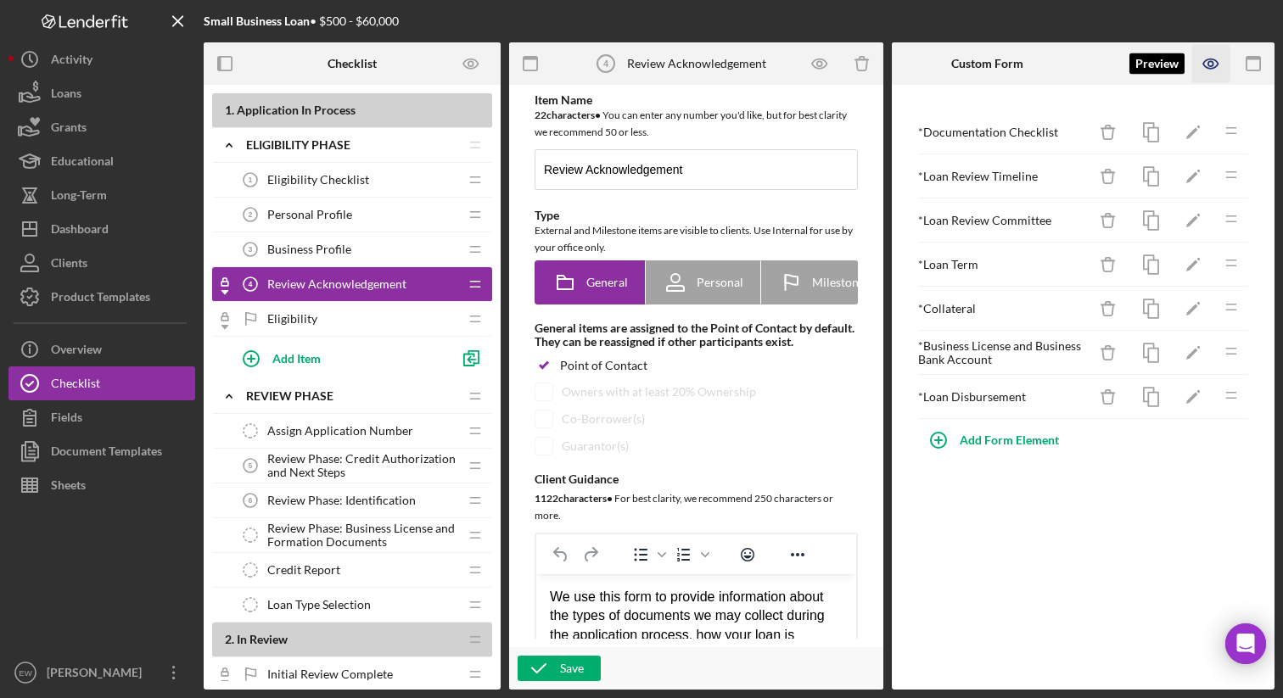
click at [1212, 67] on icon "button" at bounding box center [1211, 64] width 38 height 38
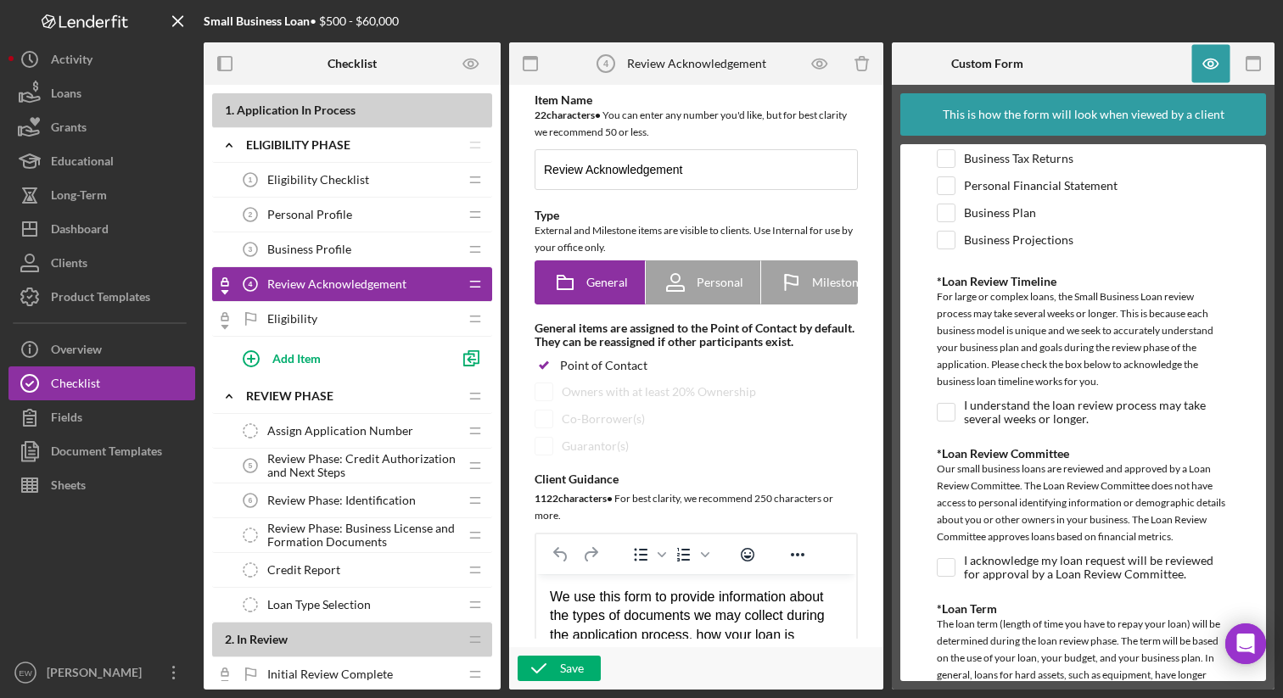
scroll to position [0, 0]
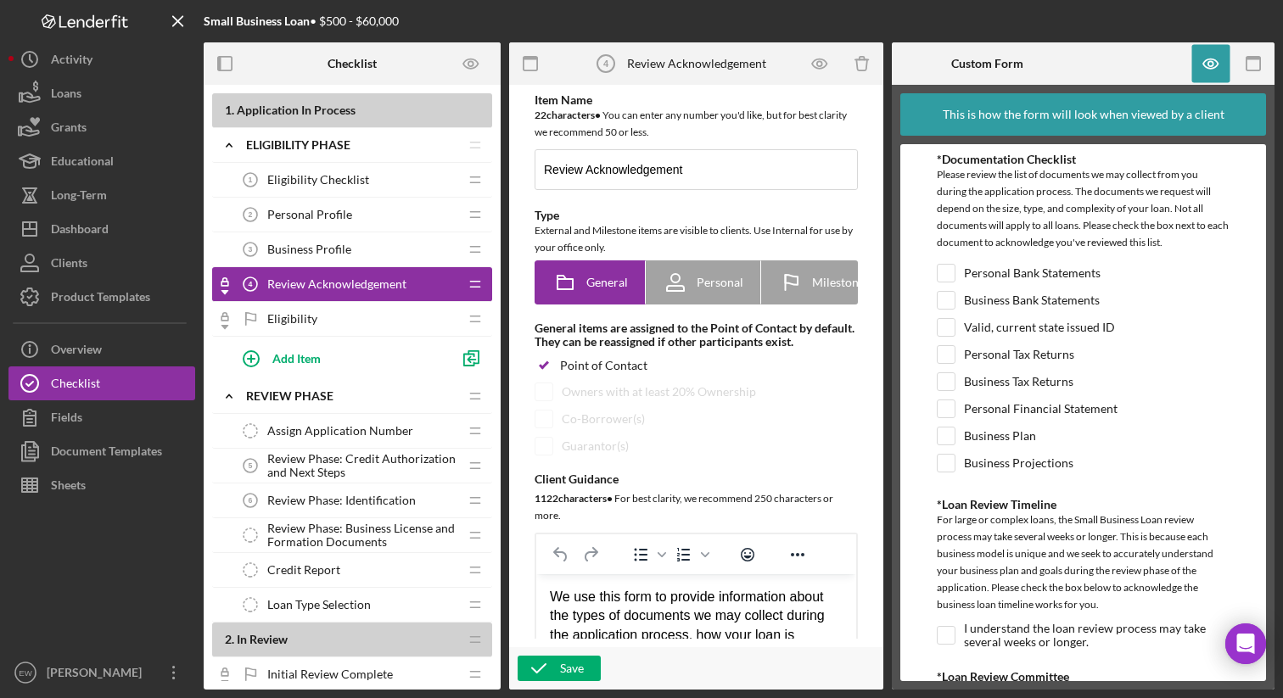
click at [662, 20] on div at bounding box center [739, 21] width 357 height 42
click at [127, 349] on button "Icon/Info Overview" at bounding box center [101, 350] width 187 height 34
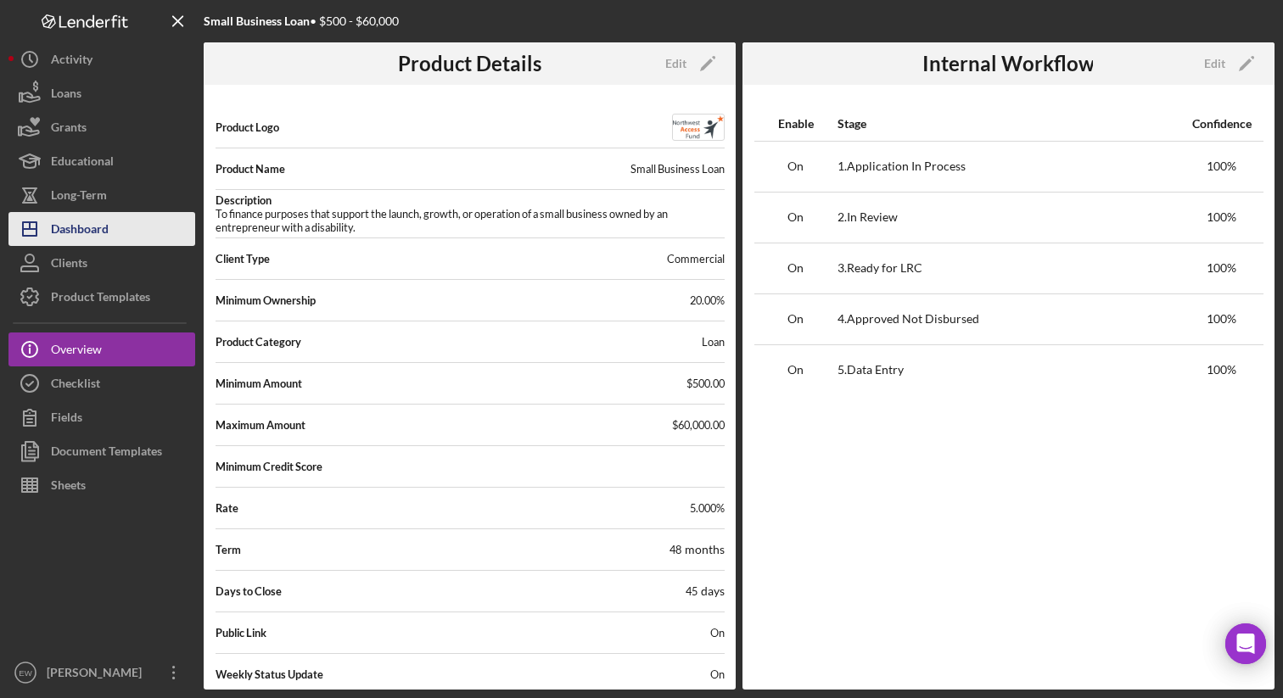
click at [101, 231] on div "Dashboard" at bounding box center [80, 231] width 58 height 38
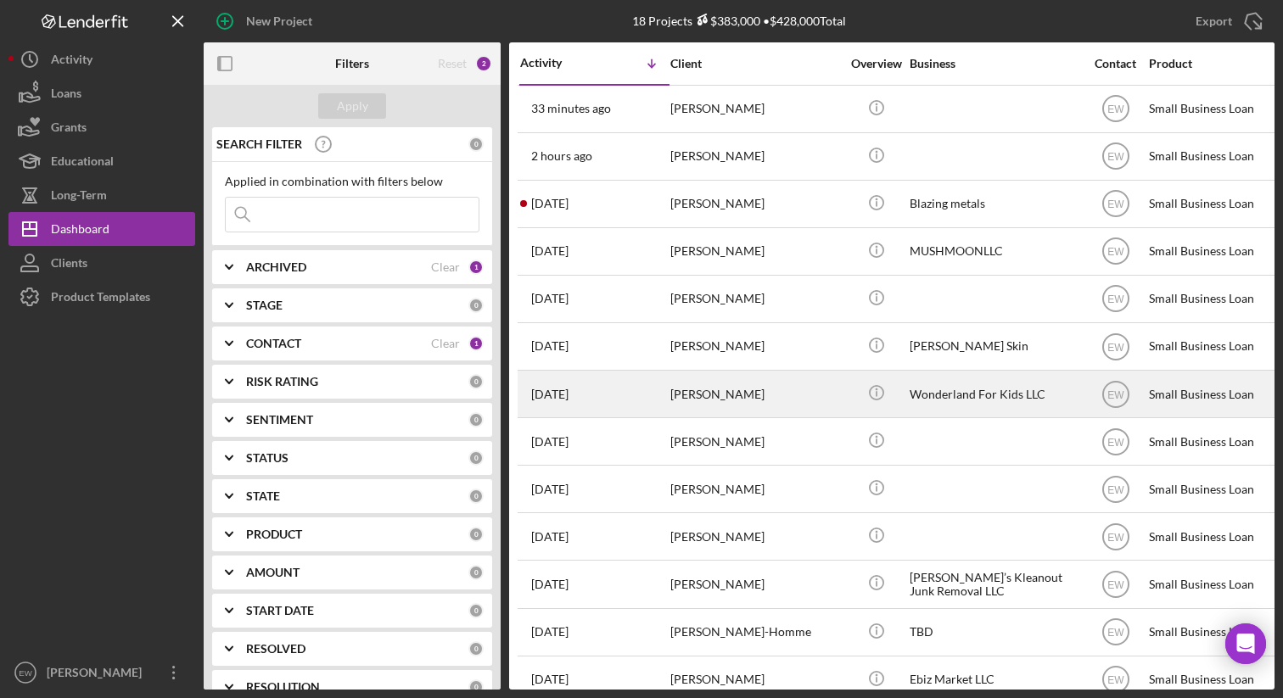
click at [709, 395] on div "[PERSON_NAME]" at bounding box center [755, 394] width 170 height 45
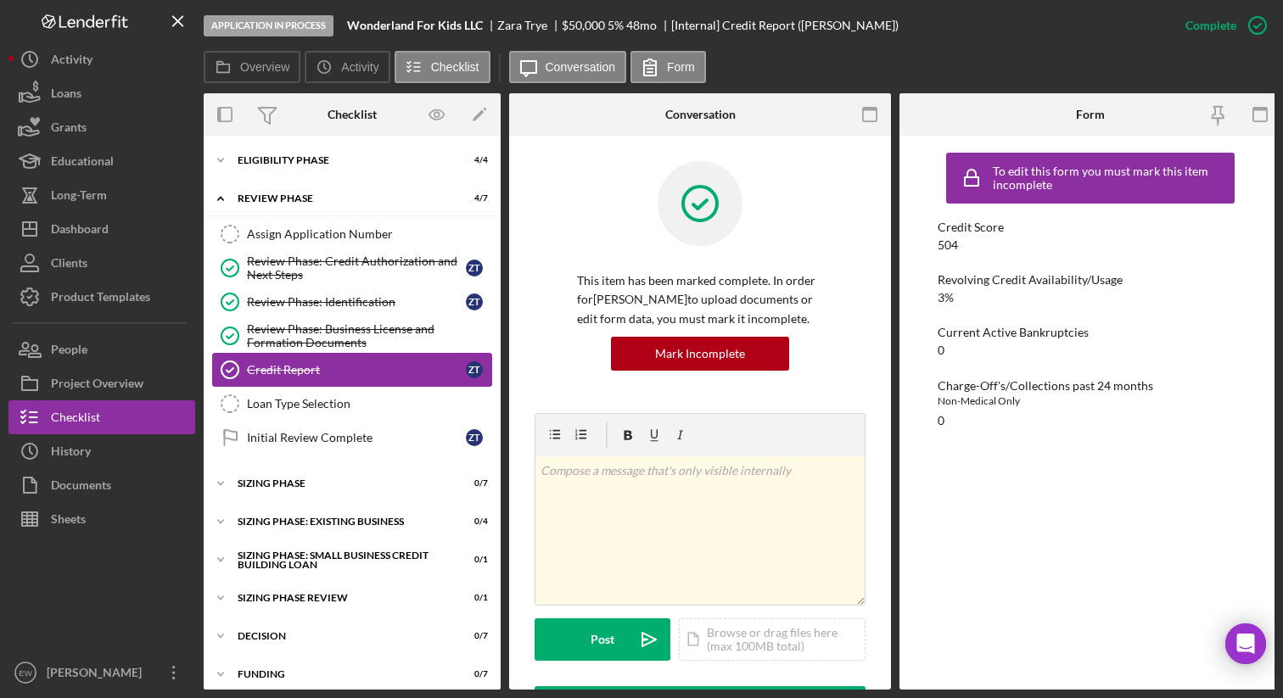
scroll to position [16, 0]
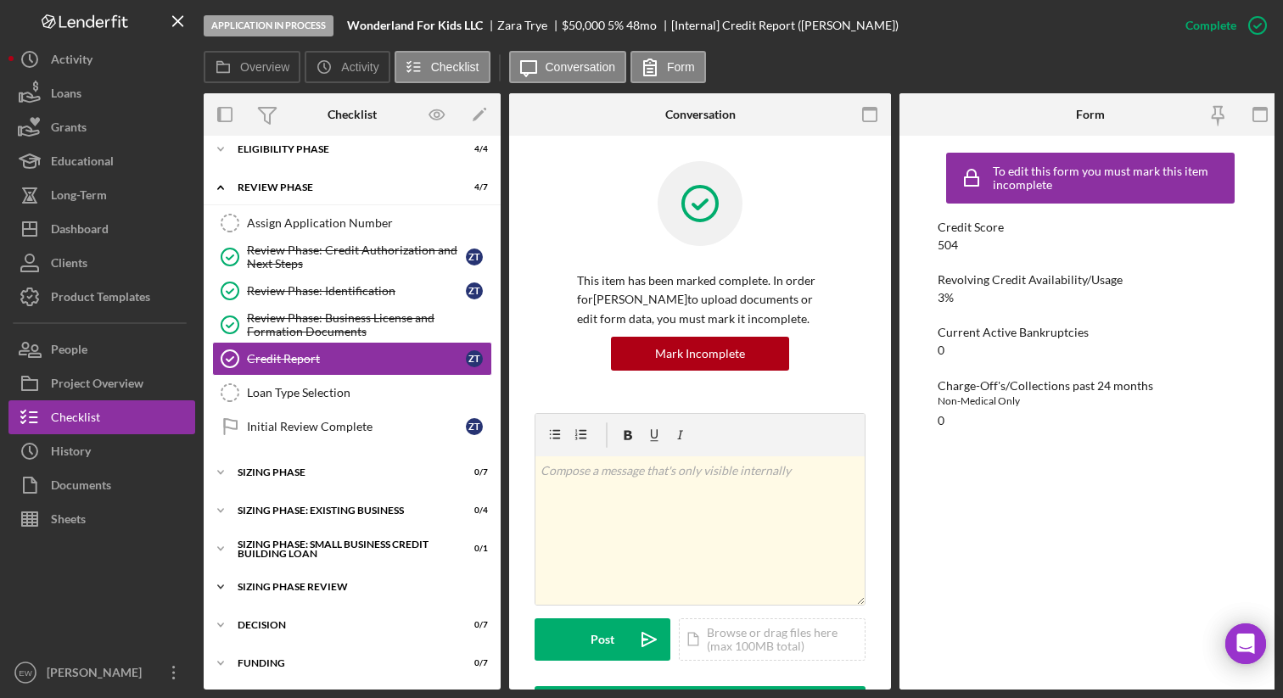
click at [235, 584] on icon "Icon/Expander" at bounding box center [221, 587] width 34 height 34
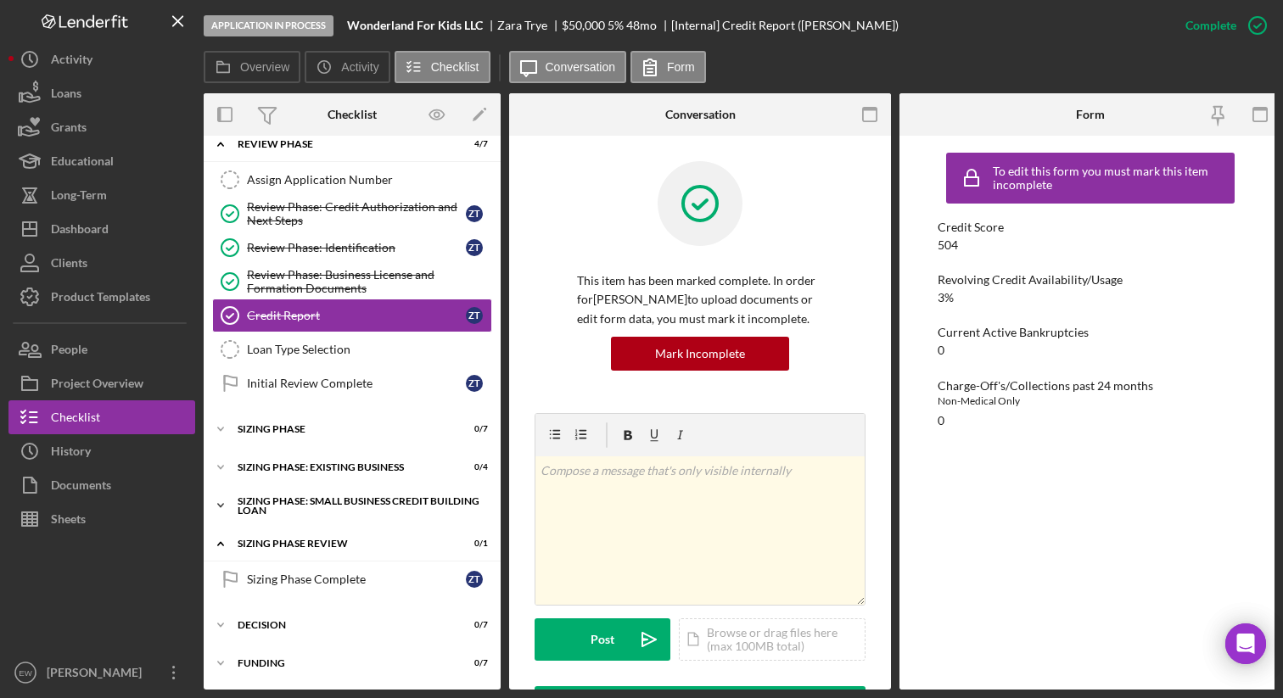
scroll to position [59, 0]
click at [317, 573] on div "Sizing Phase Complete" at bounding box center [356, 580] width 219 height 14
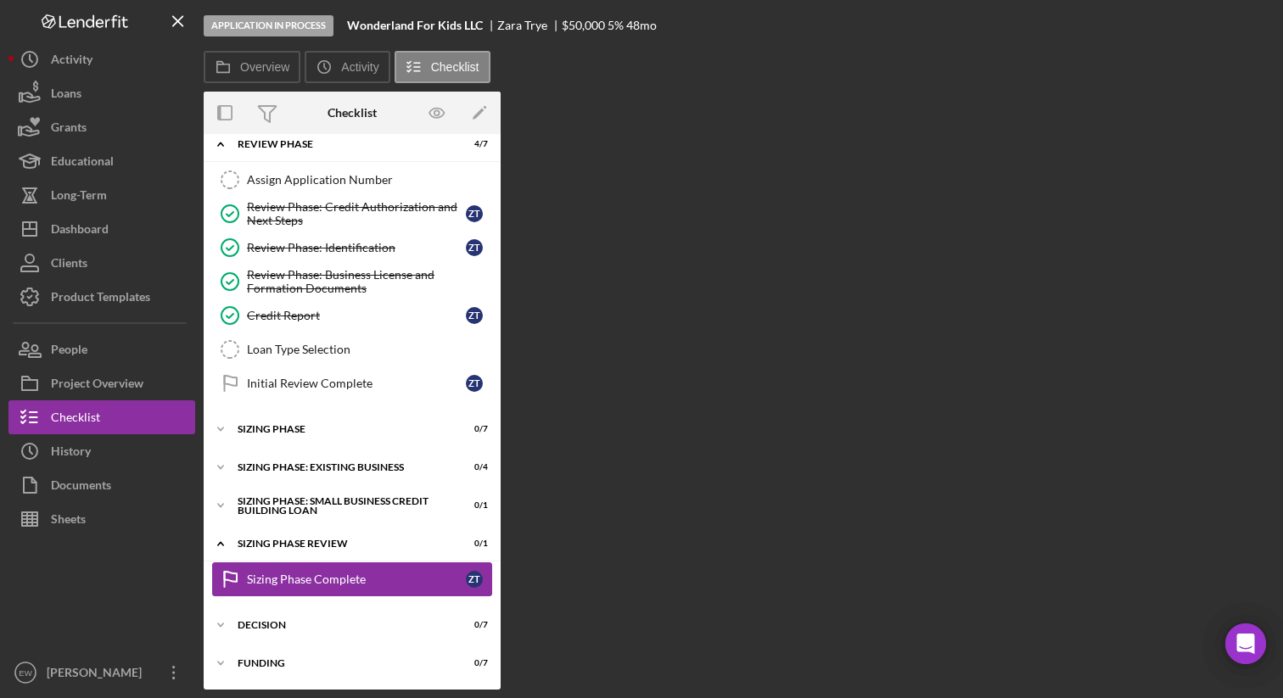
scroll to position [53, 0]
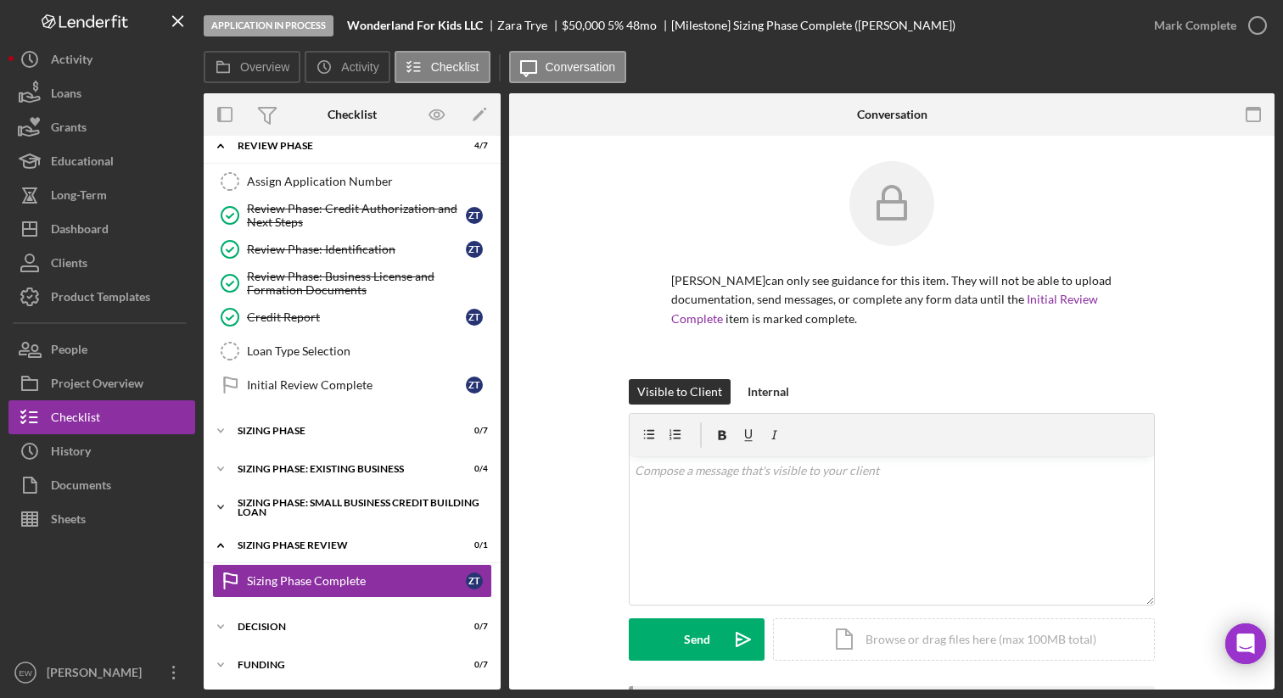
click at [289, 505] on div "Sizing Phase: Small Business Credit Building Loan" at bounding box center [359, 508] width 242 height 20
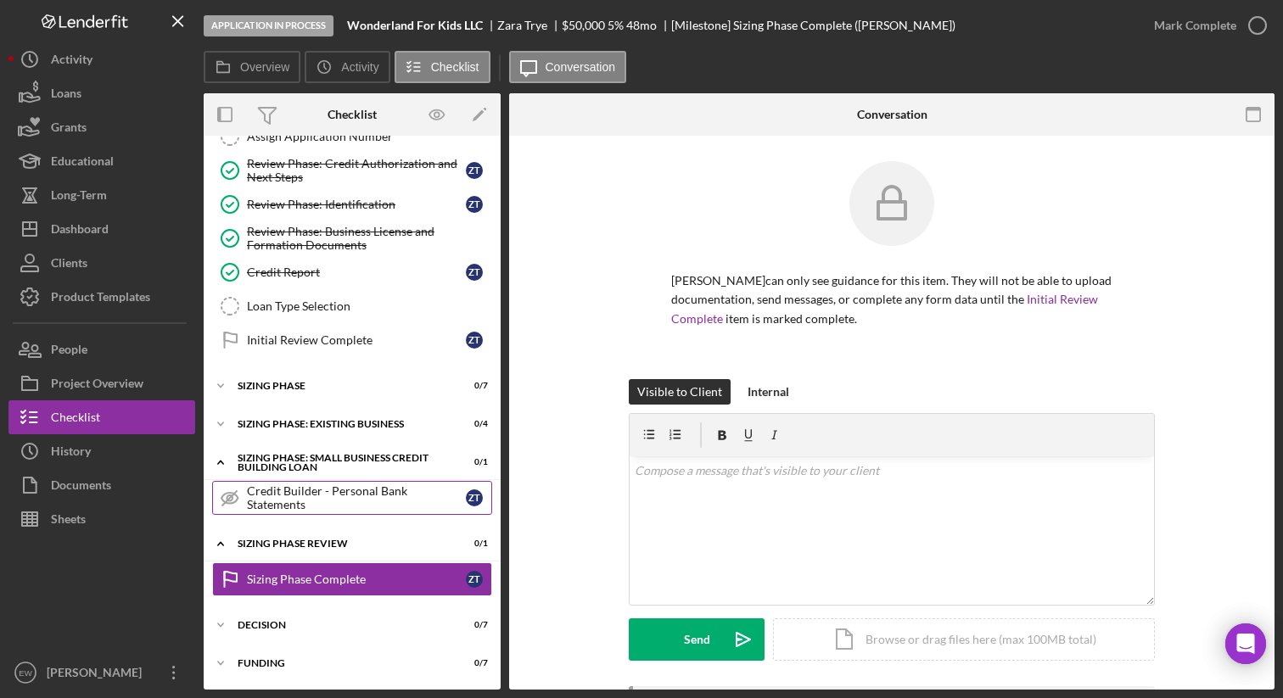
click at [290, 499] on div "Credit Builder - Personal Bank Statements" at bounding box center [356, 498] width 219 height 27
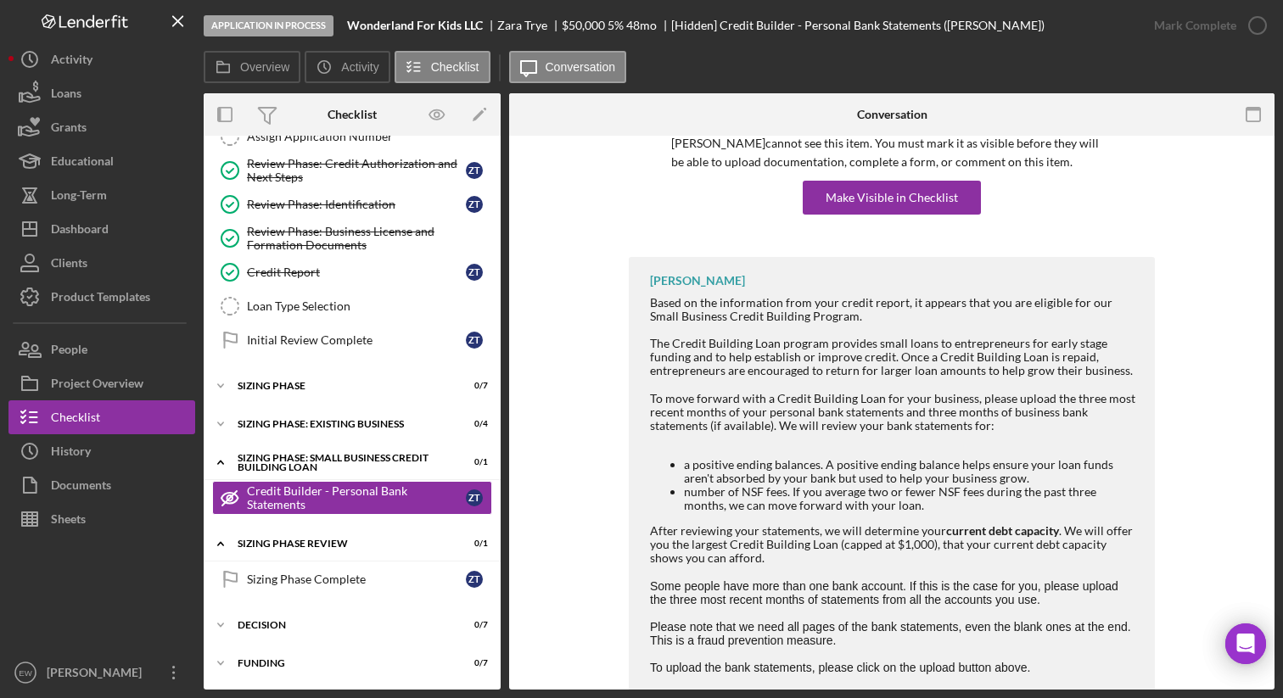
scroll to position [180, 0]
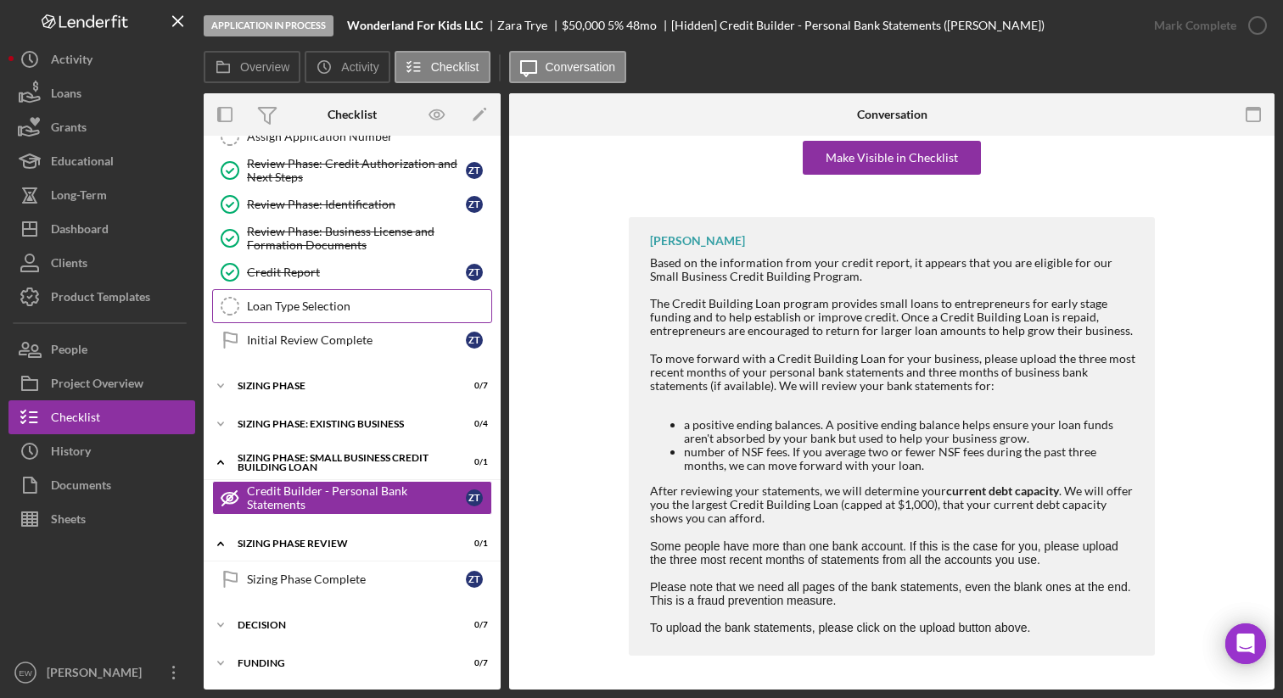
click at [373, 297] on link "Loan Type Selection Loan Type Selection" at bounding box center [352, 306] width 280 height 34
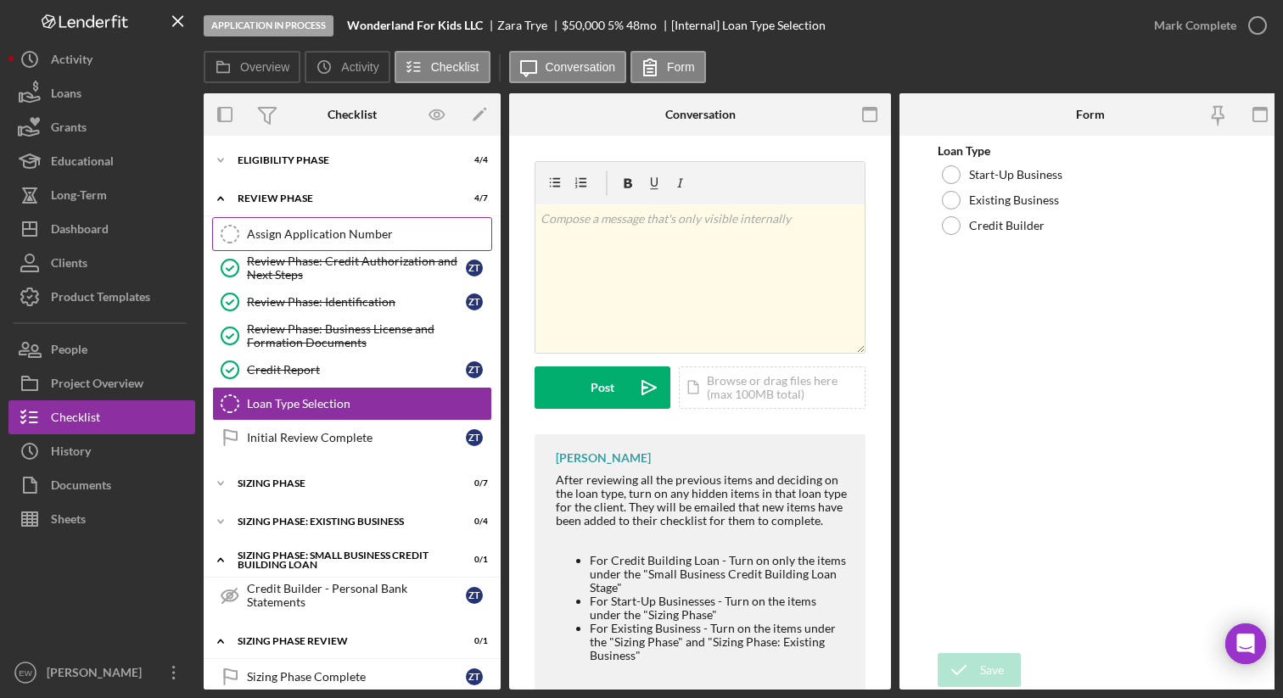
click at [360, 227] on div "Assign Application Number" at bounding box center [369, 234] width 244 height 14
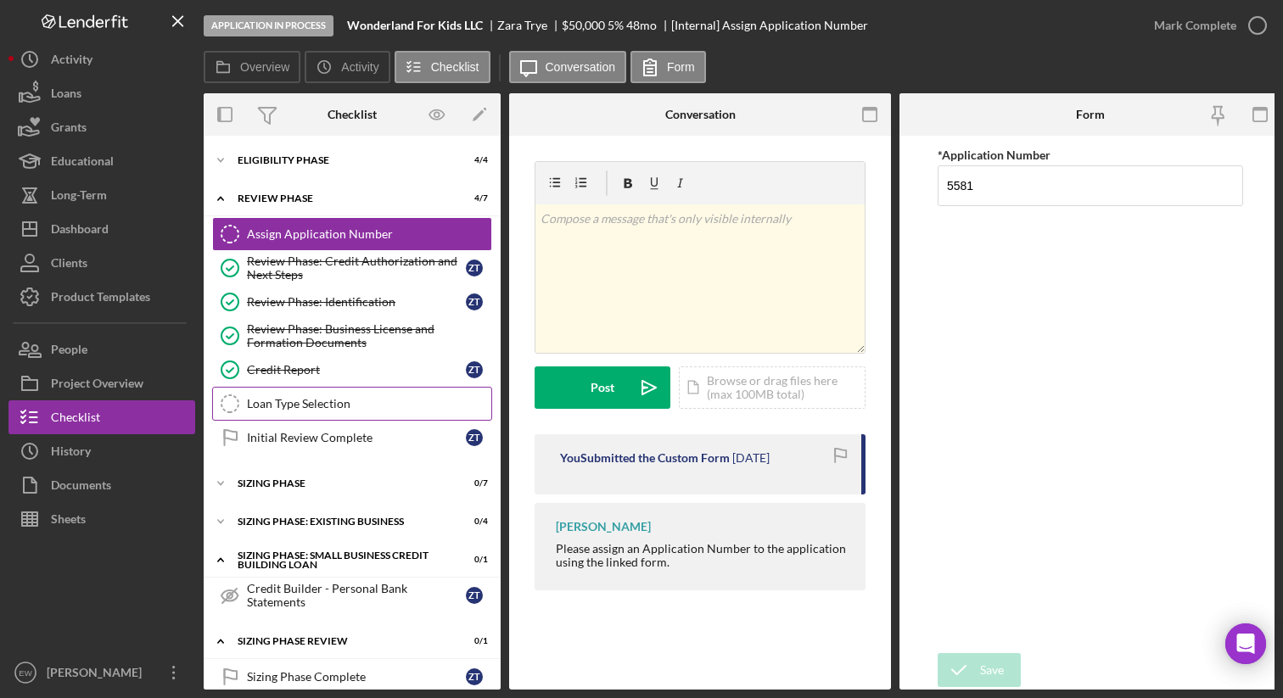
click at [349, 390] on link "Loan Type Selection Loan Type Selection" at bounding box center [352, 404] width 280 height 34
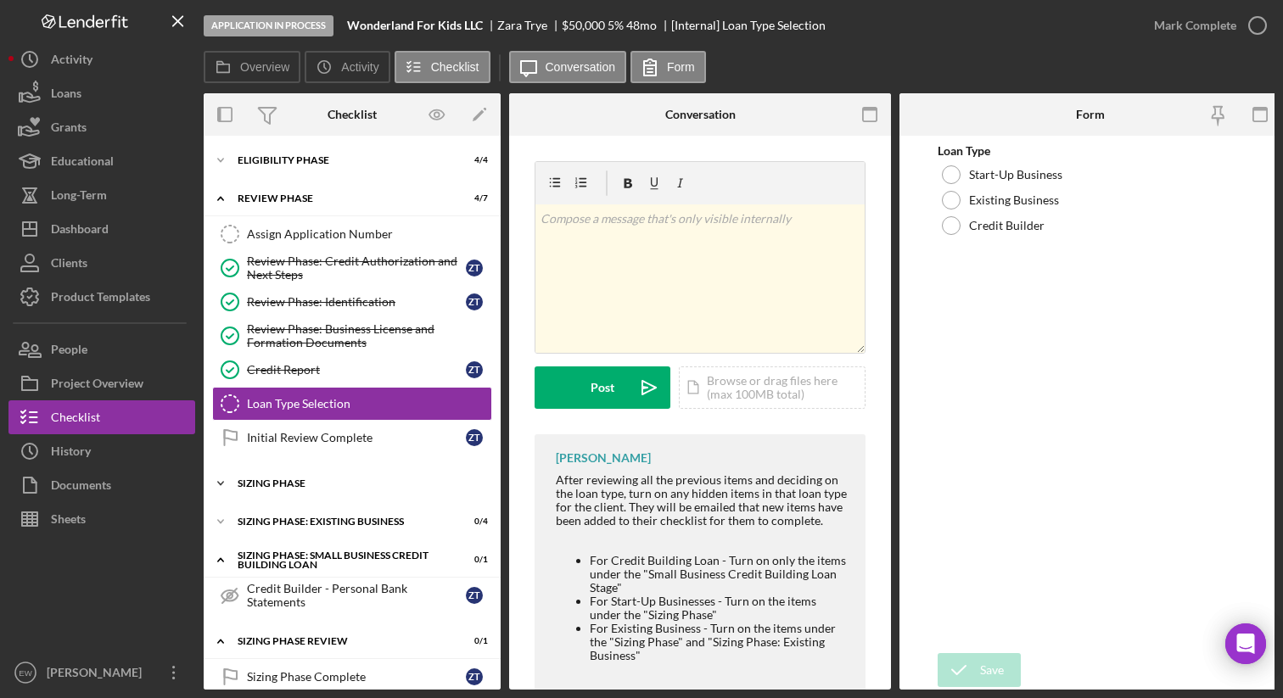
click at [312, 493] on div "Icon/Expander Sizing Phase 0 / 7" at bounding box center [352, 484] width 297 height 34
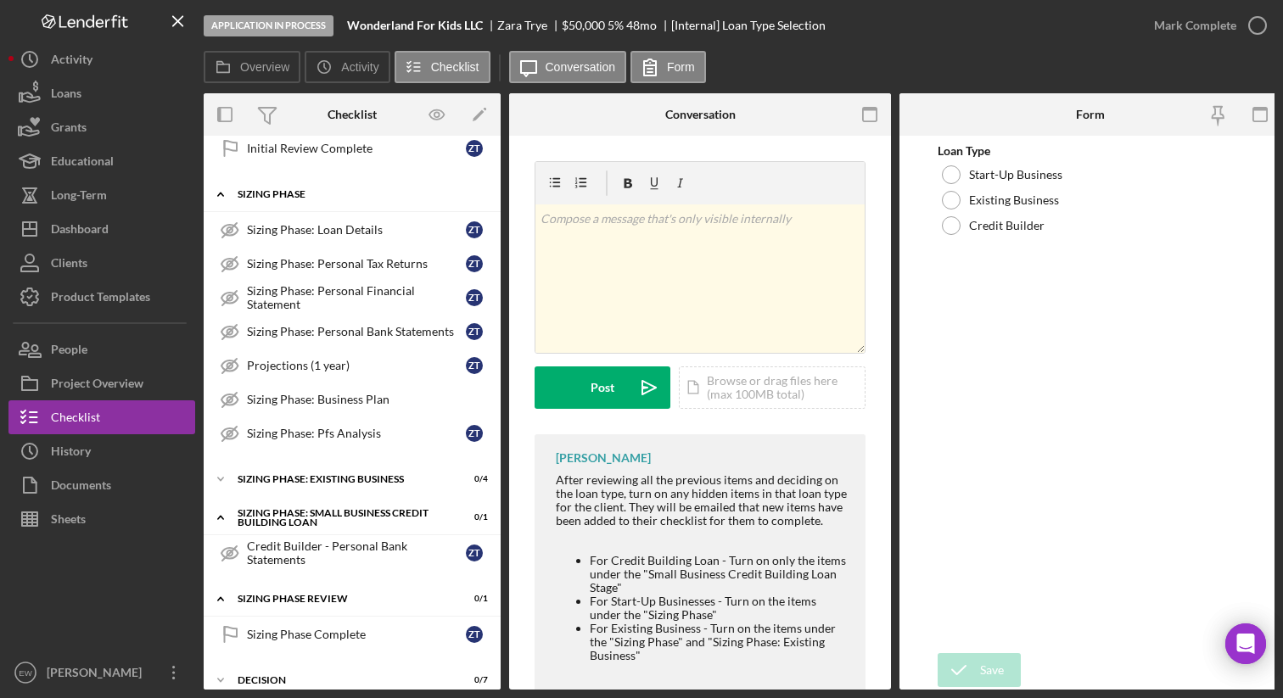
scroll to position [350, 0]
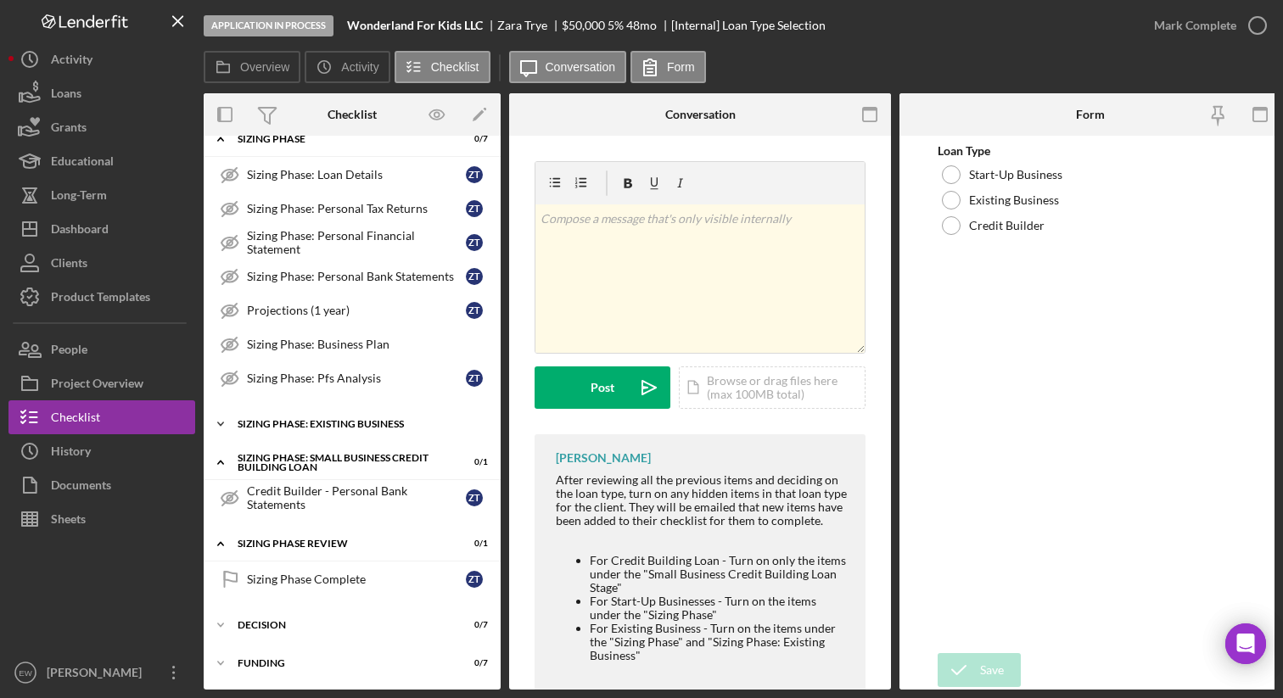
click at [291, 423] on div "SIZING PHASE: EXISTING BUSINESS" at bounding box center [359, 424] width 242 height 10
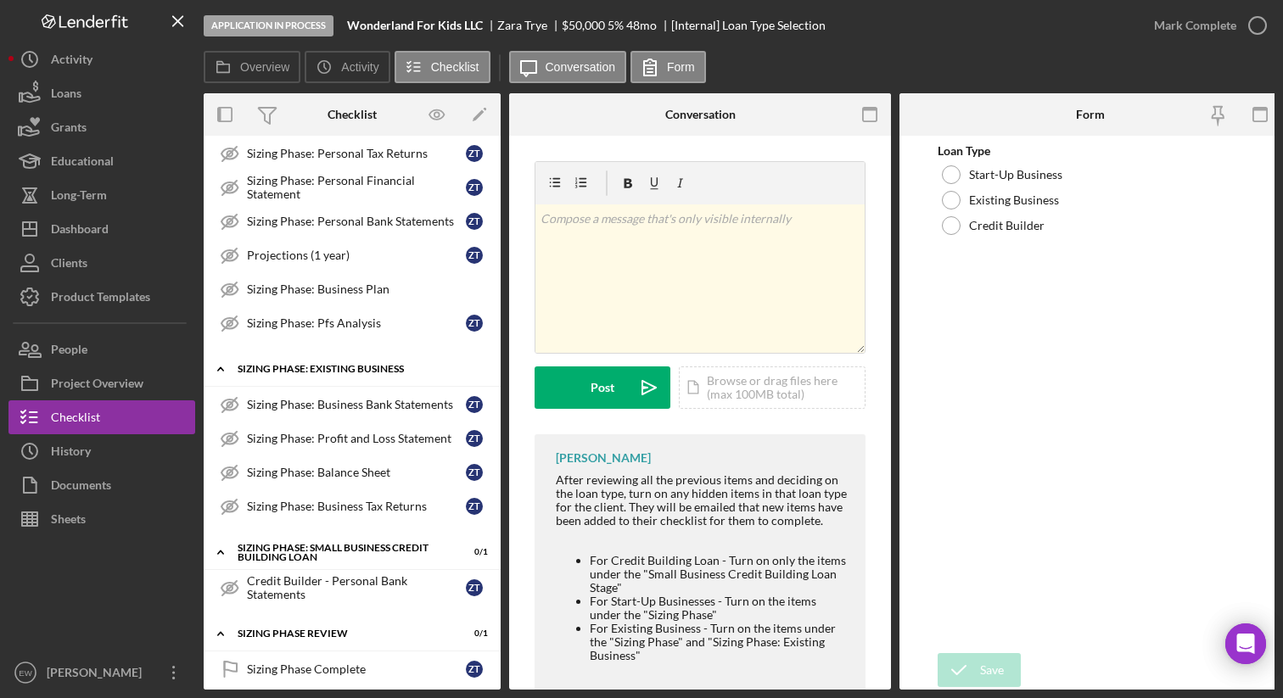
scroll to position [495, 0]
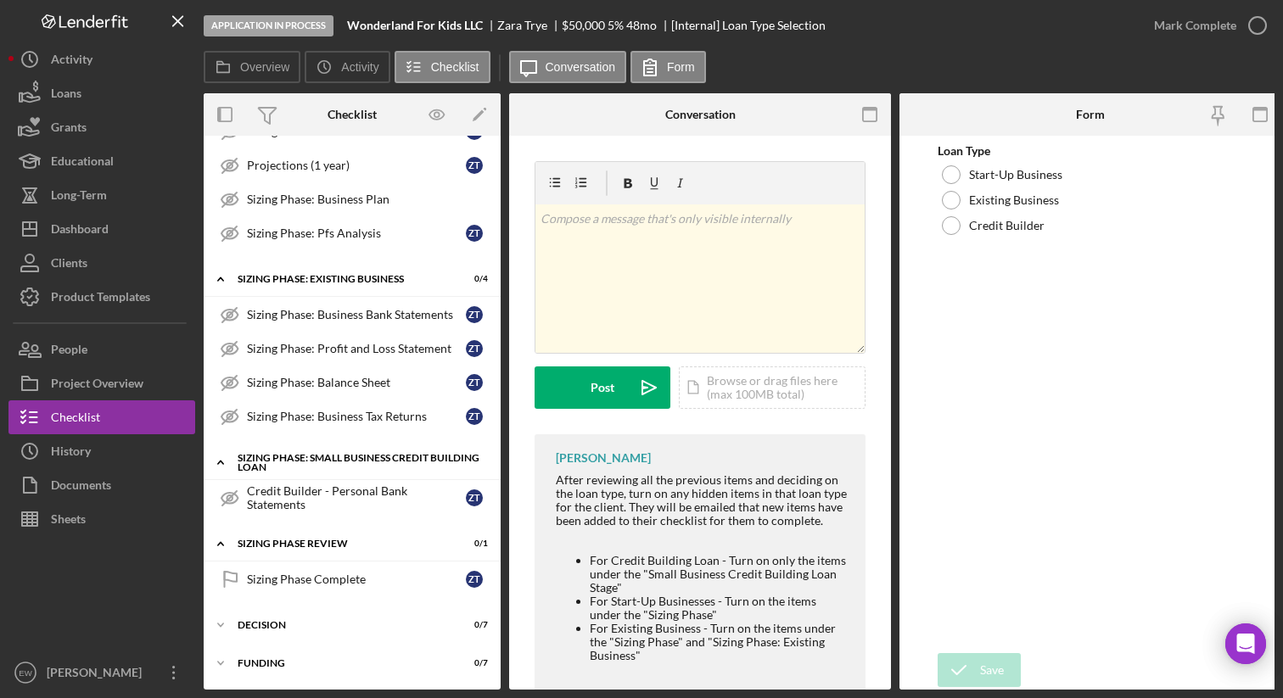
click at [284, 454] on div "Sizing Phase: Small Business Credit Building Loan" at bounding box center [359, 463] width 242 height 20
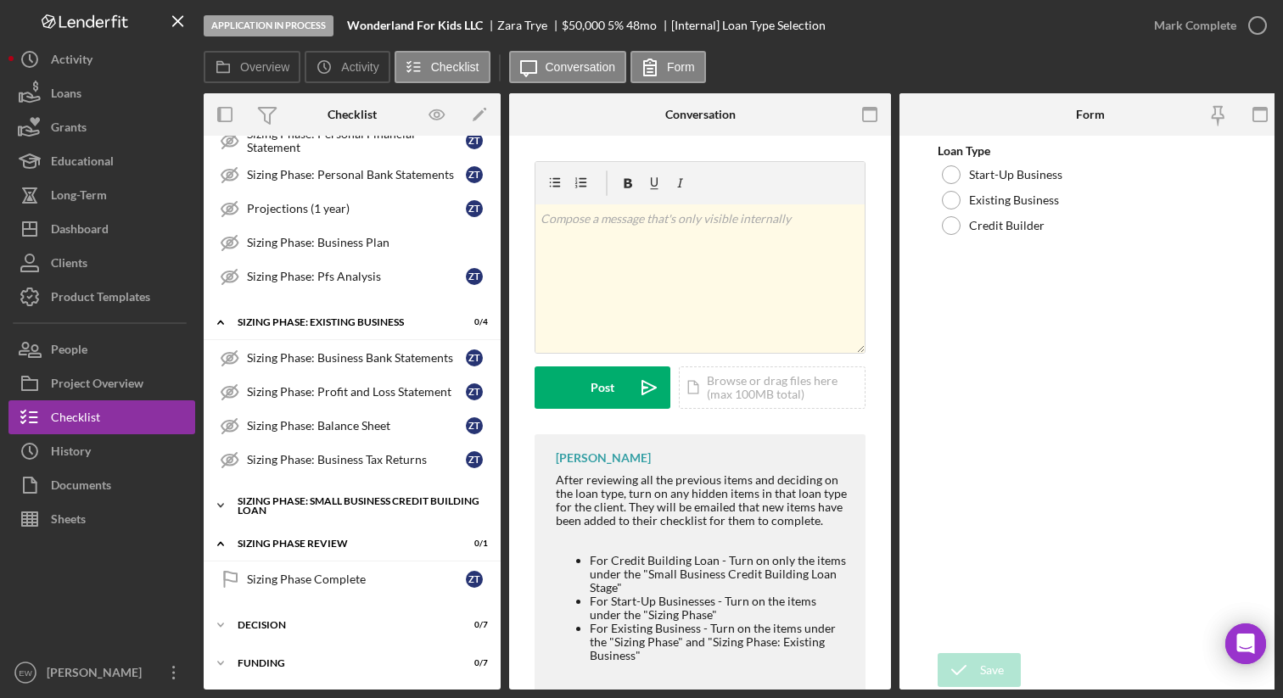
click at [278, 496] on div "Sizing Phase: Small Business Credit Building Loan" at bounding box center [359, 506] width 242 height 20
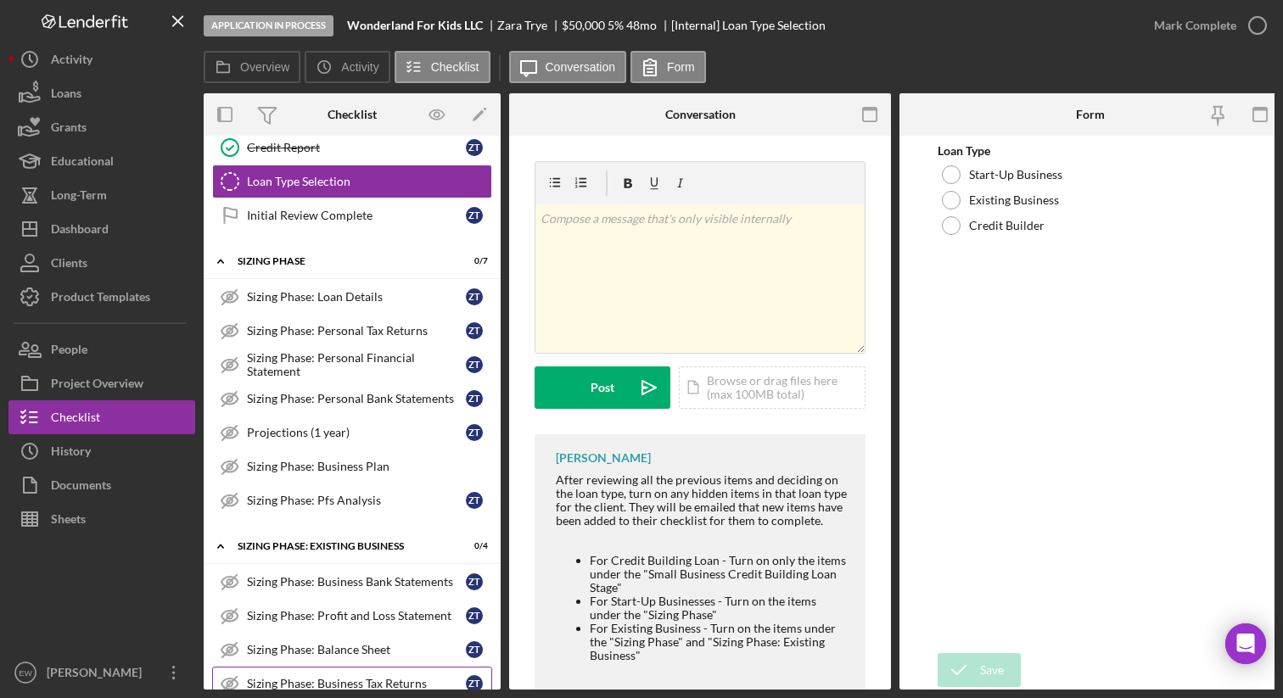
scroll to position [220, 0]
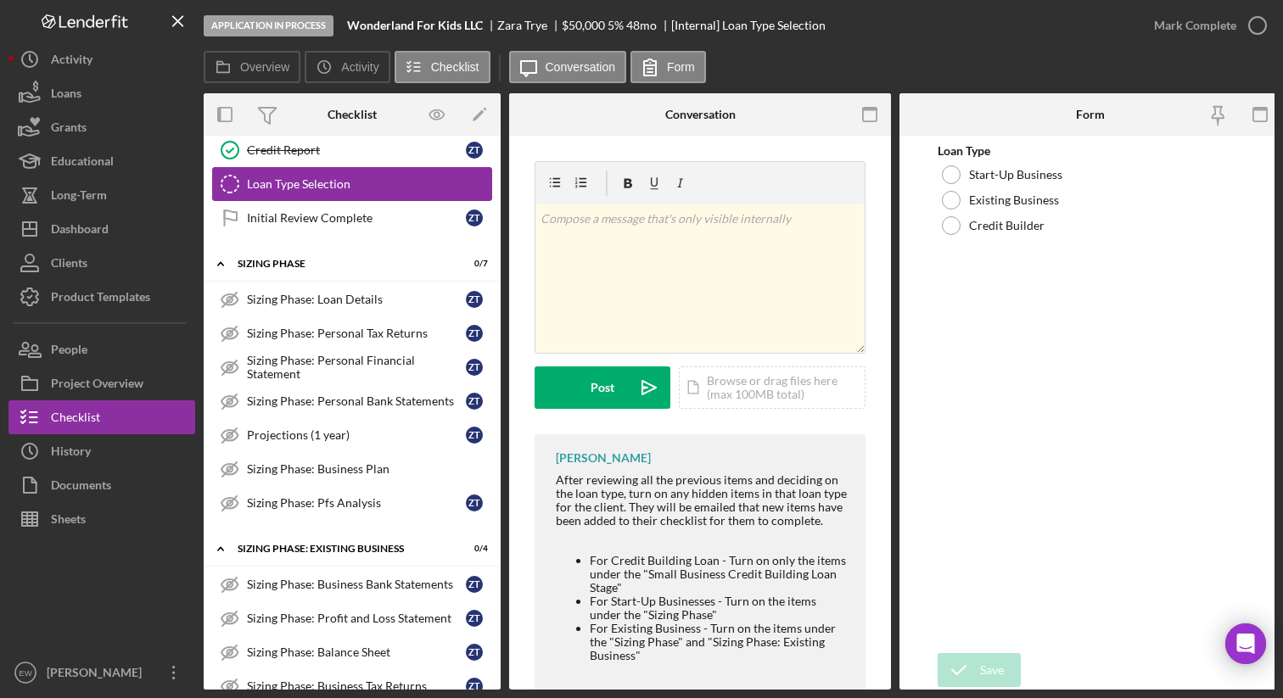
click at [358, 184] on div "Loan Type Selection" at bounding box center [369, 184] width 244 height 14
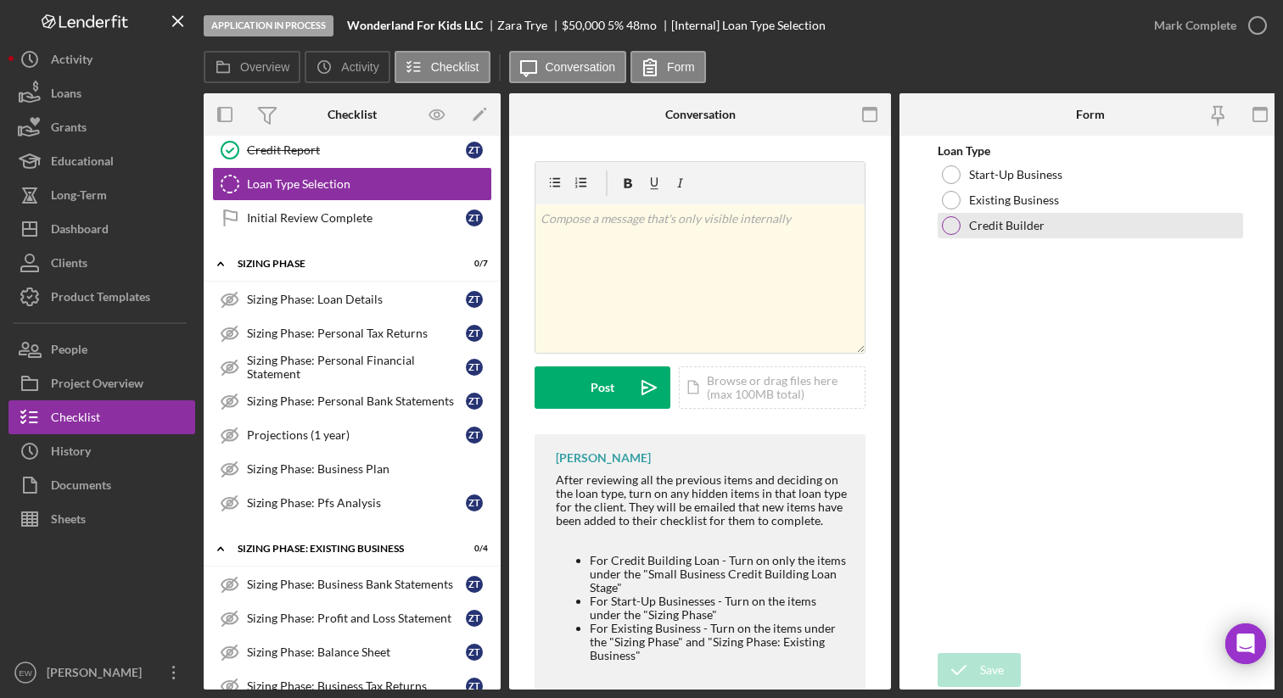
click at [957, 224] on div at bounding box center [951, 225] width 19 height 19
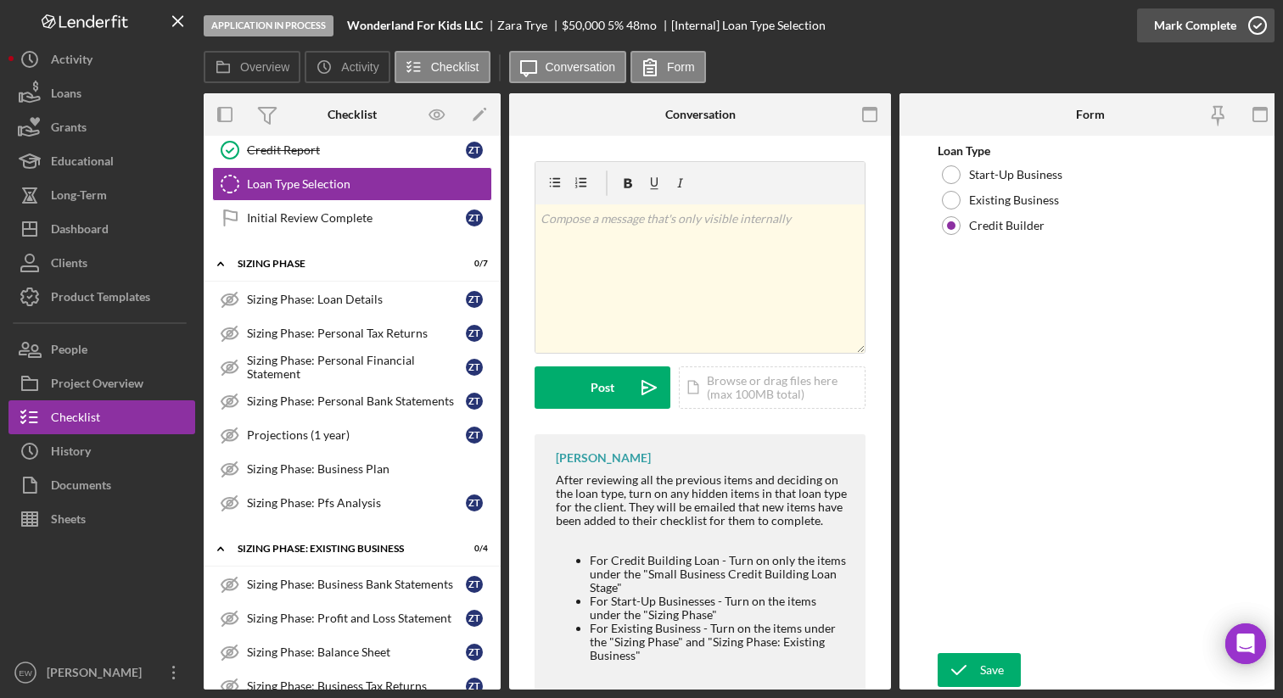
click at [1263, 23] on icon "button" at bounding box center [1257, 25] width 42 height 42
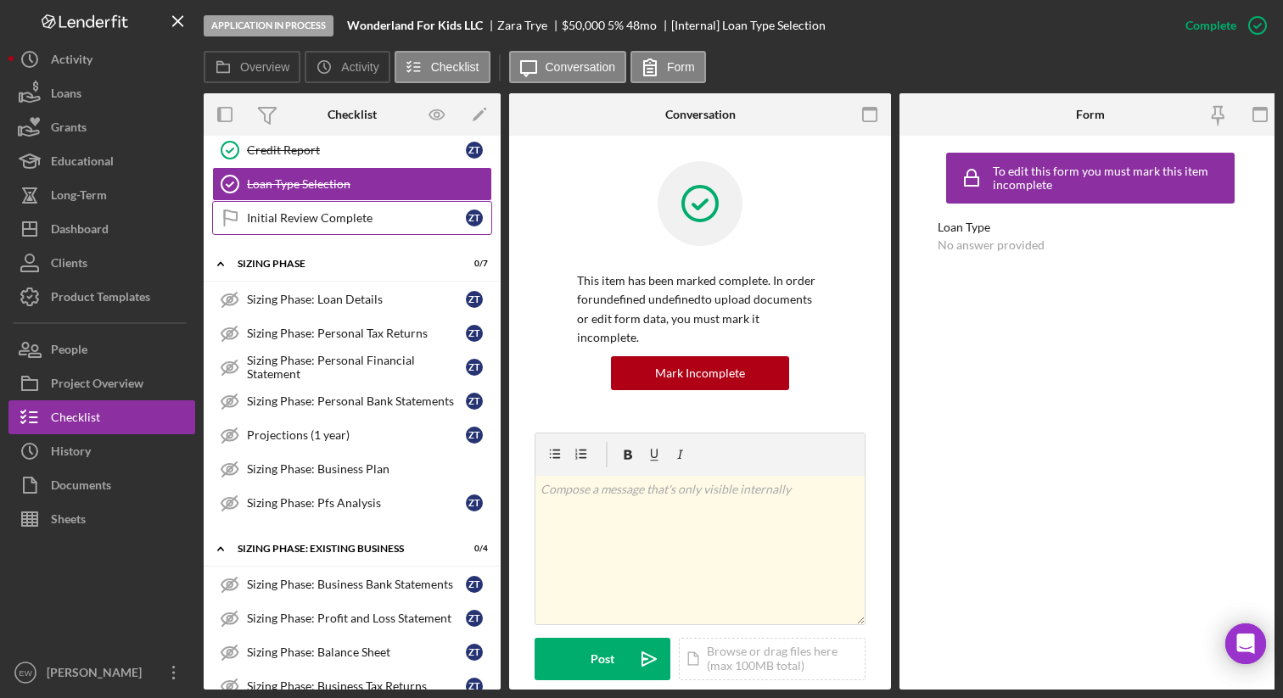
click at [347, 227] on link "Initial Review Complete Initial Review Complete Z T" at bounding box center [352, 218] width 280 height 34
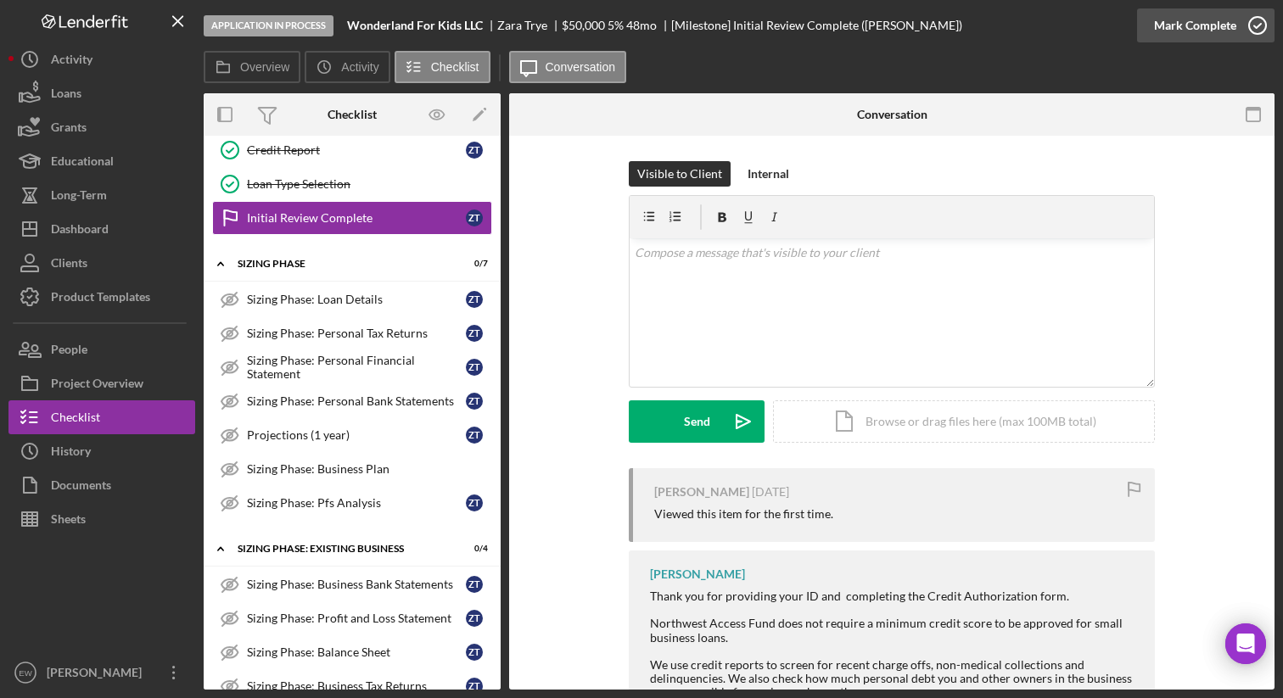
click at [1257, 25] on icon "button" at bounding box center [1257, 25] width 42 height 42
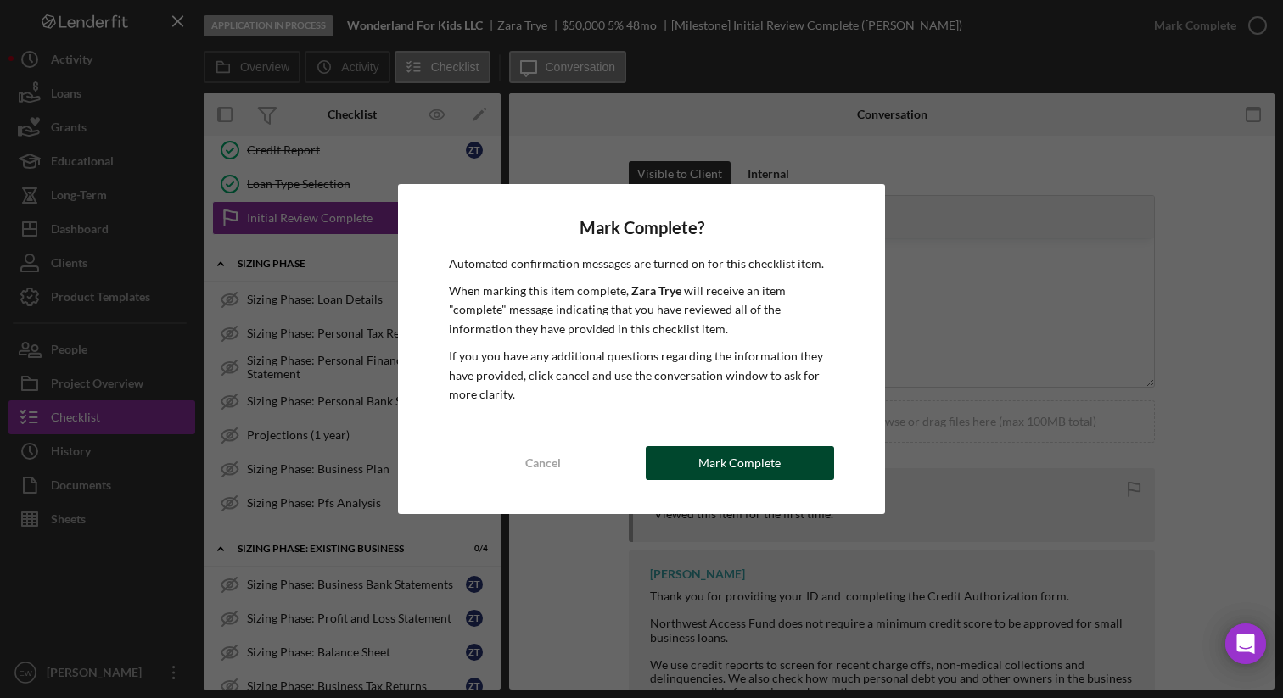
click at [746, 472] on div "Mark Complete" at bounding box center [739, 463] width 82 height 34
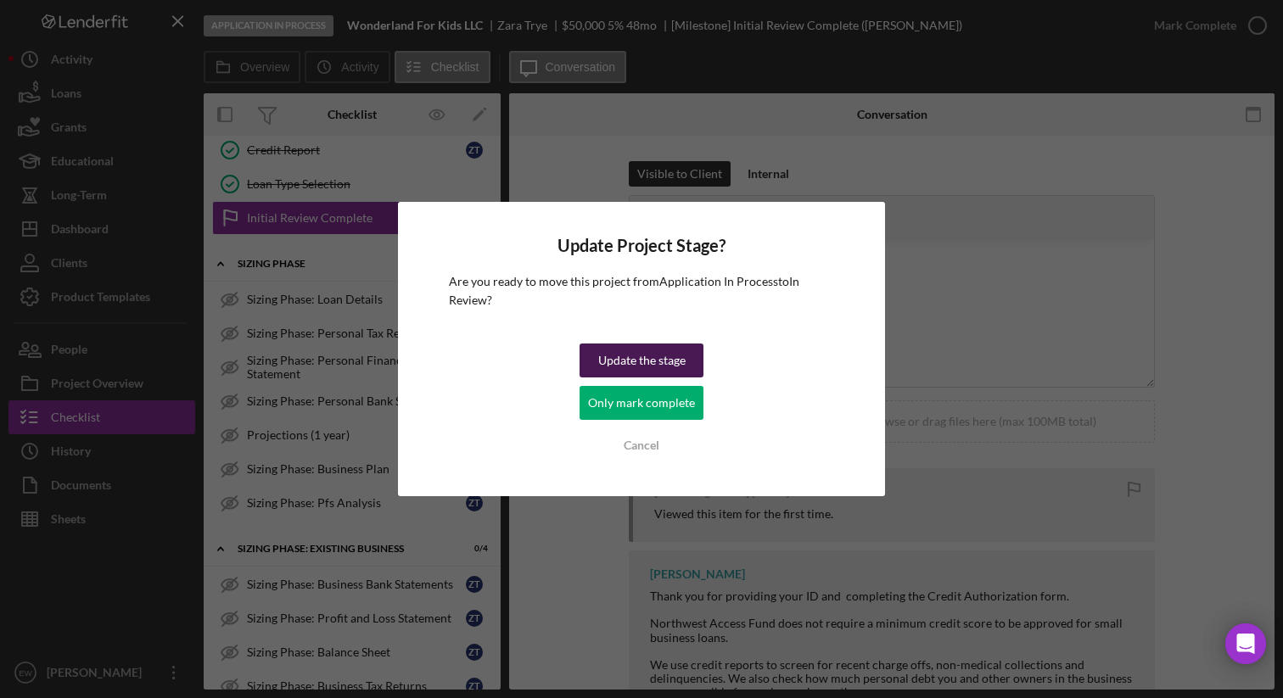
click at [661, 359] on div "Update the stage" at bounding box center [641, 361] width 87 height 34
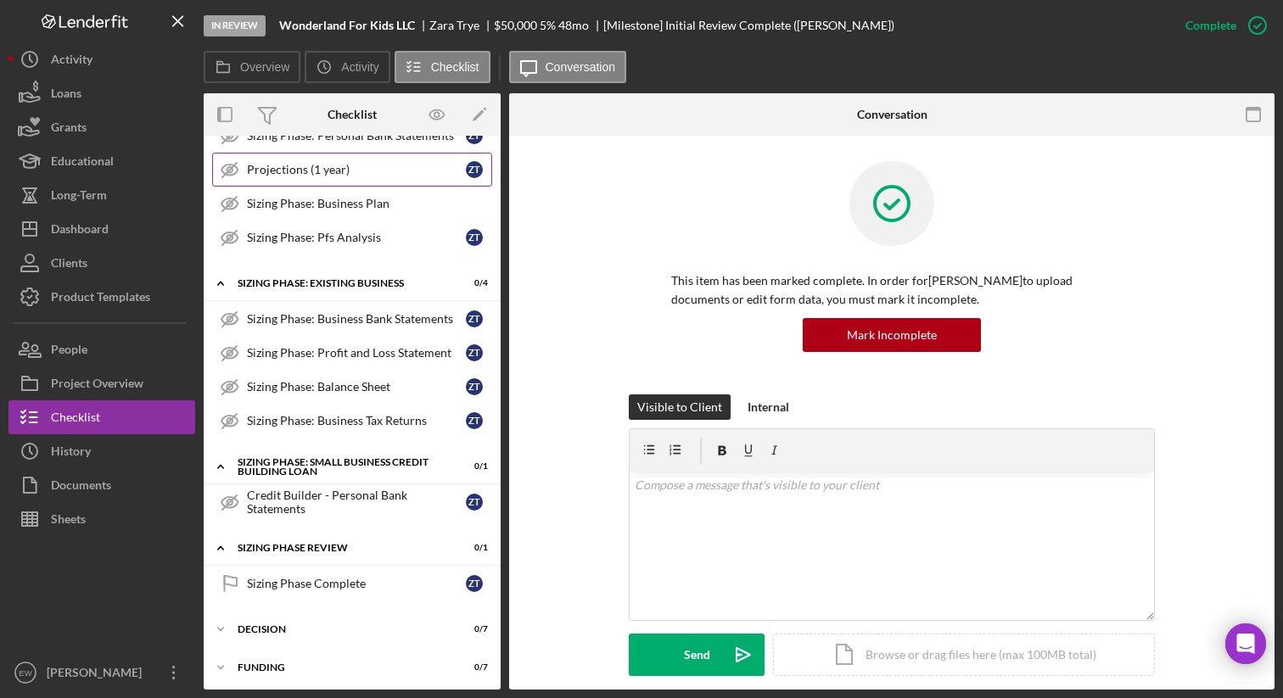
scroll to position [490, 0]
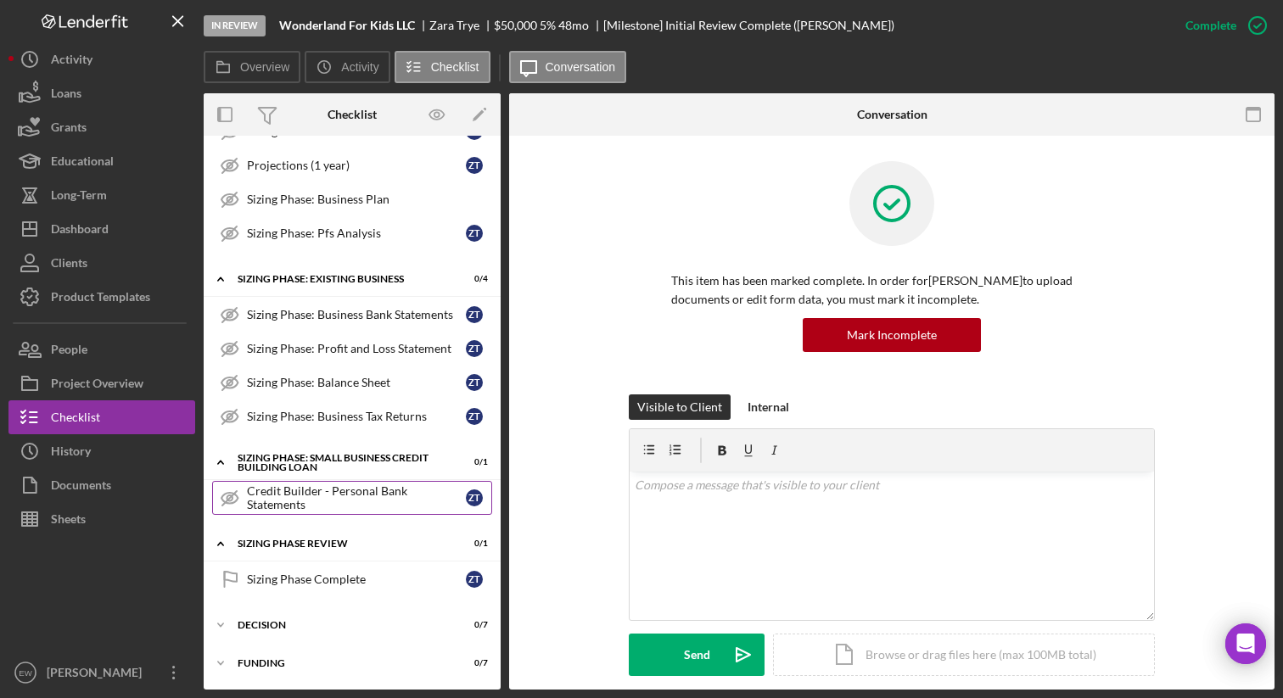
click at [334, 498] on div "Credit Builder - Personal Bank Statements" at bounding box center [356, 498] width 219 height 27
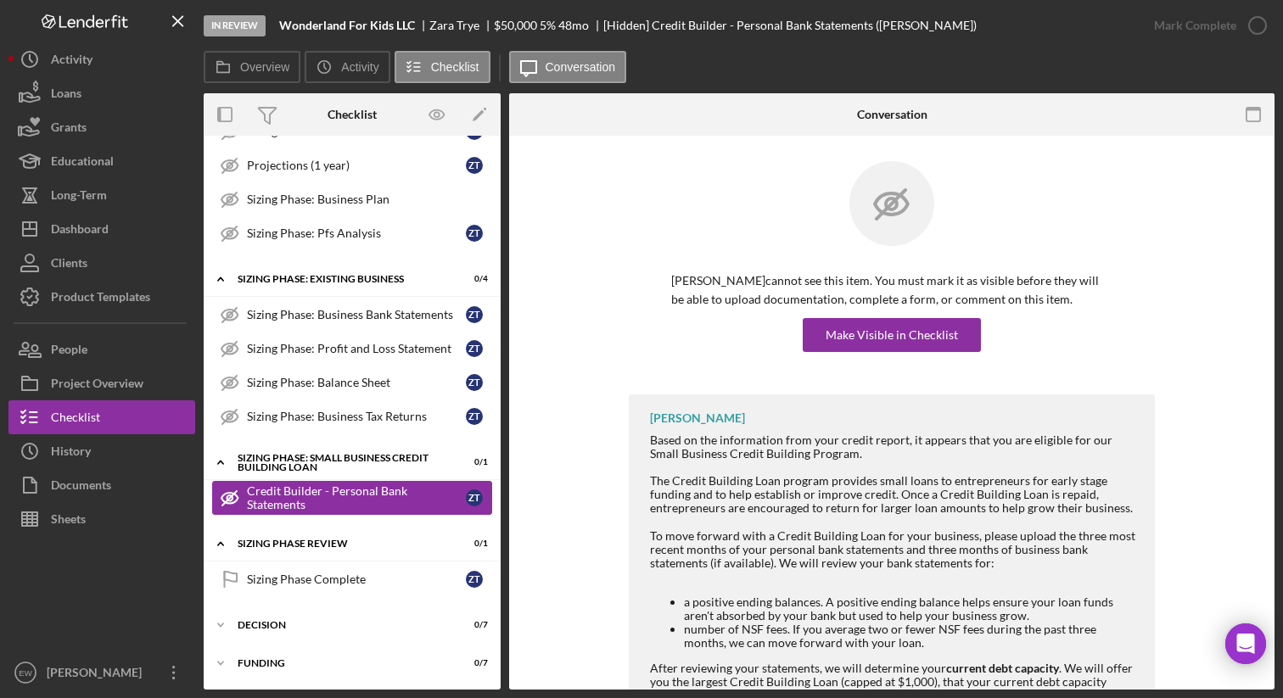
click at [224, 499] on icon "Credit Builder - Personal Bank Statements" at bounding box center [230, 498] width 42 height 42
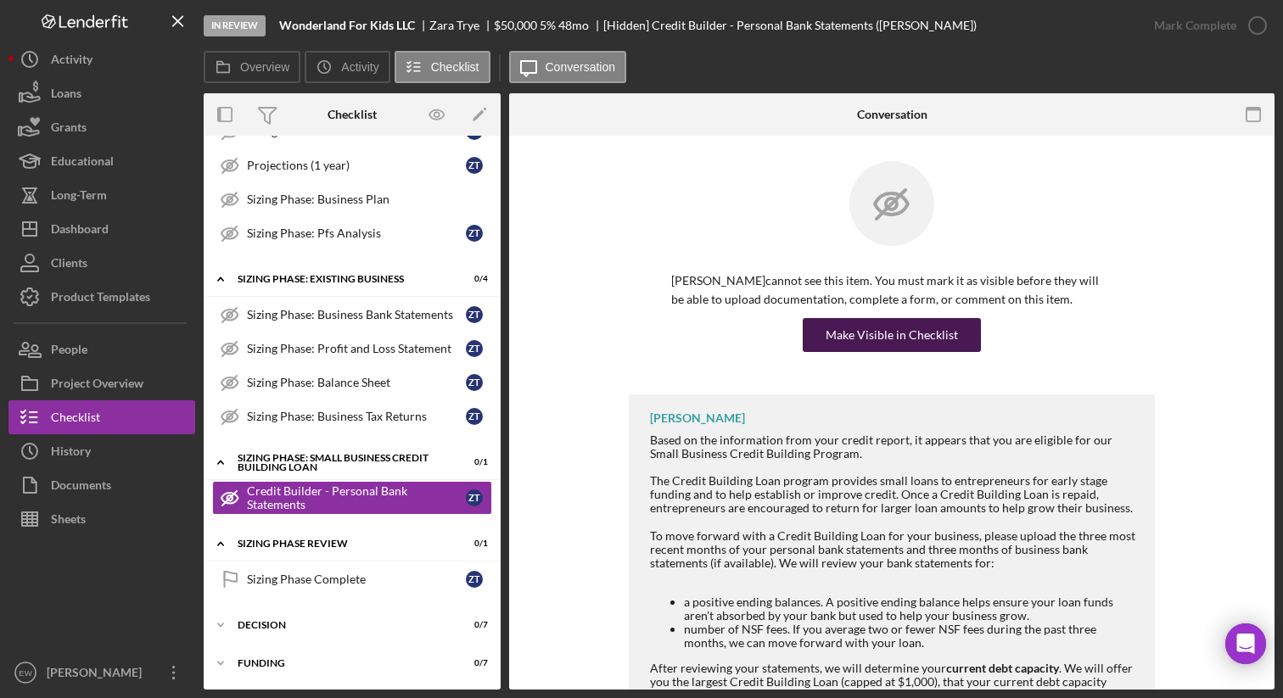
click at [861, 334] on div "Make Visible in Checklist" at bounding box center [892, 335] width 132 height 34
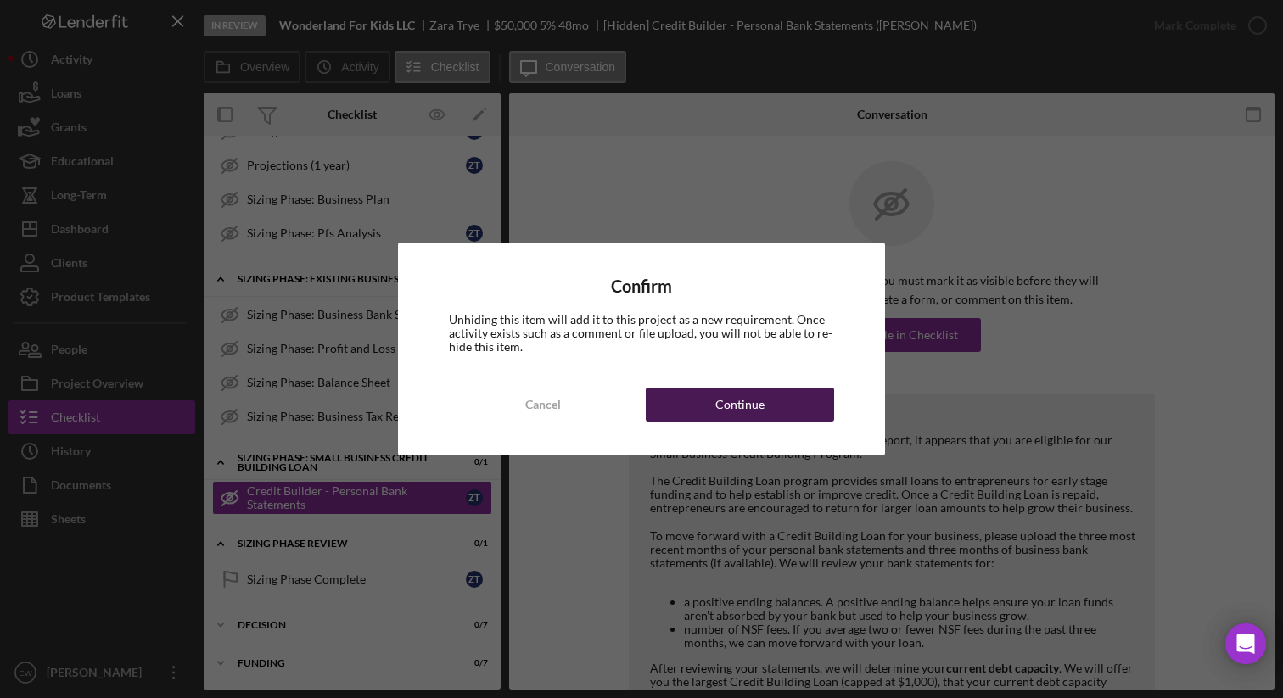
click at [749, 400] on div "Continue" at bounding box center [739, 405] width 49 height 34
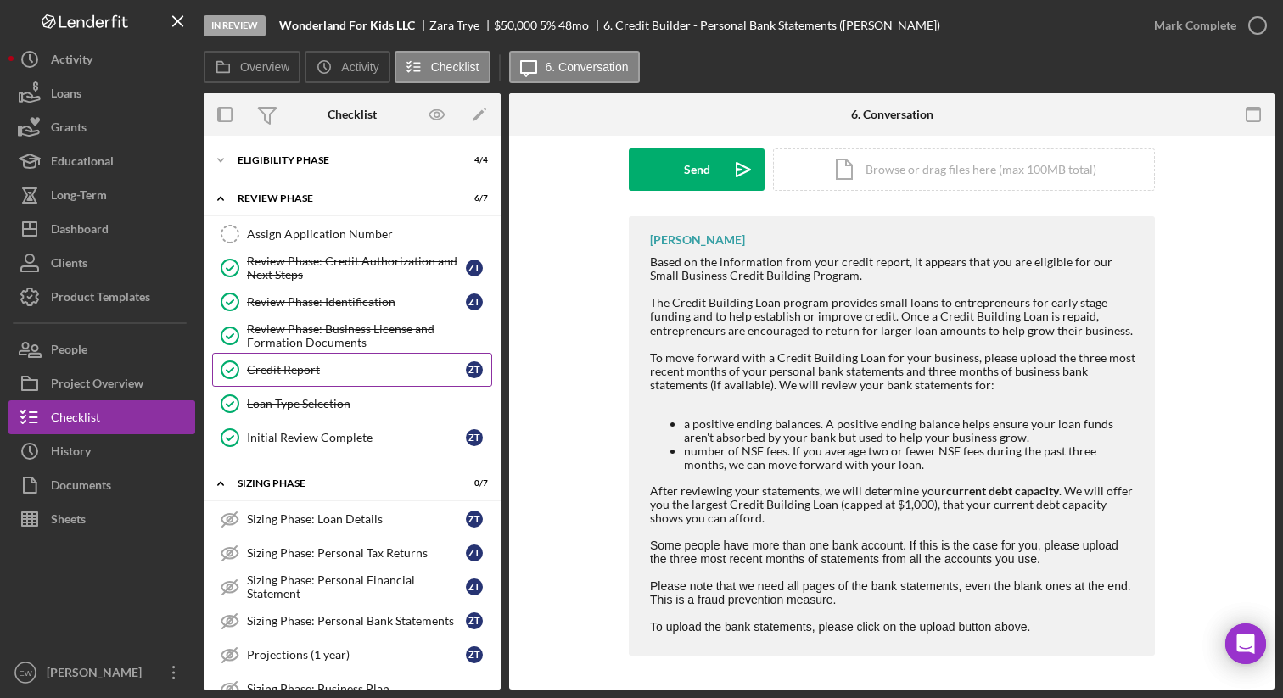
click at [325, 363] on div "Credit Report" at bounding box center [356, 370] width 219 height 14
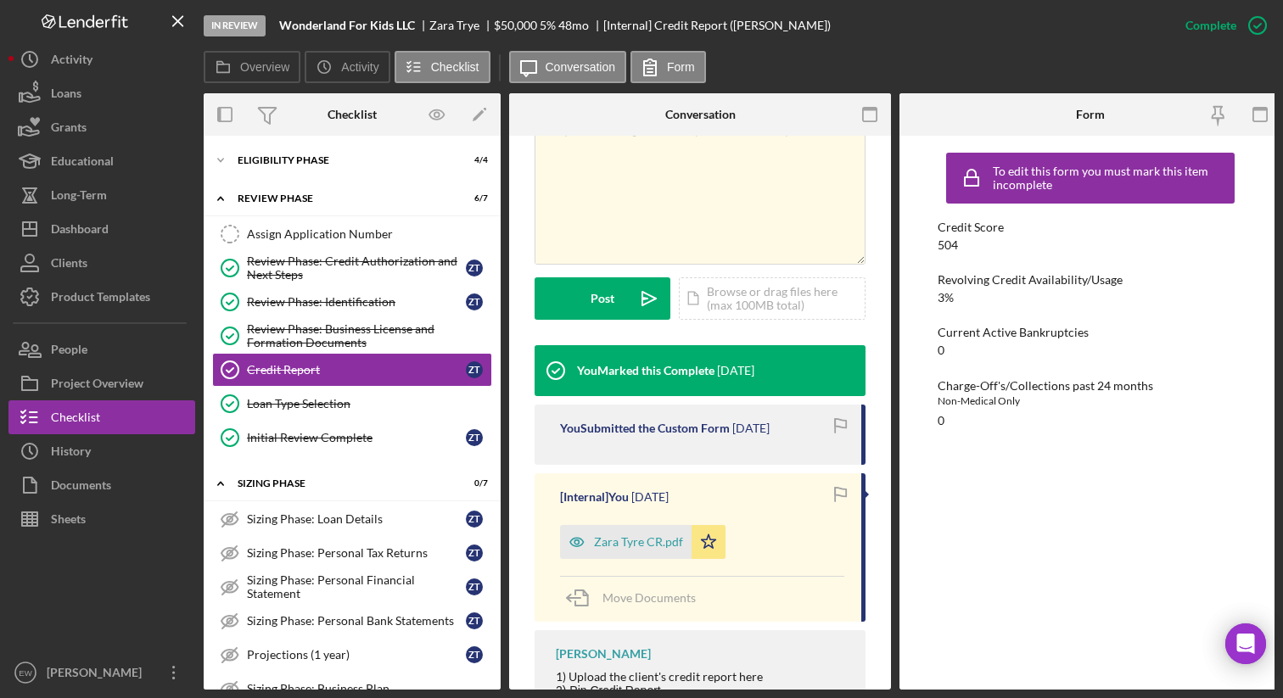
scroll to position [342, 0]
click at [625, 541] on div "Zara Tyre CR.pdf" at bounding box center [638, 542] width 89 height 14
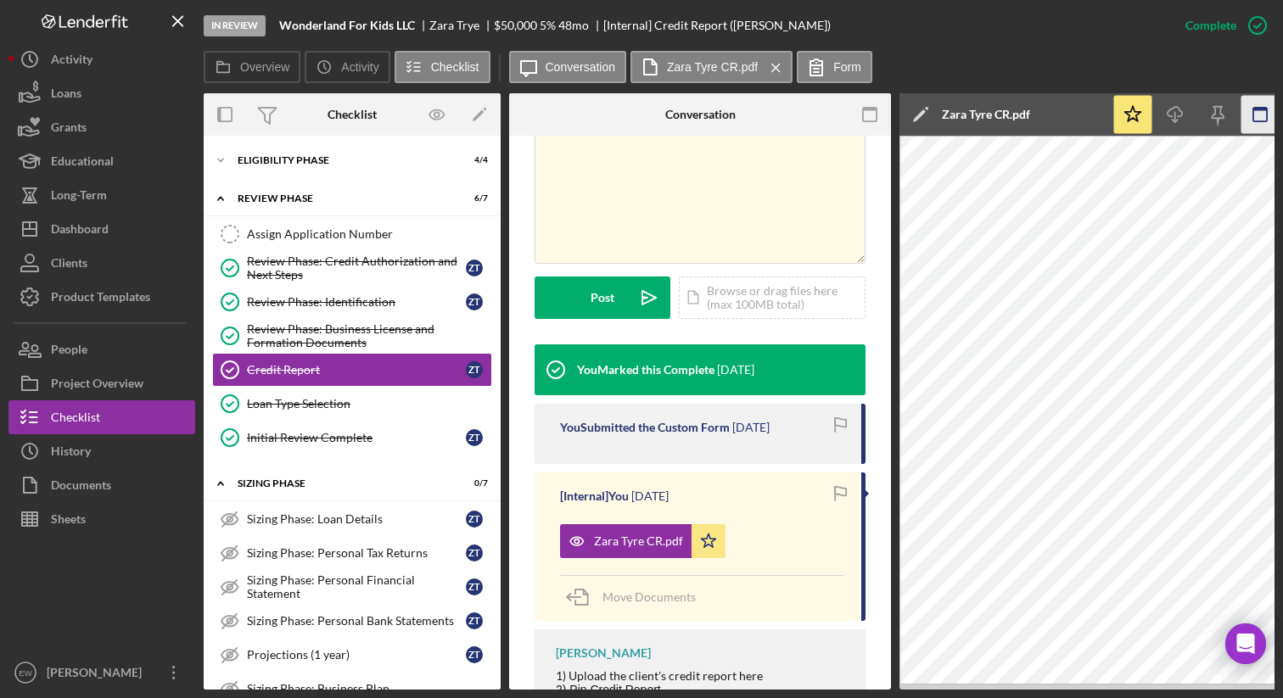
click at [1266, 111] on rect "button" at bounding box center [1260, 115] width 14 height 14
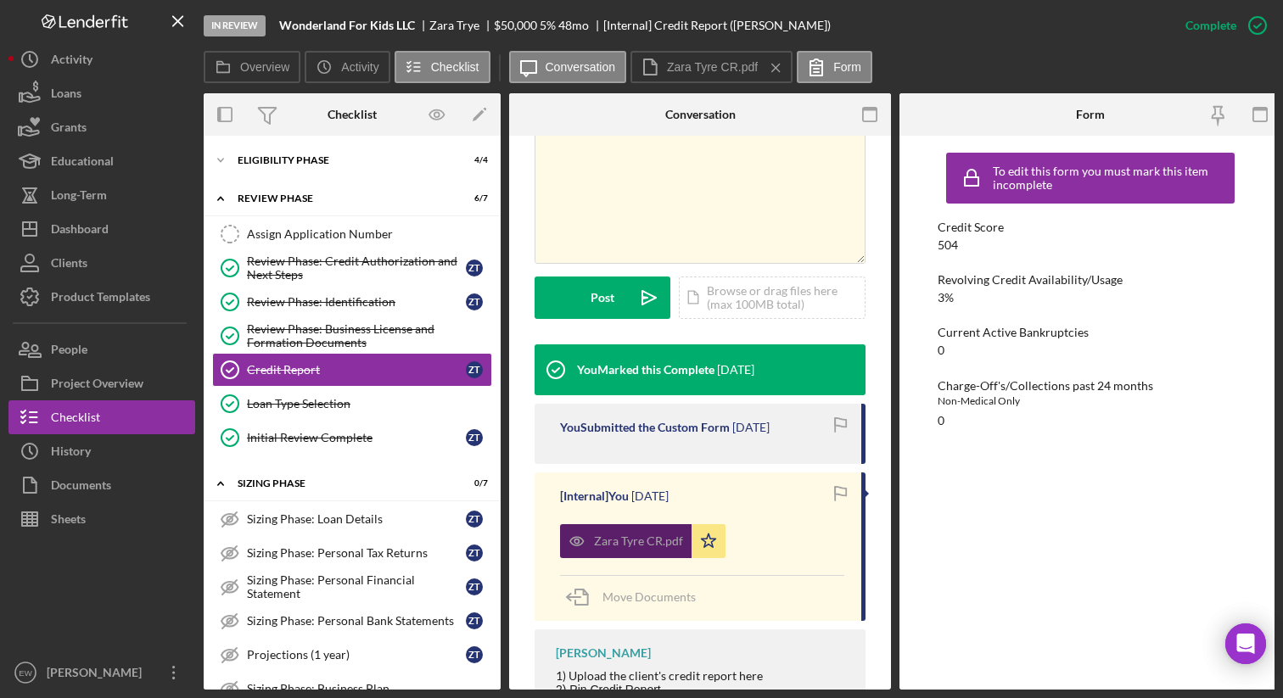
click at [631, 540] on div "Zara Tyre CR.pdf" at bounding box center [638, 542] width 89 height 14
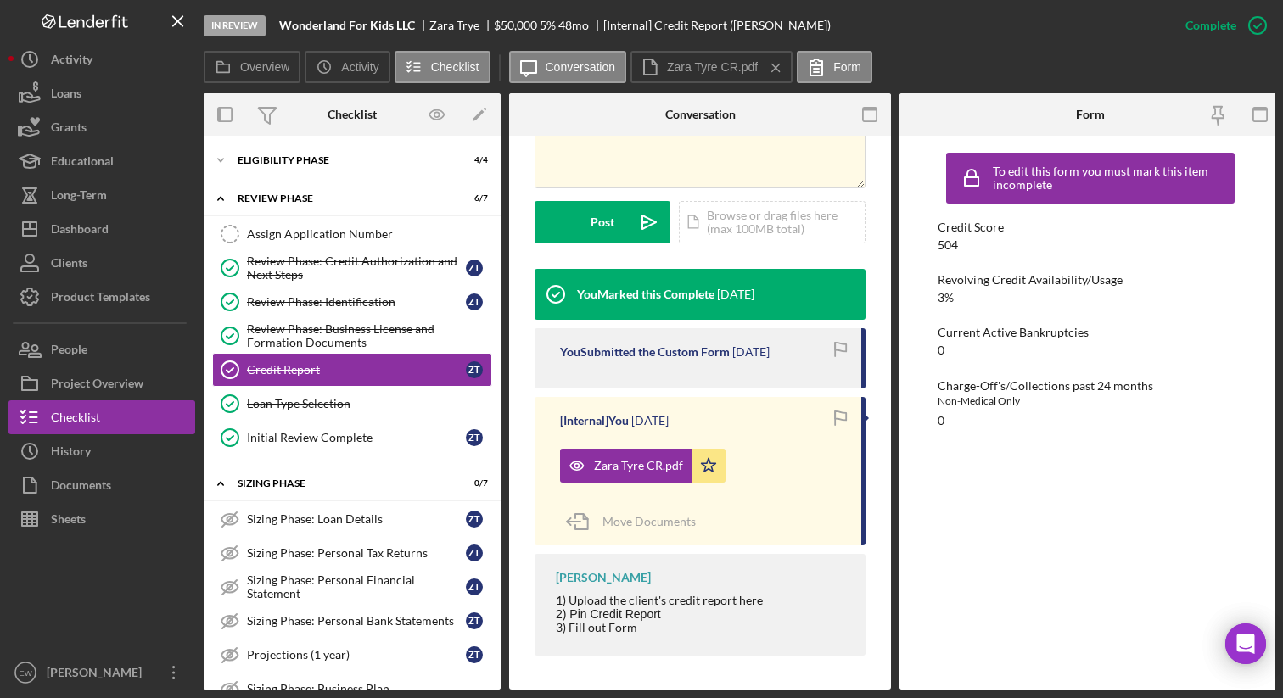
scroll to position [423, 0]
click at [703, 463] on polygon "button" at bounding box center [709, 466] width 14 height 14
click at [648, 467] on div "Zara Tyre CR.pdf" at bounding box center [638, 466] width 89 height 14
click at [643, 453] on div "Zara Tyre CR.pdf" at bounding box center [626, 466] width 132 height 34
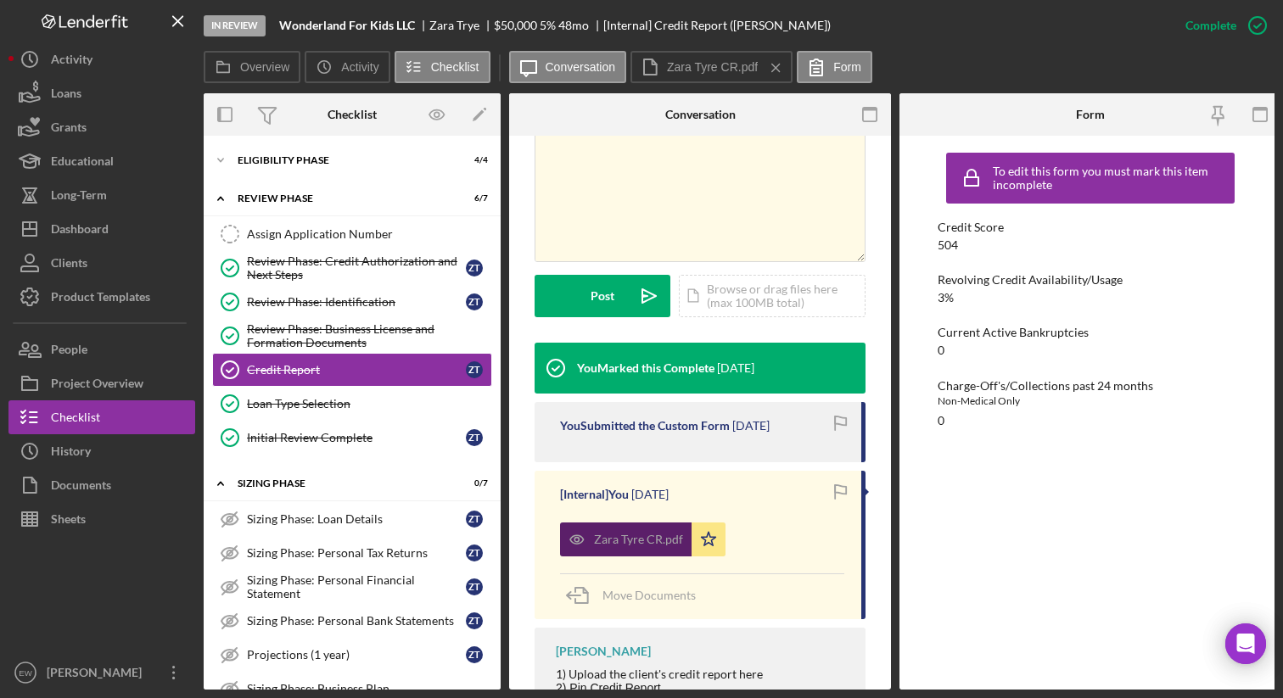
scroll to position [395, 0]
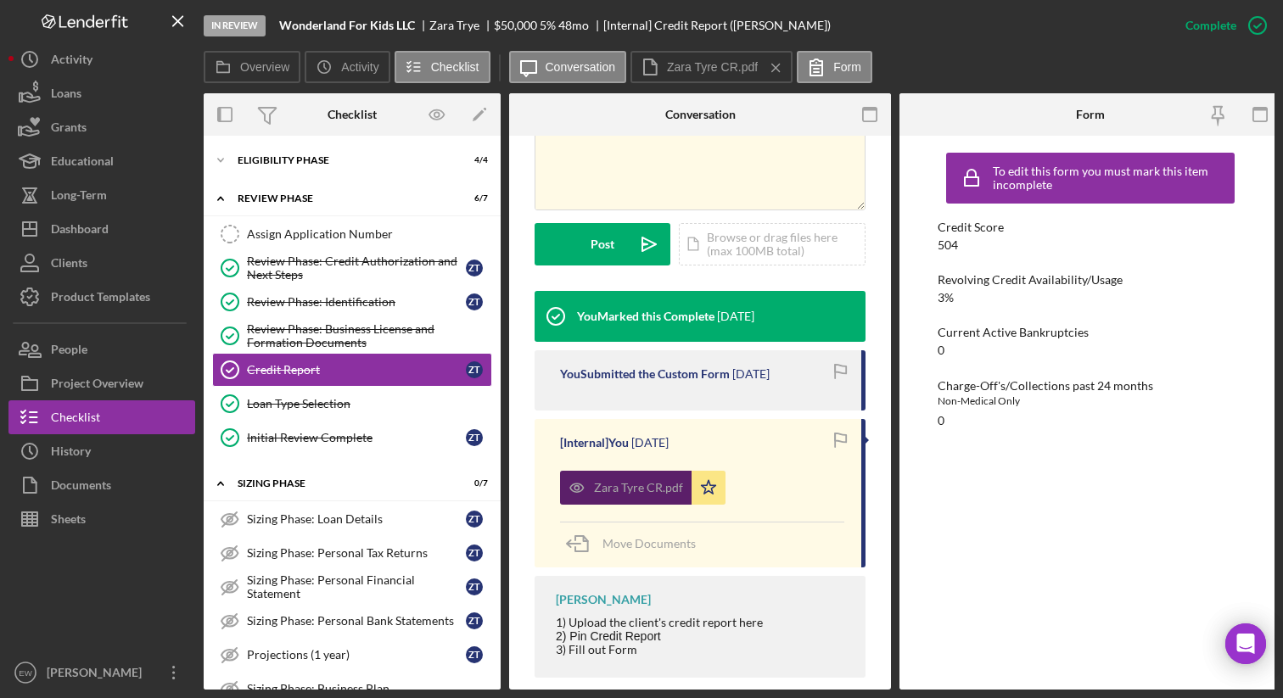
click at [574, 494] on icon "button" at bounding box center [577, 488] width 34 height 34
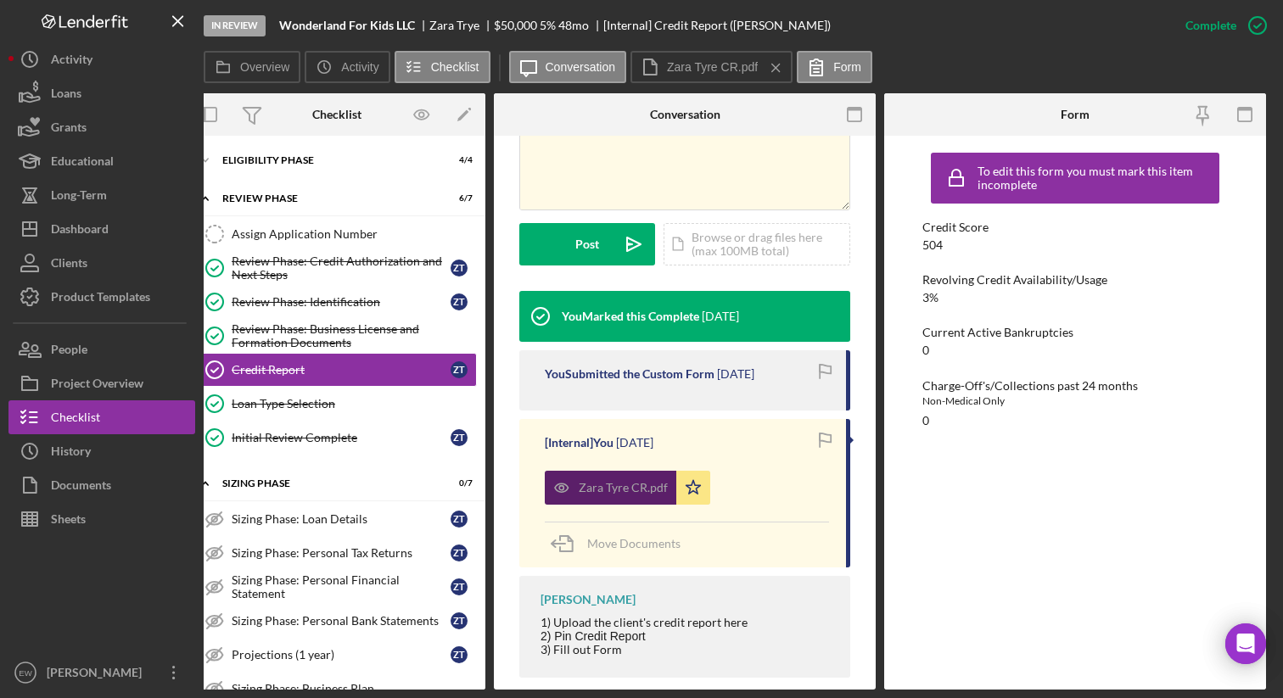
click at [568, 484] on icon "button" at bounding box center [562, 488] width 34 height 34
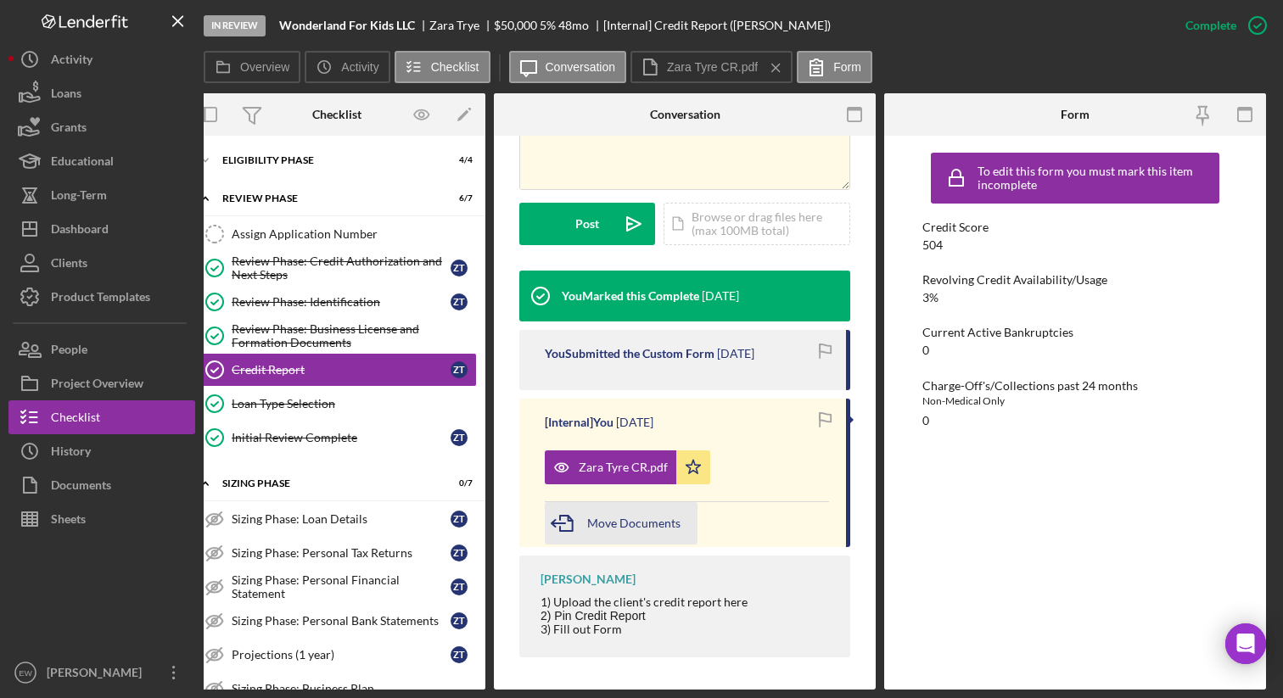
click at [574, 526] on icon "button" at bounding box center [566, 523] width 42 height 42
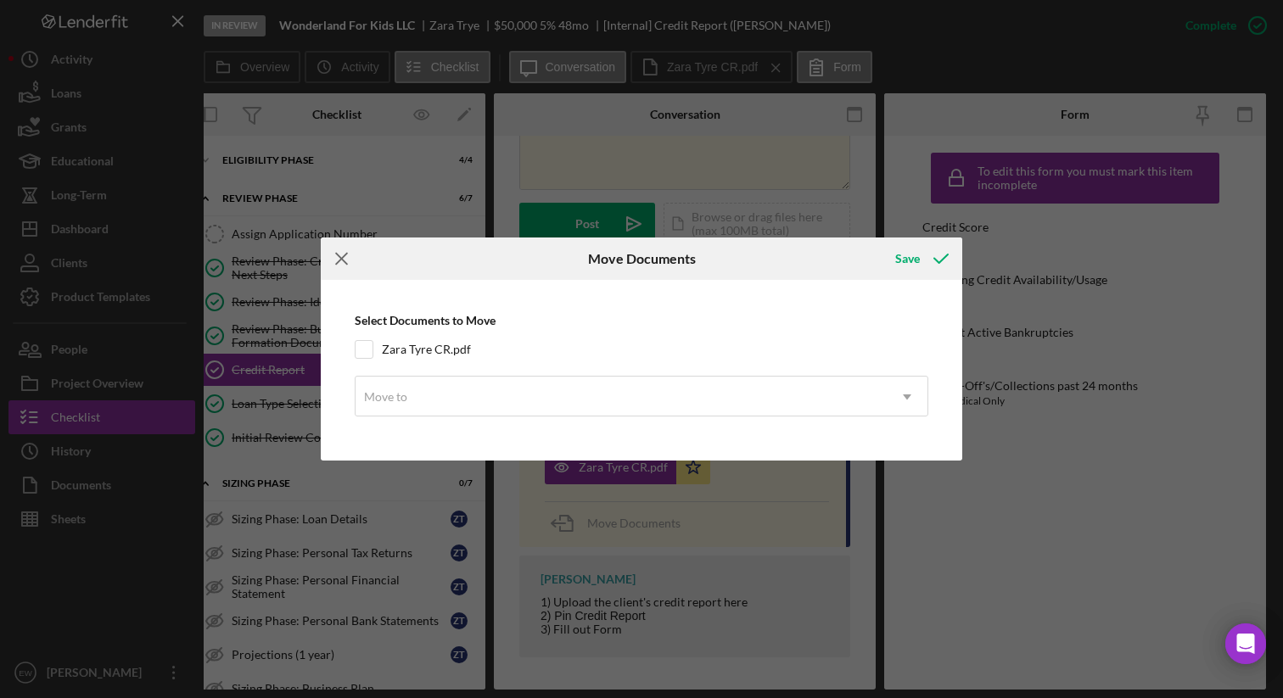
click at [343, 250] on icon "Icon/Menu Close" at bounding box center [342, 259] width 42 height 42
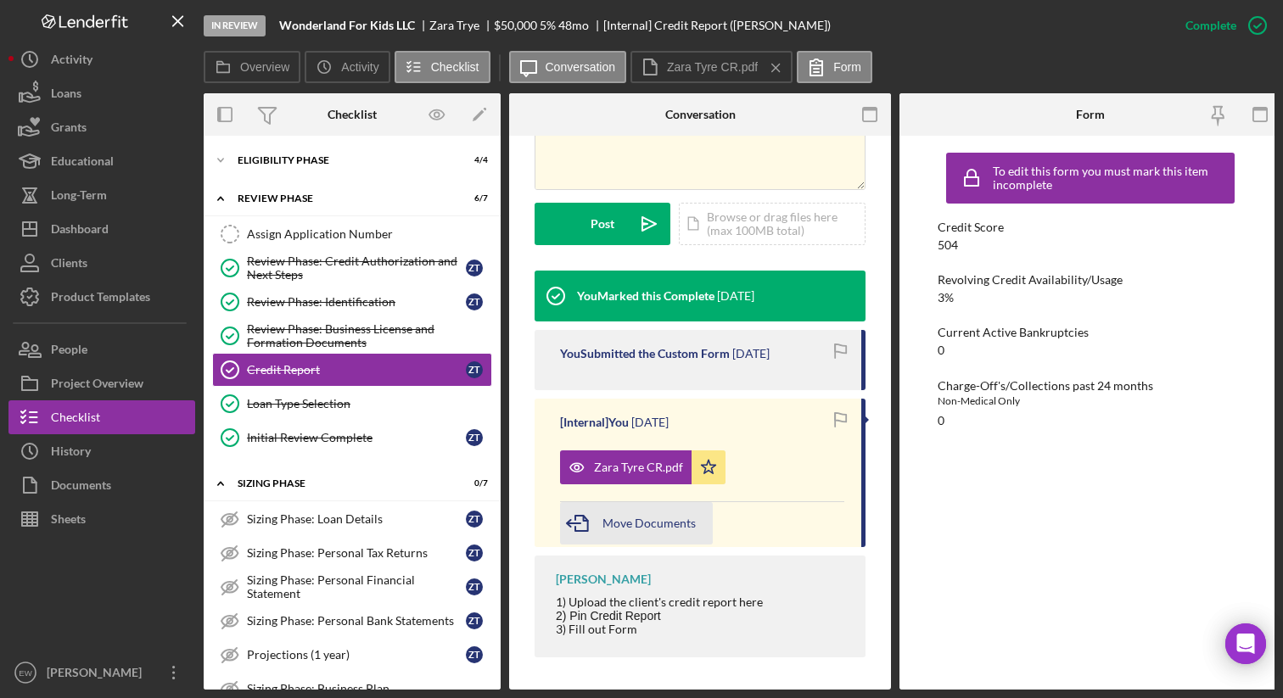
scroll to position [423, 0]
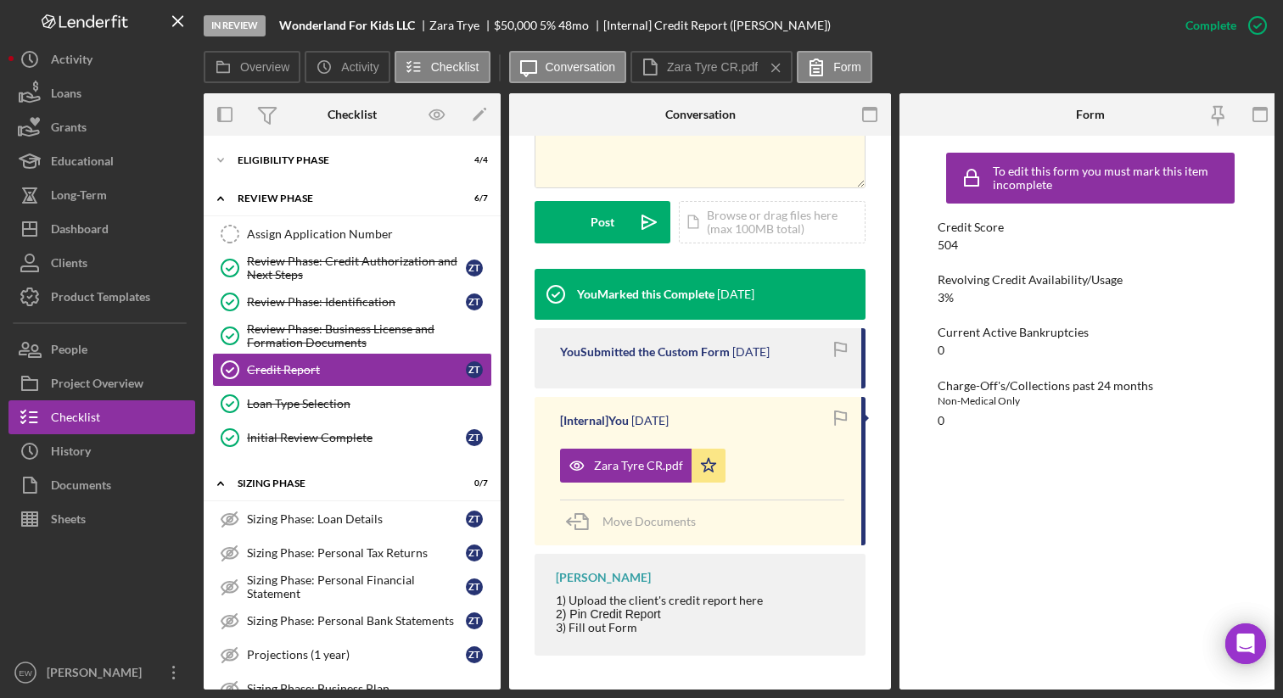
click at [763, 434] on div "[Internal] You [DATE] [PERSON_NAME] CR.pdf Icon/Star Move Documents" at bounding box center [700, 471] width 331 height 149
click at [712, 70] on label "Zara Tyre CR.pdf" at bounding box center [712, 67] width 91 height 14
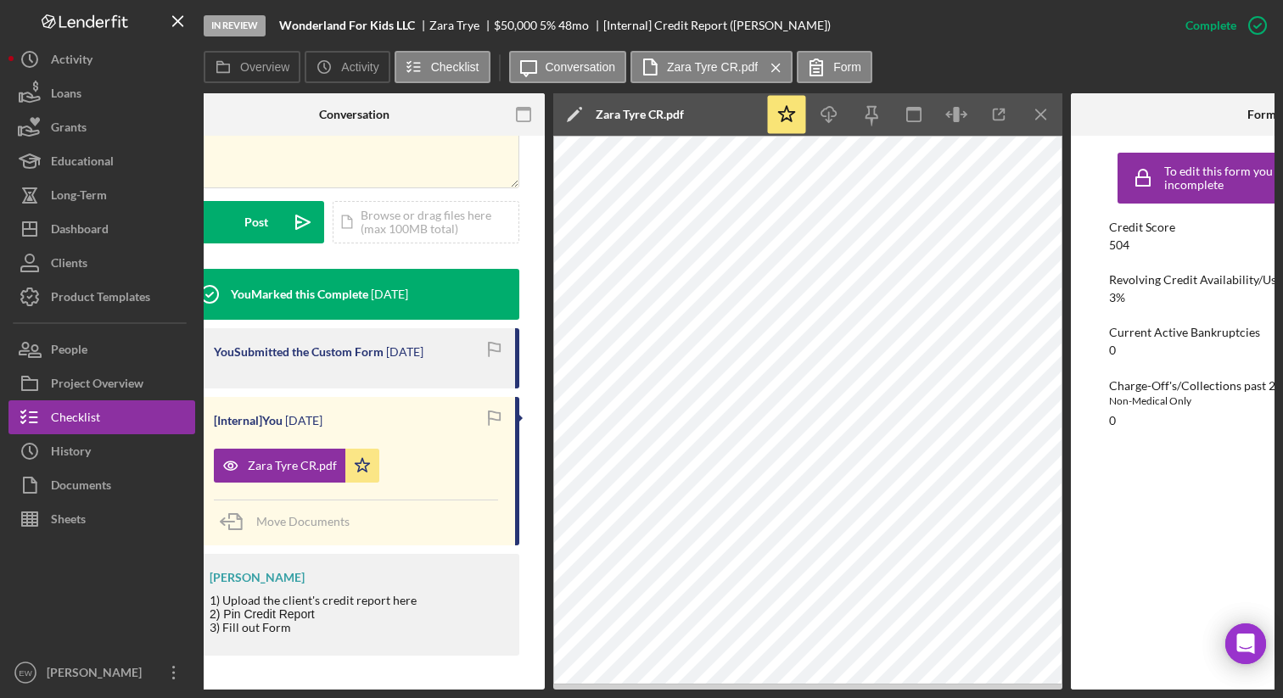
scroll to position [0, 524]
